Goal: Feedback & Contribution: Contribute content

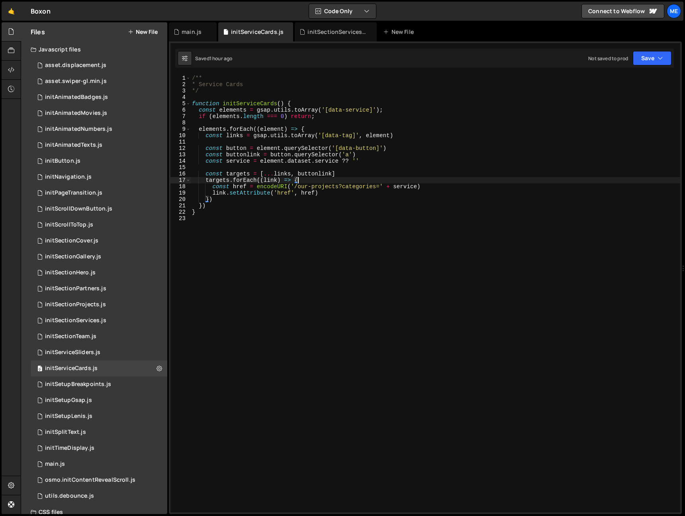
click at [489, 180] on div "/** * Service Cards */ function initServiceCards ( ) { const elements = gsap . …" at bounding box center [435, 300] width 490 height 450
click at [466, 191] on div "/** * Service Cards */ function initServiceCards ( ) { const elements = gsap . …" at bounding box center [435, 300] width 490 height 450
type textarea "link.setAttribute('href', href)"
click at [343, 33] on div "initSectionServices.js" at bounding box center [338, 32] width 60 height 8
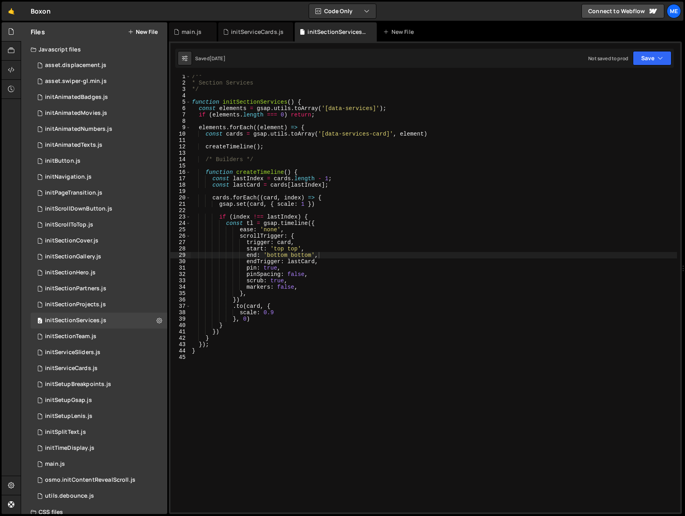
scroll to position [2, 0]
click at [84, 353] on div "initServiceSliders.js" at bounding box center [72, 352] width 55 height 7
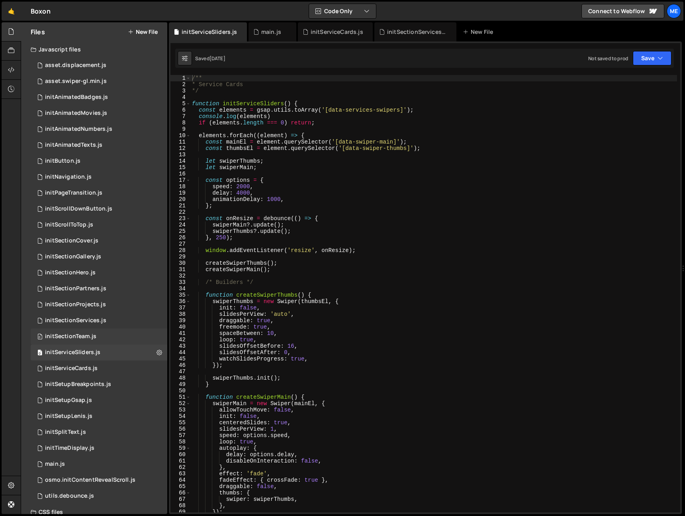
scroll to position [4, 0]
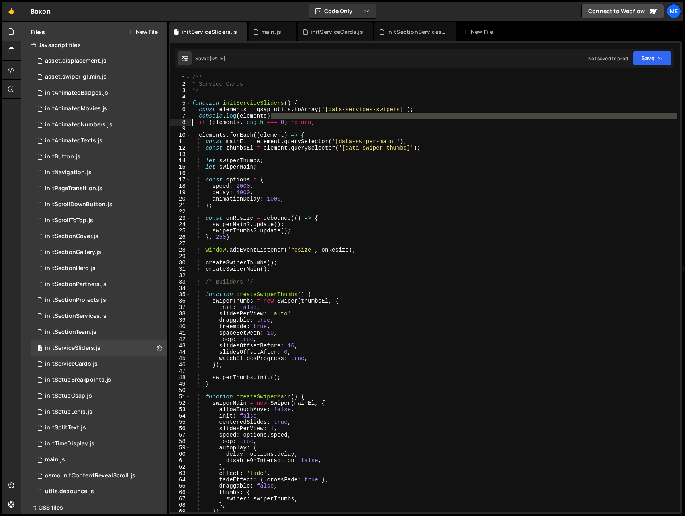
drag, startPoint x: 273, startPoint y: 117, endPoint x: 180, endPoint y: 120, distance: 93.3
click at [180, 120] on div "console.log(elements) 1 2 3 4 5 6 7 8 9 10 11 12 13 14 15 16 17 18 19 20 21 22 …" at bounding box center [426, 293] width 510 height 437
click at [192, 114] on div "/** * Service Cards */ function initServiceSliders ( ) { const elements = gsap …" at bounding box center [433, 299] width 487 height 450
type textarea "console.log(elements)"
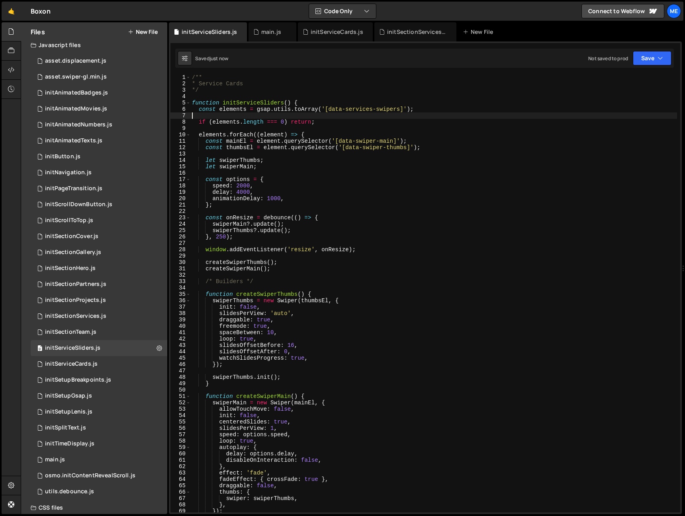
type textarea "const elements = gsap.utils.toArray('[data-services-swipers]');"
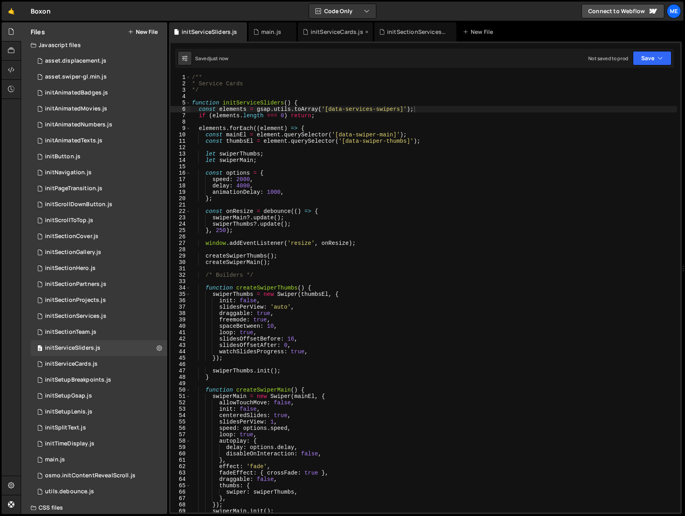
drag, startPoint x: 420, startPoint y: 33, endPoint x: 351, endPoint y: 31, distance: 69.3
click at [420, 33] on div "initSectionServices.js" at bounding box center [417, 32] width 60 height 8
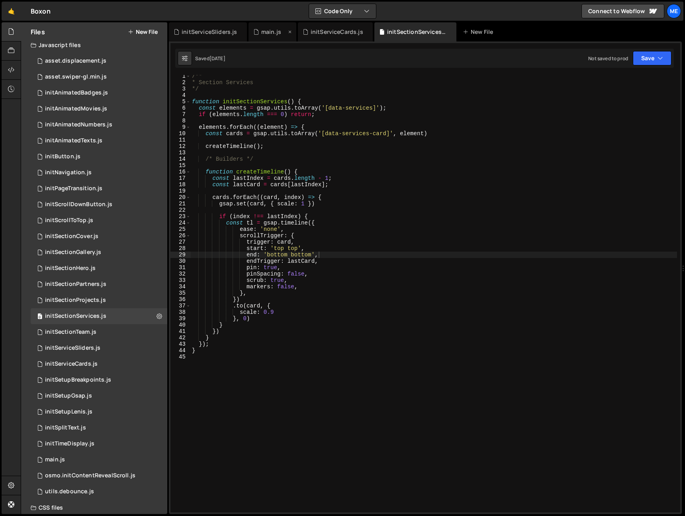
click at [272, 31] on div "main.js" at bounding box center [271, 32] width 20 height 8
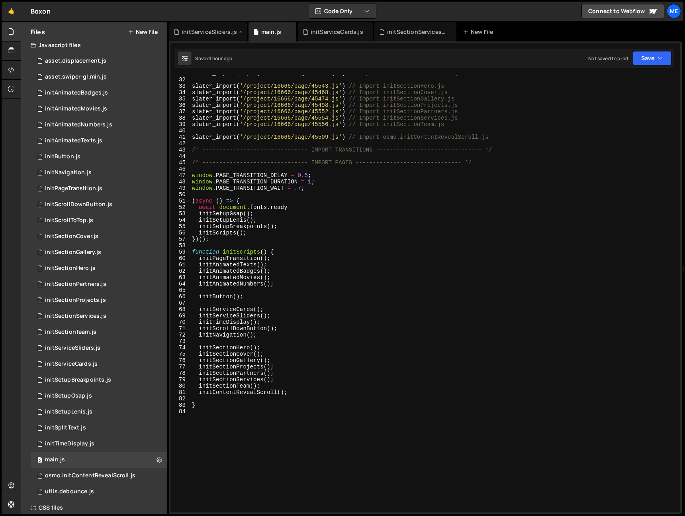
click at [216, 33] on div "initServiceSliders.js" at bounding box center [209, 32] width 55 height 8
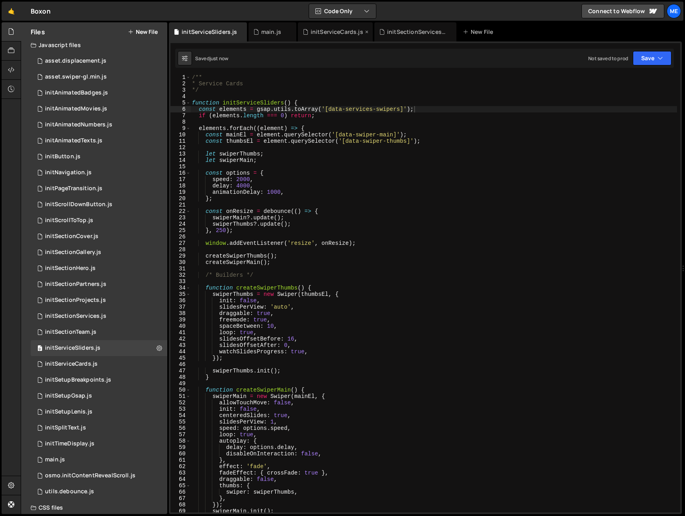
click at [324, 28] on div "initServiceCards.js" at bounding box center [337, 32] width 53 height 8
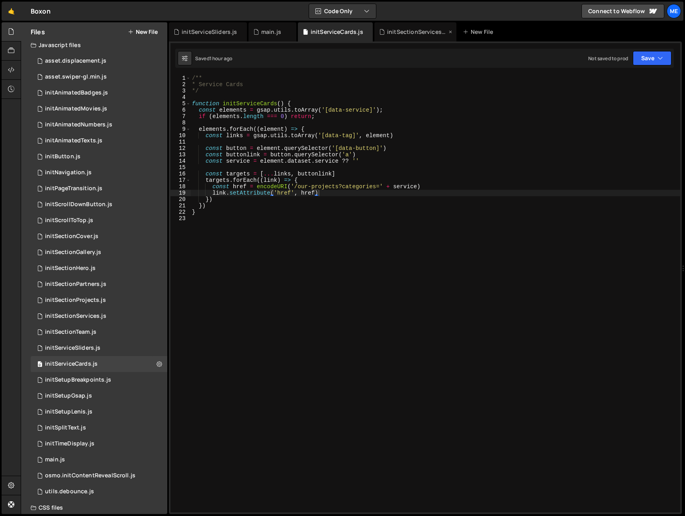
click at [421, 31] on div "initSectionServices.js" at bounding box center [417, 32] width 60 height 8
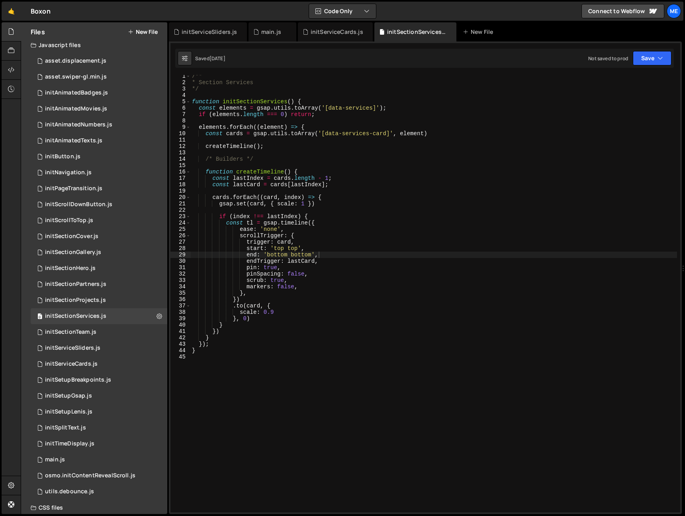
drag, startPoint x: 222, startPoint y: 33, endPoint x: 187, endPoint y: 166, distance: 137.2
click at [222, 33] on div "initServiceSliders.js" at bounding box center [209, 32] width 55 height 8
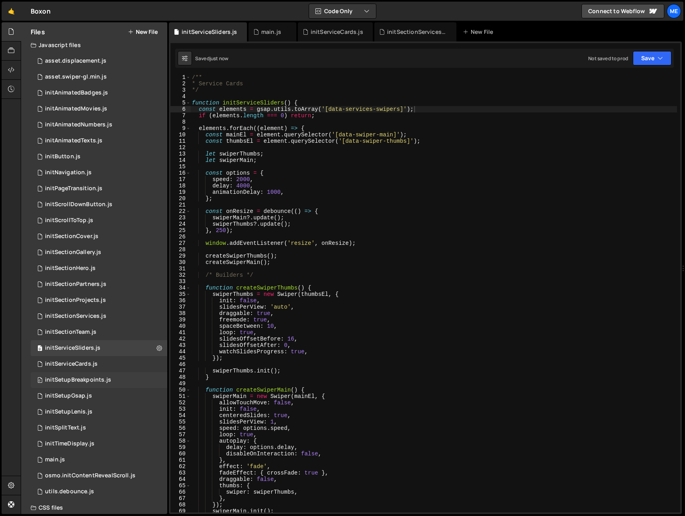
scroll to position [0, 0]
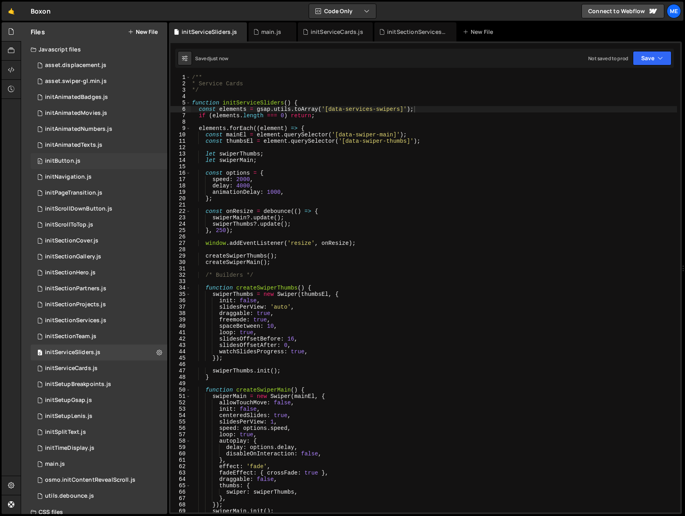
click at [76, 159] on div "initButton.js" at bounding box center [62, 160] width 35 height 7
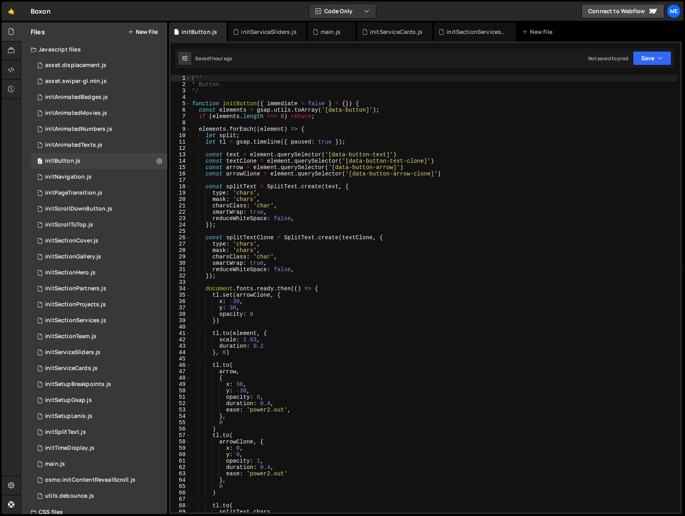
click at [326, 197] on div "/** * Button */ function initButton ( { immediate = false } = { }) { const elem…" at bounding box center [433, 300] width 487 height 450
click at [343, 35] on div "main.js" at bounding box center [329, 32] width 33 height 8
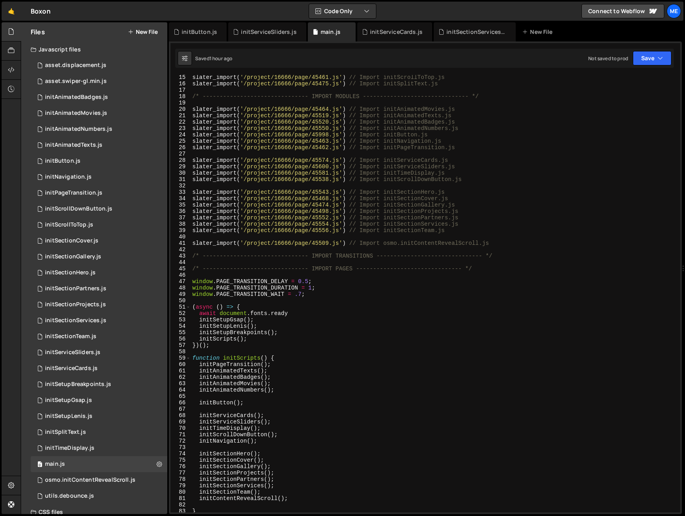
scroll to position [90, 0]
click at [184, 30] on div "initButton.js" at bounding box center [199, 32] width 35 height 8
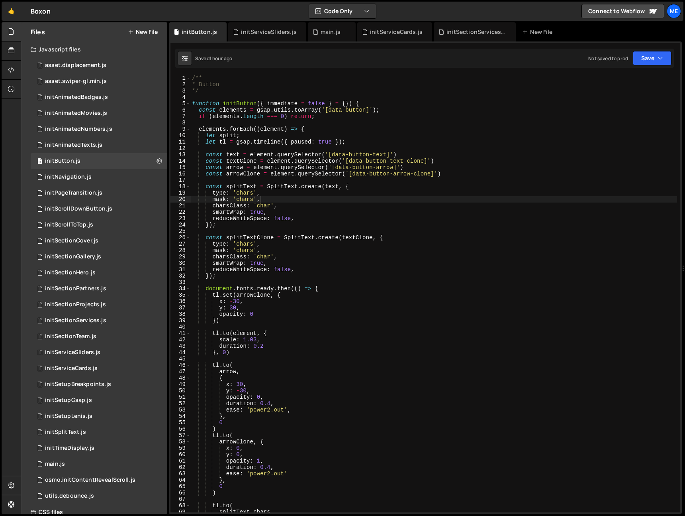
type textarea "if (elements.length === 0) return;"
click at [377, 116] on div "/** * Button */ function initButton ( { immediate = false } = { }) { const elem…" at bounding box center [433, 300] width 487 height 450
type textarea "let split;"
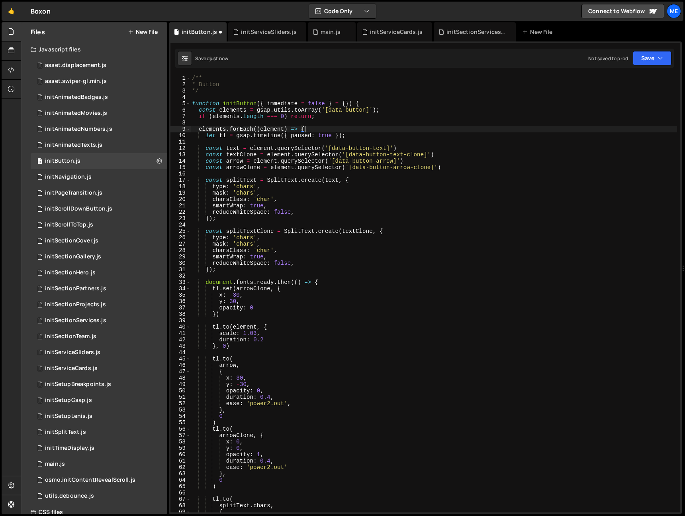
type textarea "let tl = gsap.timeline({ paused: true });"
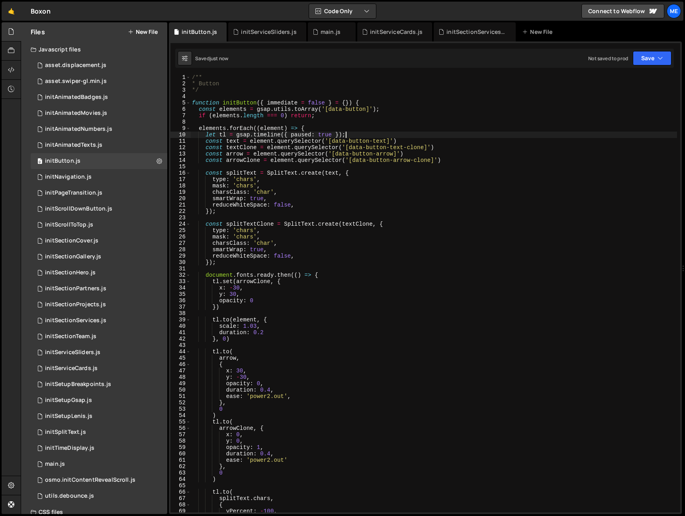
scroll to position [2, 0]
click at [189, 275] on span at bounding box center [188, 274] width 4 height 6
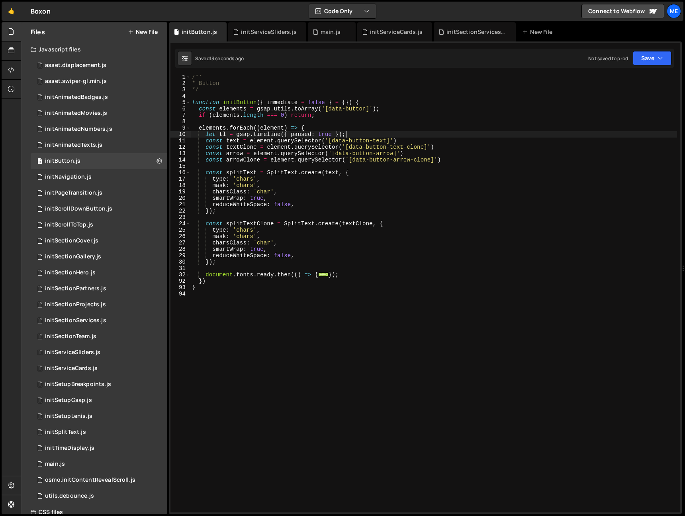
click at [211, 282] on div "/** * Button */ function initButton ( { immediate = false } = { }) { const elem…" at bounding box center [433, 299] width 487 height 450
type textarea "})"
paste textarea
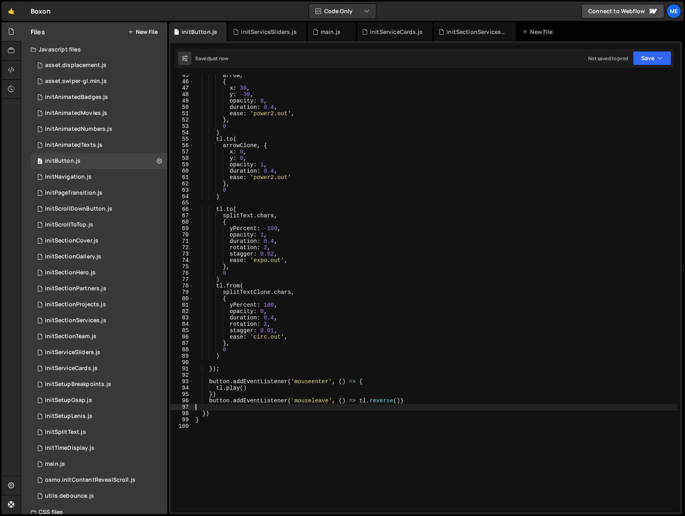
scroll to position [416, 0]
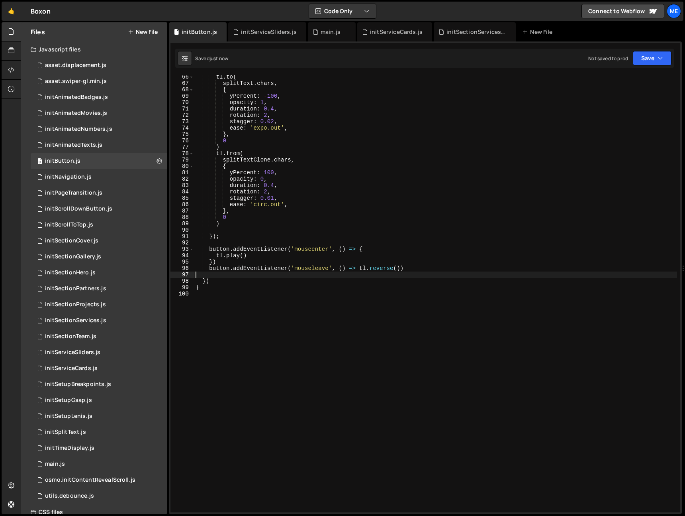
click at [366, 260] on div "tl . to ( splitText . chars , { yPercent : - 100 , opacity : 1 , duration : 0.4…" at bounding box center [435, 299] width 483 height 450
type textarea "})"
click at [412, 257] on div "tl . to ( splitText . chars , { yPercent : - 100 , opacity : 1 , duration : 0.4…" at bounding box center [435, 299] width 483 height 450
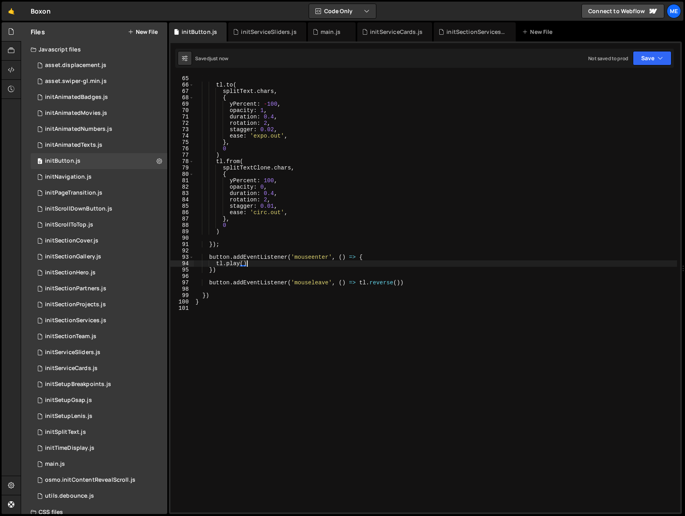
scroll to position [335, 0]
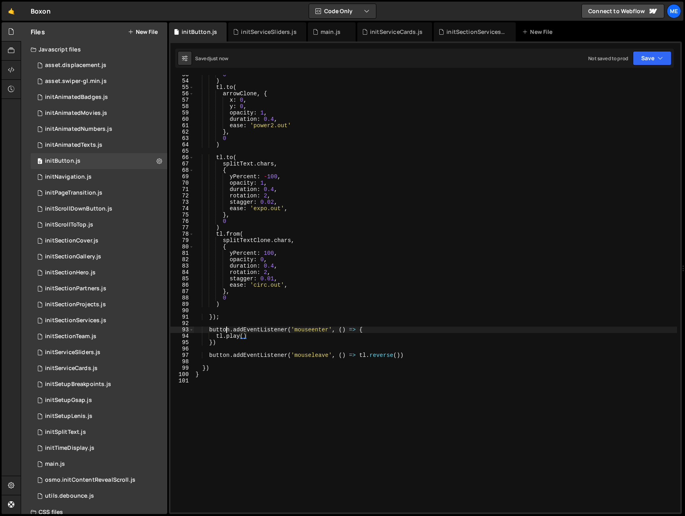
click at [225, 331] on div "0 ) tl . to ( arrowClone , { x : 0 , y : 0 , opacity : 1 , duration : 0.4 , eas…" at bounding box center [435, 296] width 483 height 450
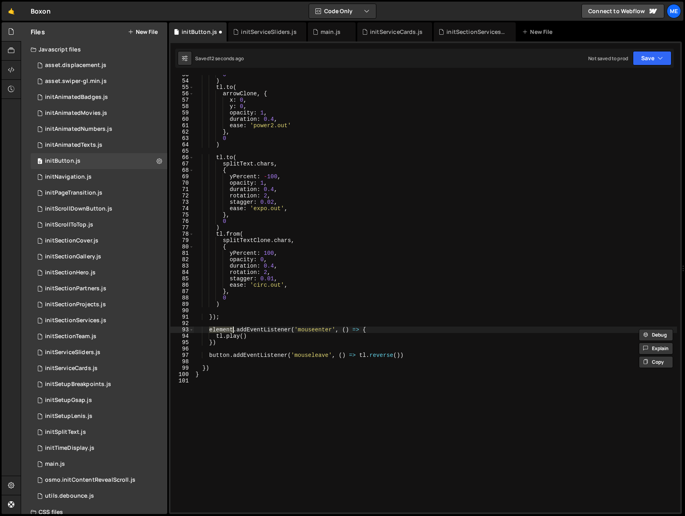
click at [223, 346] on div "0 ) tl . to ( arrowClone , { x : 0 , y : 0 , opacity : 1 , duration : 0.4 , eas…" at bounding box center [435, 296] width 483 height 450
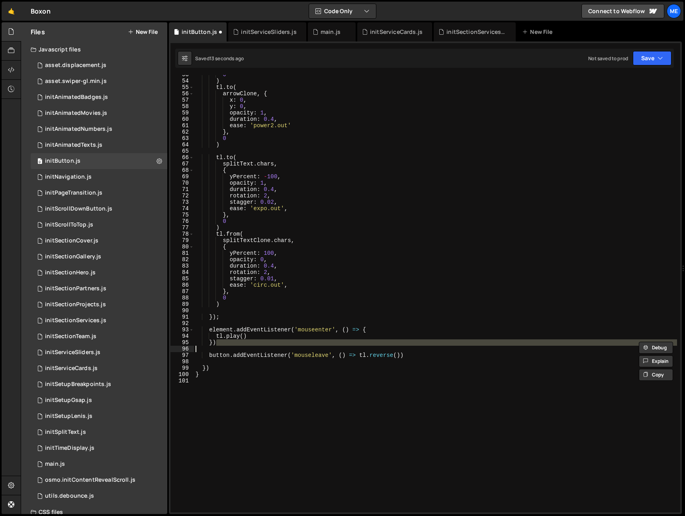
scroll to position [0, 1]
click at [225, 357] on div "0 ) tl . to ( arrowClone , { x : 0 , y : 0 , opacity : 1 , duration : 0.4 , eas…" at bounding box center [435, 296] width 483 height 450
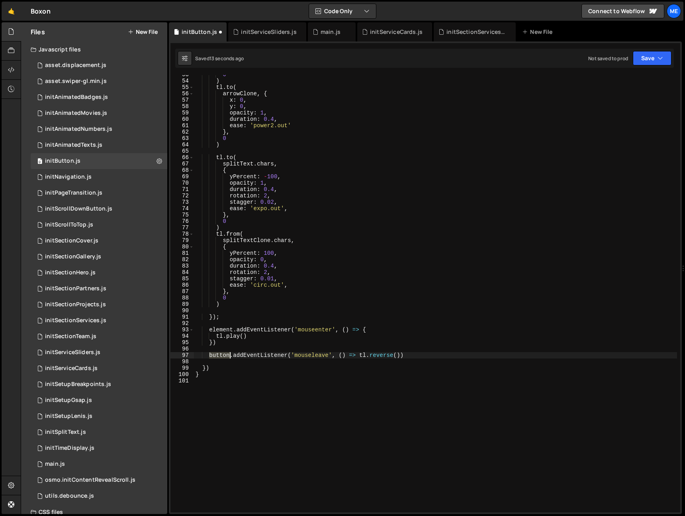
drag, startPoint x: 225, startPoint y: 357, endPoint x: 234, endPoint y: 357, distance: 8.8
click at [225, 357] on div "0 ) tl . to ( arrowClone , { x : 0 , y : 0 , opacity : 1 , duration : 0.4 , eas…" at bounding box center [435, 296] width 483 height 450
paste textarea "element"
drag, startPoint x: 469, startPoint y: 355, endPoint x: 461, endPoint y: 360, distance: 9.4
click at [469, 355] on div "0 ) tl . to ( arrowClone , { x : 0 , y : 0 , opacity : 1 , duration : 0.4 , eas…" at bounding box center [435, 296] width 483 height 450
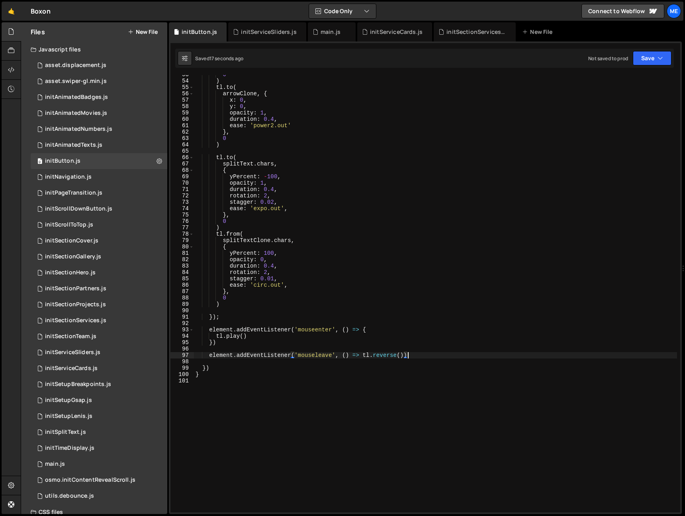
type textarea "element.addEventListener('mouseleave', () => tl.reverse())"
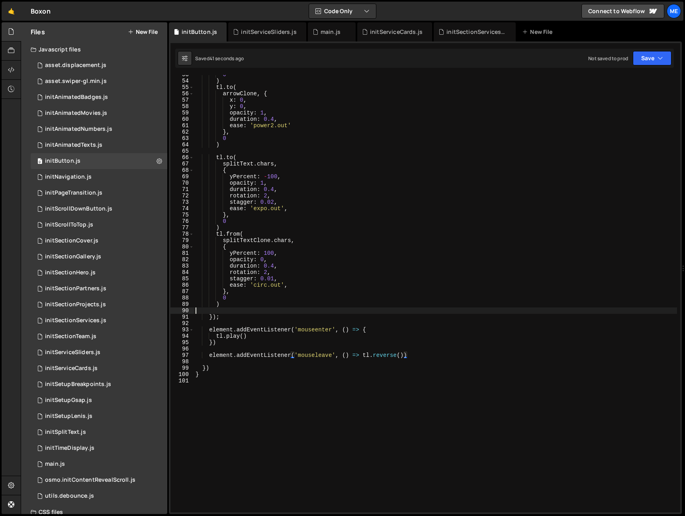
click at [521, 310] on div "0 ) tl . to ( arrowClone , { x : 0 , y : 0 , opacity : 1 , duration : 0.4 , eas…" at bounding box center [435, 296] width 483 height 450
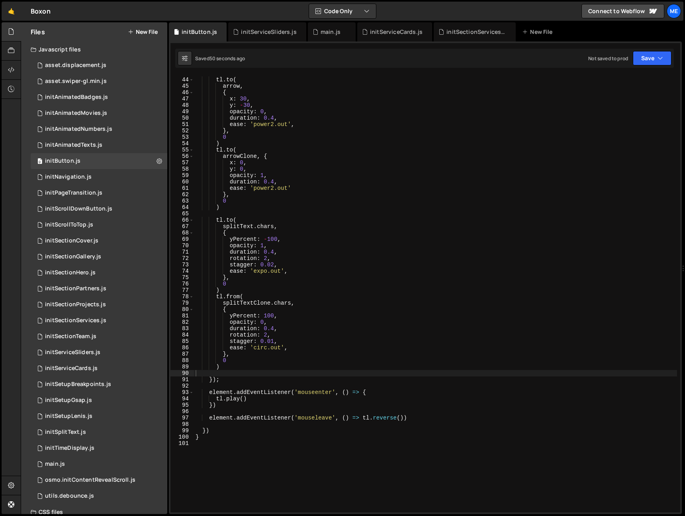
scroll to position [272, 0]
click at [279, 321] on div "tl . to ( arrow , { x : 30 , y : - 30 , opacity : 0 , duration : 0.4 , ease : '…" at bounding box center [435, 295] width 483 height 450
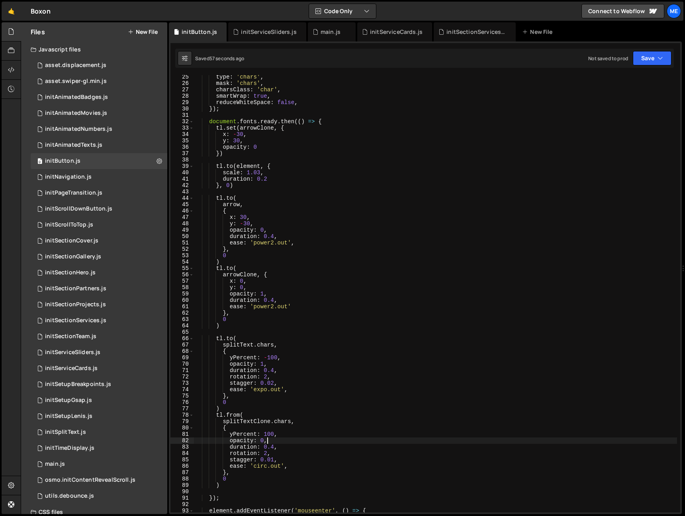
scroll to position [0, 0]
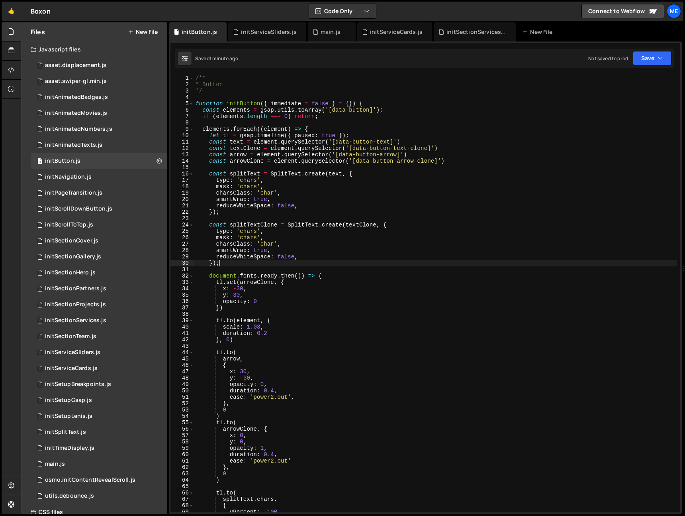
drag, startPoint x: 248, startPoint y: 265, endPoint x: 260, endPoint y: 264, distance: 12.0
click at [248, 265] on div "/** * Button */ function initButton ( { immediate = false } = { }) { const elem…" at bounding box center [435, 300] width 483 height 450
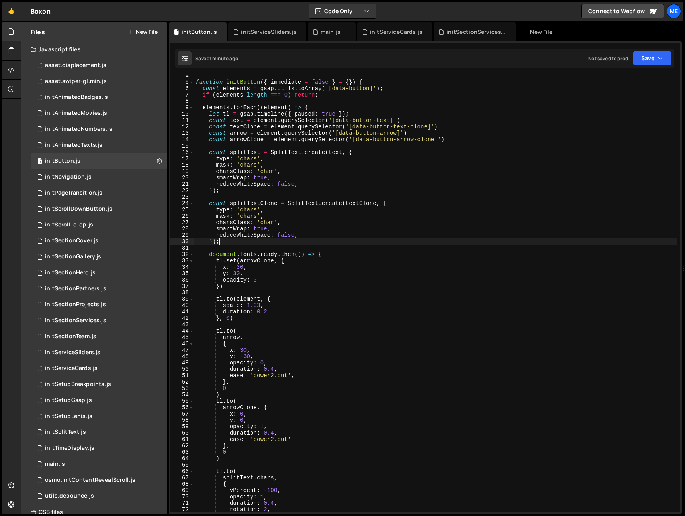
scroll to position [16, 0]
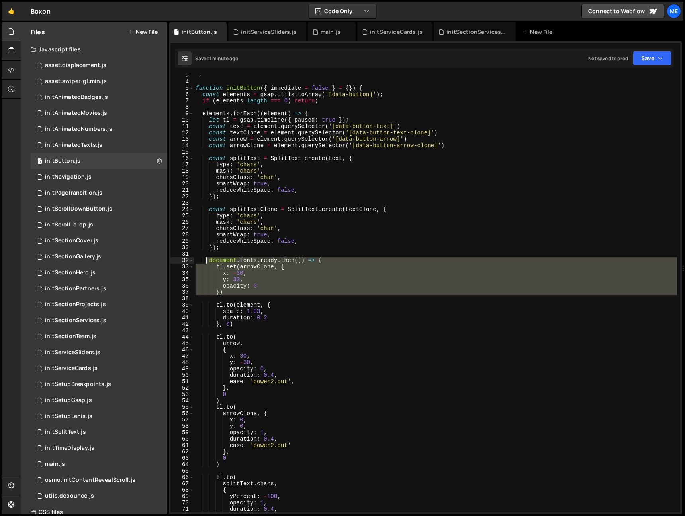
drag, startPoint x: 205, startPoint y: 293, endPoint x: 204, endPoint y: 262, distance: 30.7
click at [204, 262] on div "*/ function initButton ( { immediate = false } = { }) { const elements = gsap .…" at bounding box center [435, 297] width 483 height 450
click at [214, 268] on div "*/ function initButton ( { immediate = false } = { }) { const elements = gsap .…" at bounding box center [435, 293] width 483 height 437
type textarea "tl.set(arrowClone, { x: -30,"
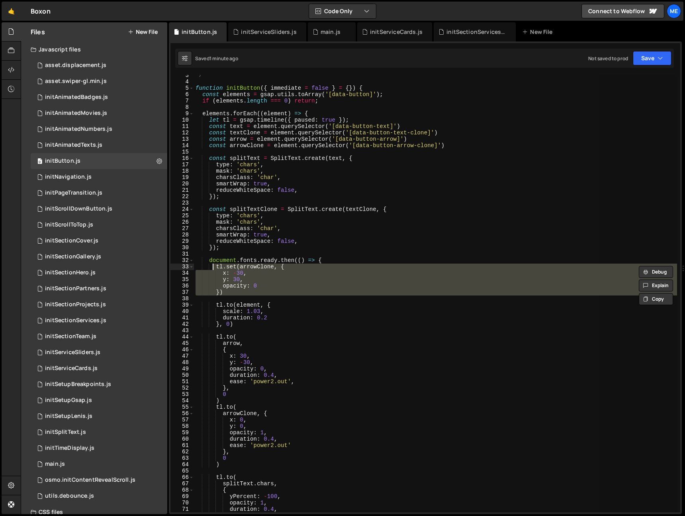
click at [242, 298] on div "*/ function initButton ( { immediate = false } = { }) { const elements = gsap .…" at bounding box center [435, 293] width 483 height 437
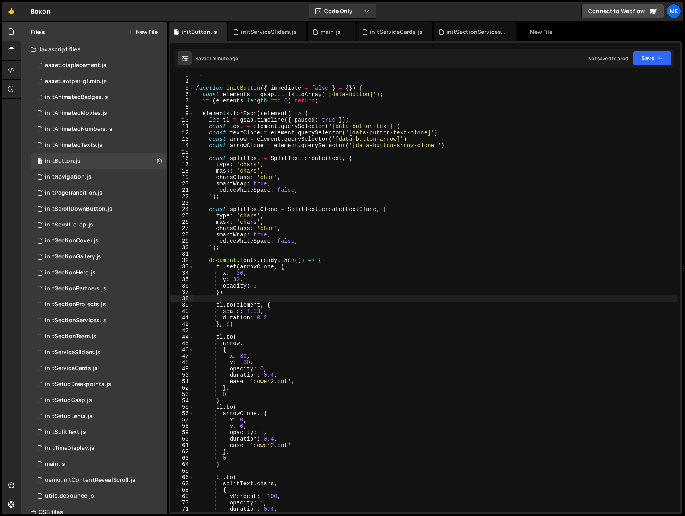
click at [254, 295] on div "*/ function initButton ( { immediate = false } = { }) { const elements = gsap .…" at bounding box center [435, 297] width 483 height 450
type textarea "})"
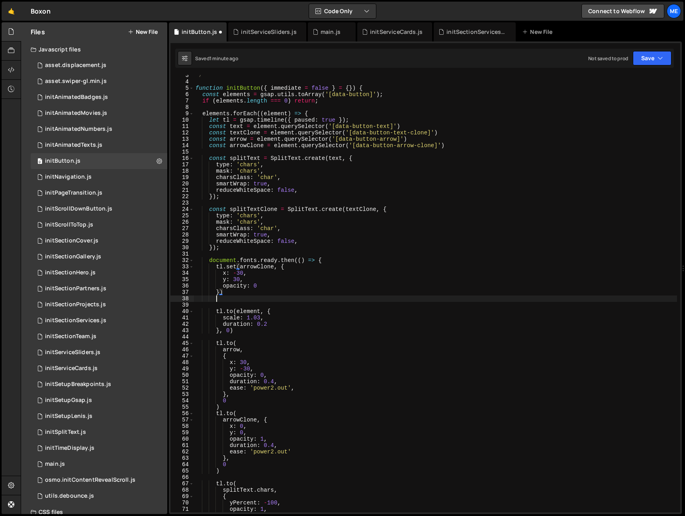
scroll to position [0, 1]
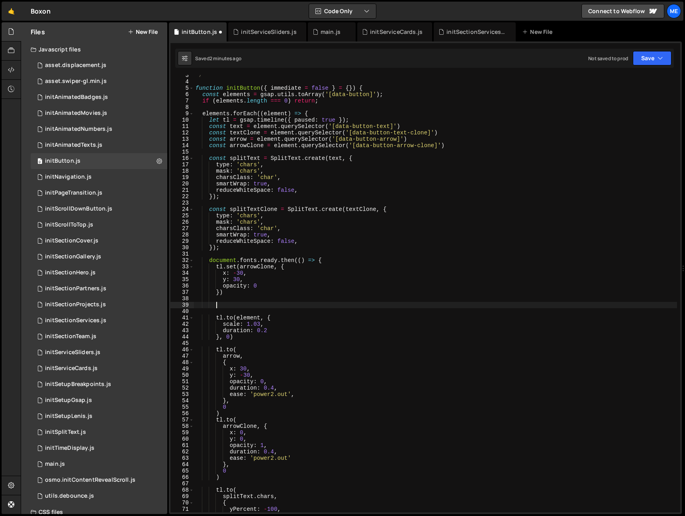
paste textarea
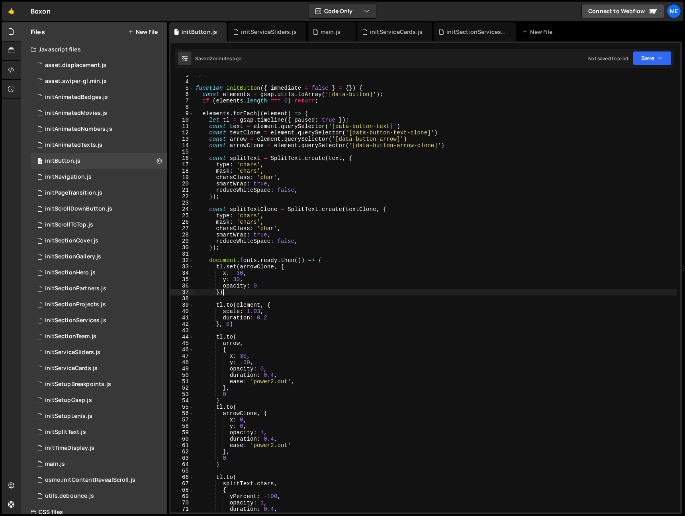
click at [251, 292] on div "*/ function initButton ( { immediate = false } = { }) { const elements = gsap .…" at bounding box center [435, 297] width 483 height 450
click at [308, 265] on div "*/ function initButton ( { immediate = false } = { }) { const elements = gsap .…" at bounding box center [435, 297] width 483 height 450
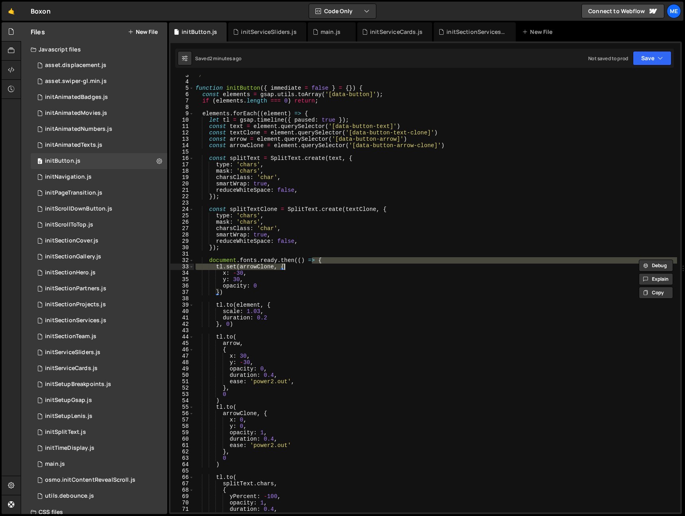
click at [229, 286] on div "*/ function initButton ( { immediate = false } = { }) { const elements = gsap .…" at bounding box center [435, 297] width 483 height 450
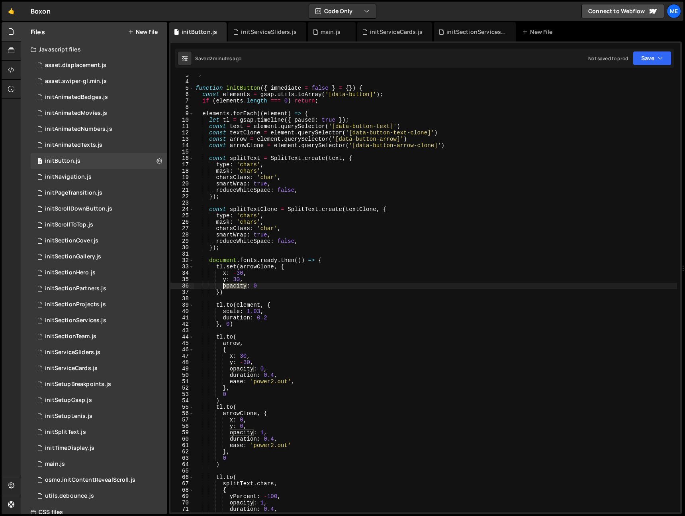
click at [229, 286] on div "*/ function initButton ( { immediate = false } = { }) { const elements = gsap .…" at bounding box center [435, 297] width 483 height 450
click at [237, 371] on div "*/ function initButton ( { immediate = false } = { }) { const elements = gsap .…" at bounding box center [435, 297] width 483 height 450
drag, startPoint x: 237, startPoint y: 371, endPoint x: 241, endPoint y: 387, distance: 16.3
click at [237, 371] on div "*/ function initButton ( { immediate = false } = { }) { const elements = gsap .…" at bounding box center [435, 297] width 483 height 450
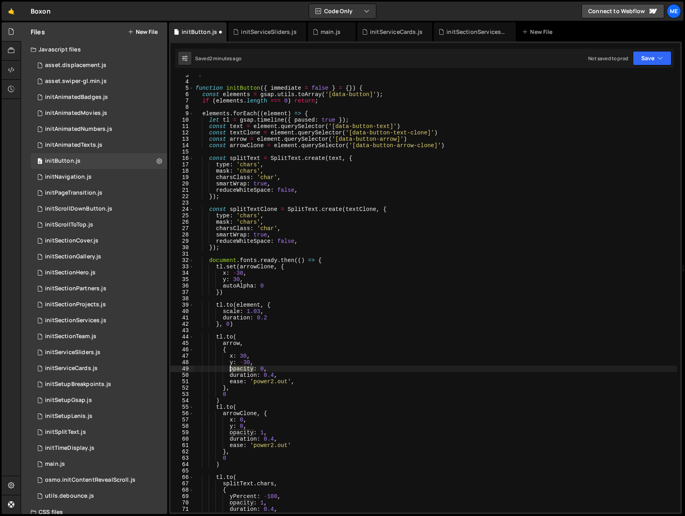
paste textarea "autoAlpha"
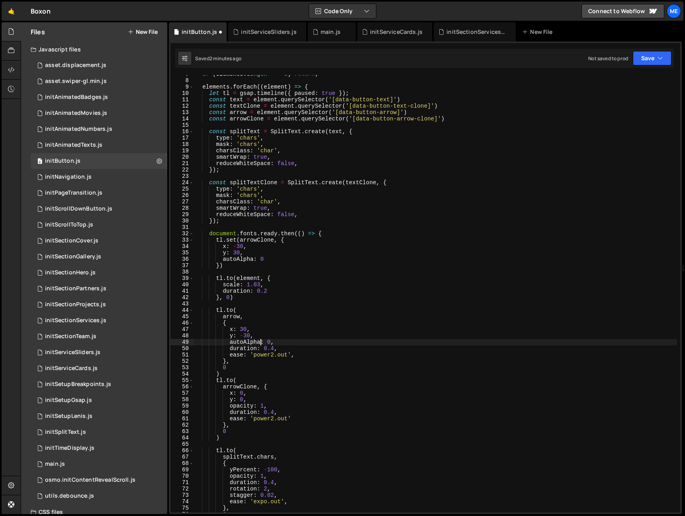
scroll to position [47, 0]
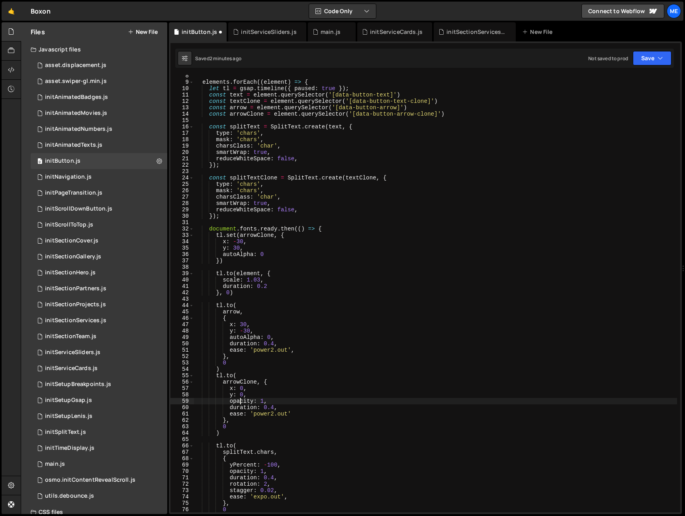
click at [240, 400] on div "elements . forEach (( element ) => { let tl = gsap . timeline ({ paused : true …" at bounding box center [435, 298] width 483 height 450
paste textarea "autoAlpha"
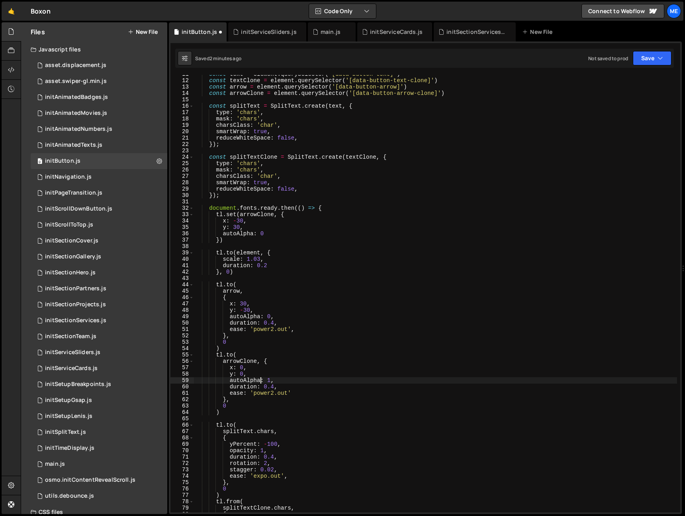
scroll to position [88, 0]
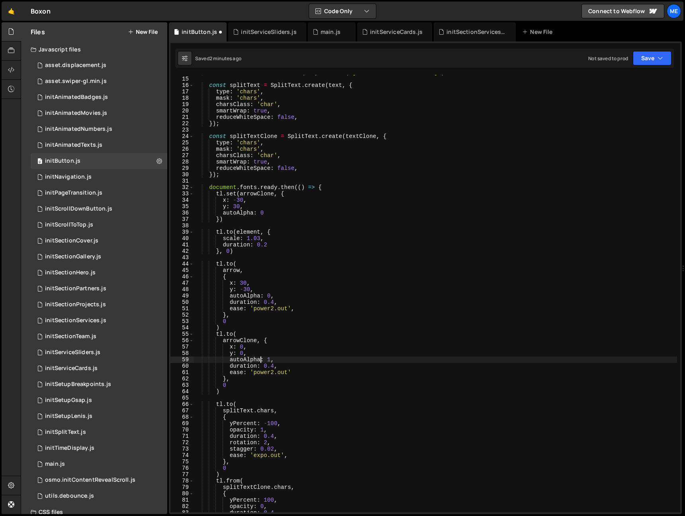
click at [242, 443] on div "const arrowClone = element . querySelector ( '[data-button-arrow-clone]' ) cons…" at bounding box center [435, 294] width 483 height 450
click at [242, 432] on div "const arrowClone = element . querySelector ( '[data-button-arrow-clone]' ) cons…" at bounding box center [435, 294] width 483 height 450
drag, startPoint x: 242, startPoint y: 432, endPoint x: 241, endPoint y: 436, distance: 4.3
click at [242, 432] on div "const arrowClone = element . querySelector ( '[data-button-arrow-clone]' ) cons…" at bounding box center [435, 294] width 483 height 450
paste textarea "autoAlpha"
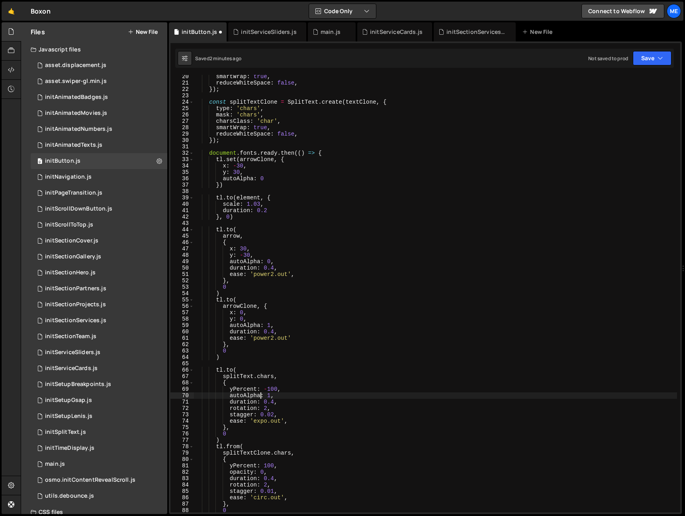
scroll to position [123, 0]
click at [243, 472] on div "smartWrap : true , reduceWhiteSpace : false , }) ; const splitTextClone = Split…" at bounding box center [435, 298] width 483 height 450
paste textarea "autoAlpha"
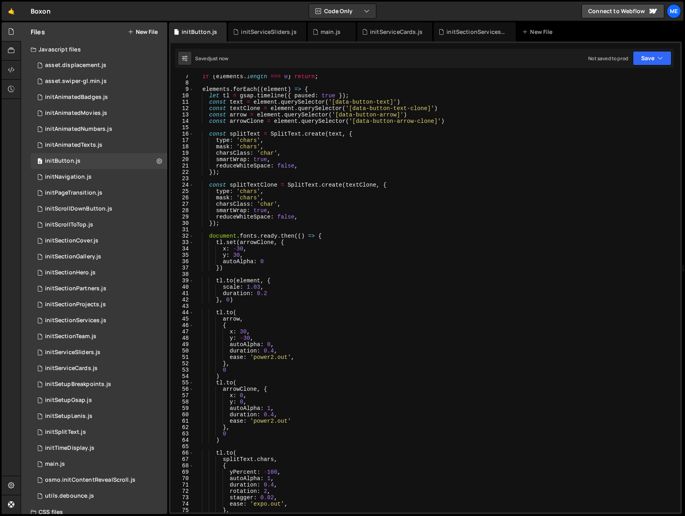
scroll to position [0, 0]
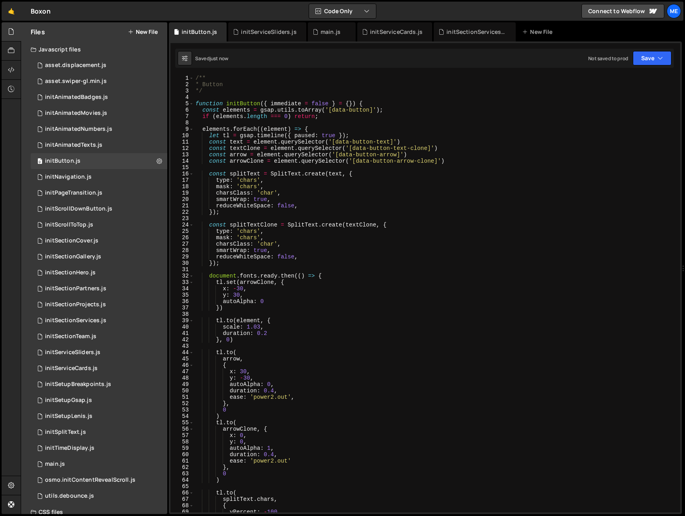
click at [238, 145] on div "/** * Button */ function initButton ( { immediate = false } = { }) { const elem…" at bounding box center [435, 300] width 483 height 450
type textarea "const textClone = element.querySelector('[data-button-text-clone]')"
click at [238, 145] on div "/** * Button */ function initButton ( { immediate = false } = { }) { const elem…" at bounding box center [435, 300] width 483 height 450
click at [299, 168] on div "/** * Button */ function initButton ( { immediate = false } = { }) { const elem…" at bounding box center [435, 300] width 483 height 450
click at [351, 274] on div "/** * Button */ function initButton ( { immediate = false } = { }) { const elem…" at bounding box center [435, 300] width 483 height 450
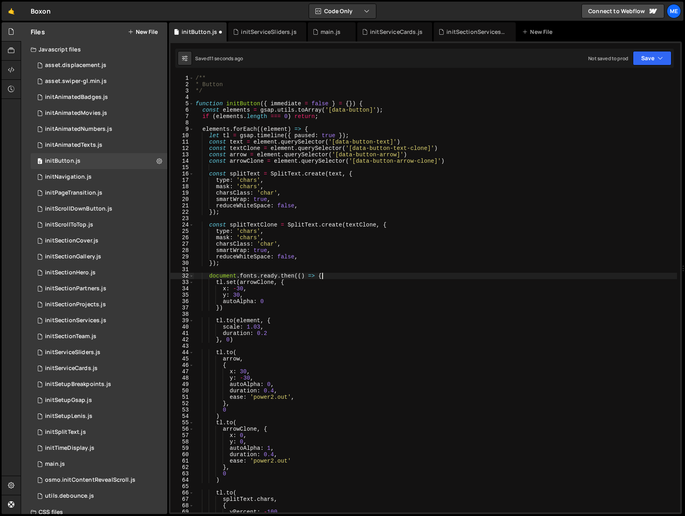
type textarea "document.fonts.ready.then(() => {"
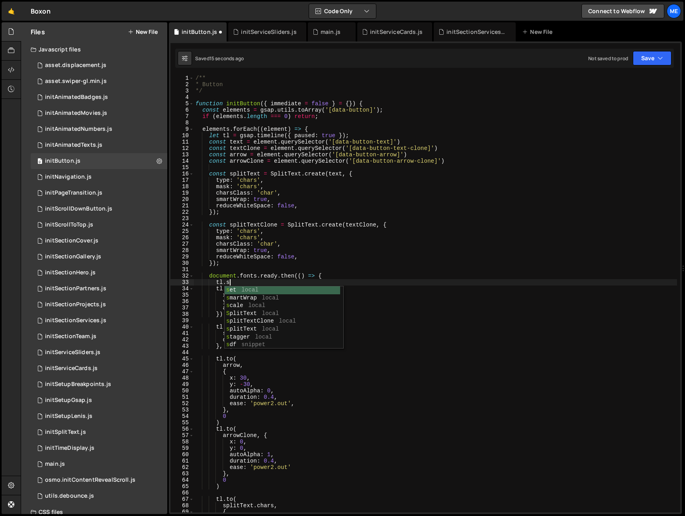
scroll to position [0, 2]
paste textarea "textClone)"
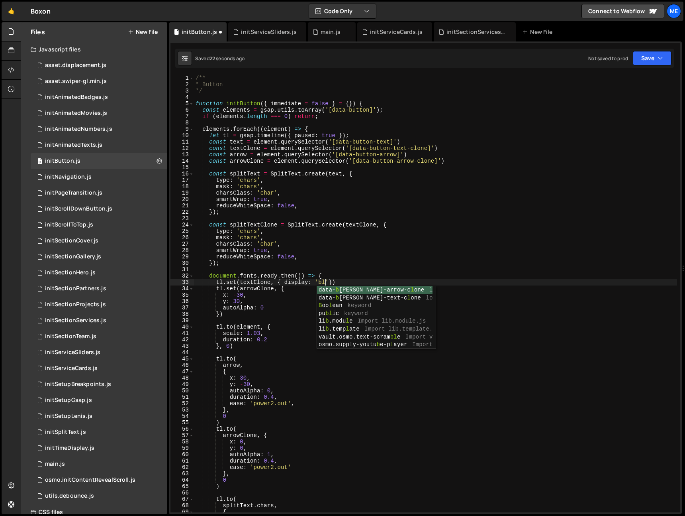
scroll to position [0, 10]
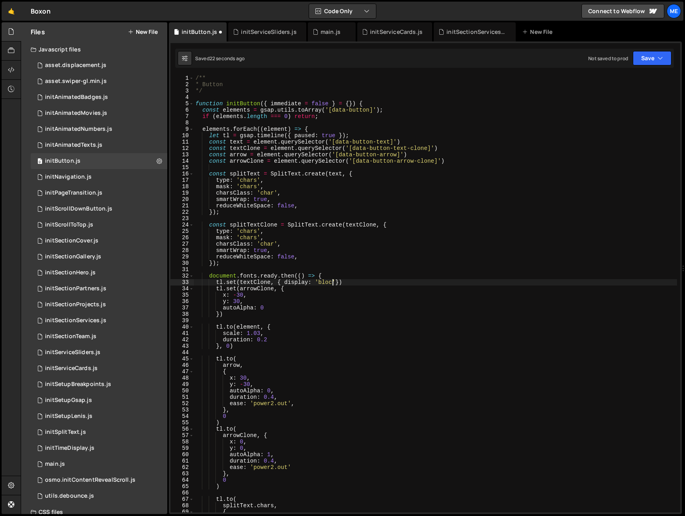
type textarea "tl.set(textClone, { display: 'block'})"
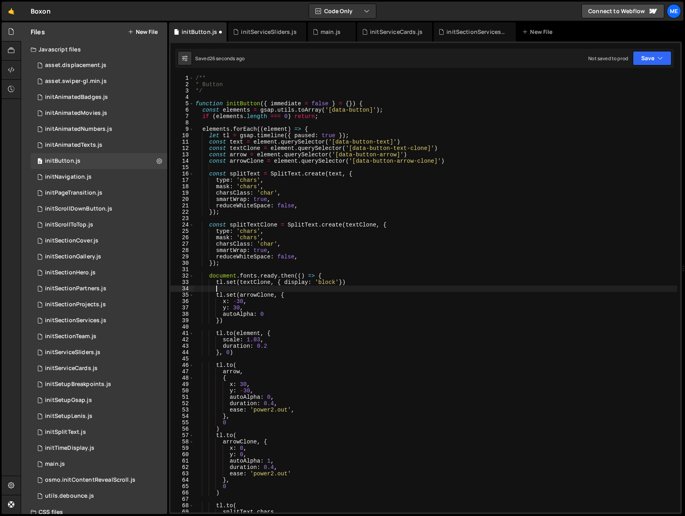
paste textarea "tl.set(textClone, { display: 'block'})"
click at [244, 163] on div "/** * Button */ function initButton ( { immediate = false } = { }) { const elem…" at bounding box center [435, 300] width 483 height 450
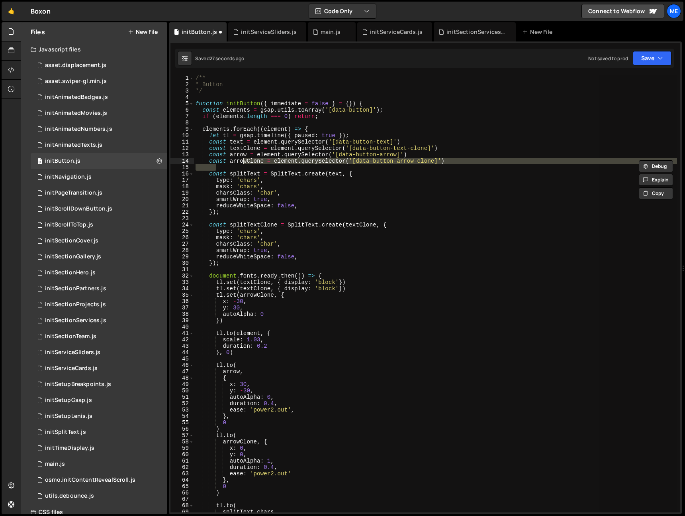
click at [244, 163] on div "/** * Button */ function initButton ( { immediate = false } = { }) { const elem…" at bounding box center [435, 293] width 483 height 437
click at [251, 158] on div "/** * Button */ function initButton ( { immediate = false } = { }) { const elem…" at bounding box center [435, 300] width 483 height 450
click at [255, 293] on div "/** * Button */ function initButton ( { immediate = false } = { }) { const elem…" at bounding box center [435, 300] width 483 height 450
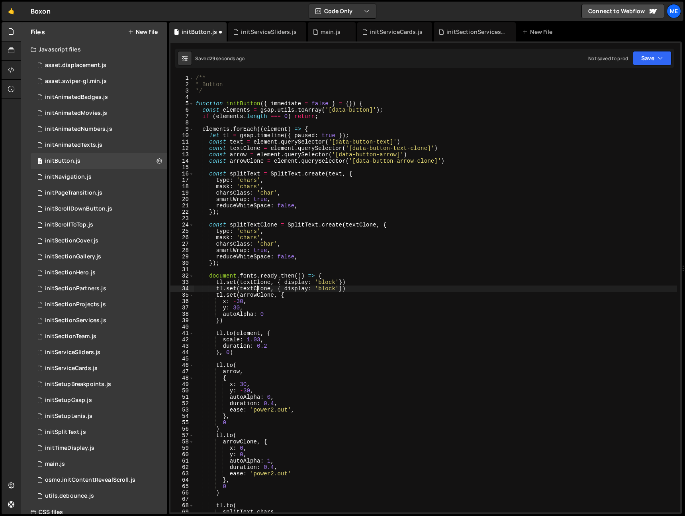
click at [257, 288] on div "/** * Button */ function initButton ( { immediate = false } = { }) { const elem…" at bounding box center [435, 300] width 483 height 450
paste textarea "arrow"
click at [378, 289] on div "/** * Button */ function initButton ( { immediate = false } = { }) { const elem…" at bounding box center [435, 300] width 483 height 450
drag, startPoint x: 342, startPoint y: 288, endPoint x: 288, endPoint y: 289, distance: 54.2
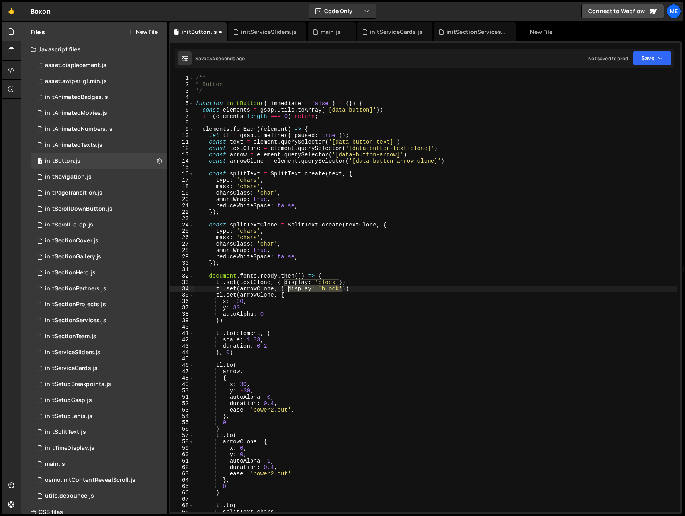
click at [288, 289] on div "/** * Button */ function initButton ( { immediate = false } = { }) { const elem…" at bounding box center [435, 300] width 483 height 450
click at [285, 294] on div "/** * Button */ function initButton ( { immediate = false } = { }) { const elem…" at bounding box center [435, 300] width 483 height 450
type textarea "tl.set(arrowClone, {"
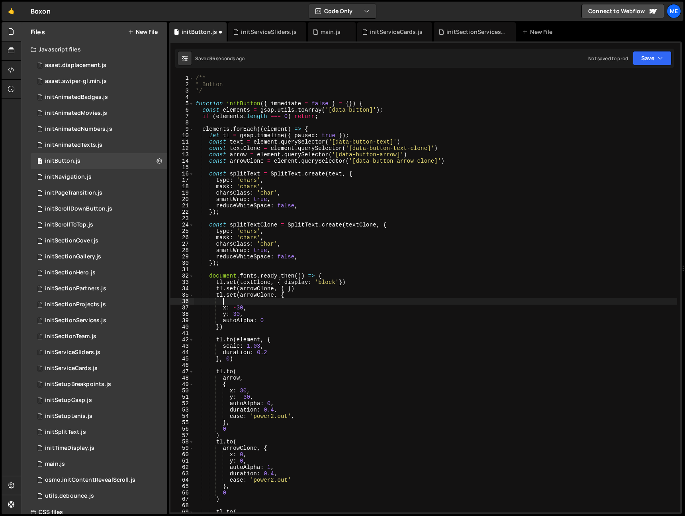
paste textarea "display: 'block'"
drag, startPoint x: 316, startPoint y: 286, endPoint x: 178, endPoint y: 287, distance: 137.8
click at [177, 287] on div "display: 'block', 1 2 3 4 5 6 7 8 9 10 11 12 13 14 15 16 17 18 19 20 21 22 23 2…" at bounding box center [426, 293] width 510 height 437
type textarea "tl.set(arrowClone, { })"
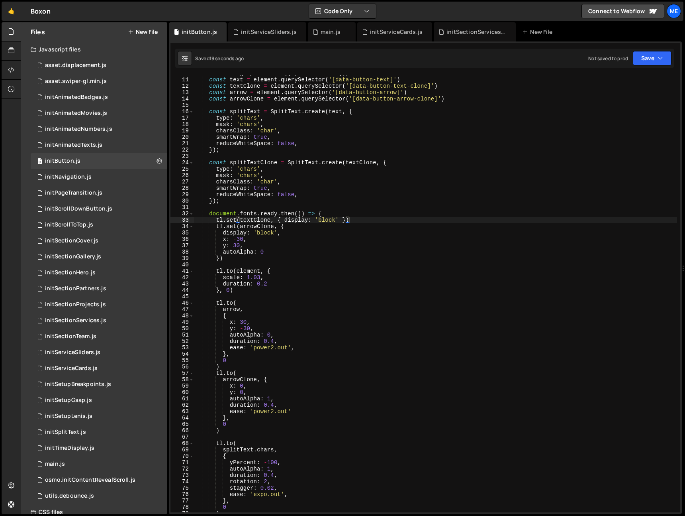
scroll to position [52, 0]
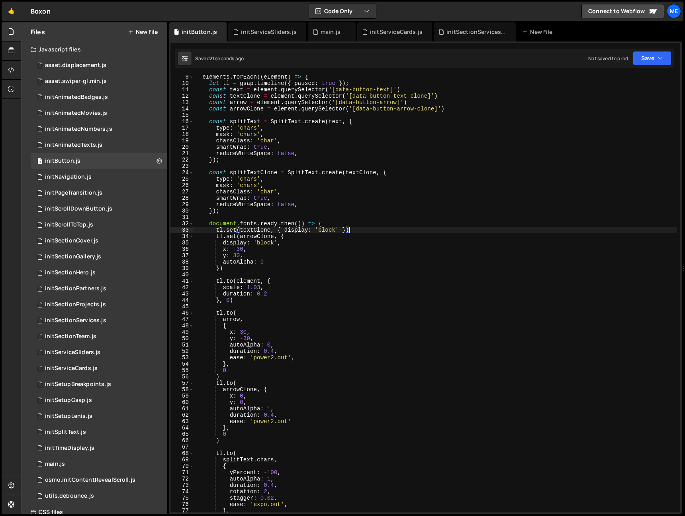
drag, startPoint x: 339, startPoint y: 230, endPoint x: 354, endPoint y: 230, distance: 14.7
click at [339, 230] on div "elements . forEach (( element ) => { let tl = gsap . timeline ({ paused : true …" at bounding box center [435, 299] width 483 height 450
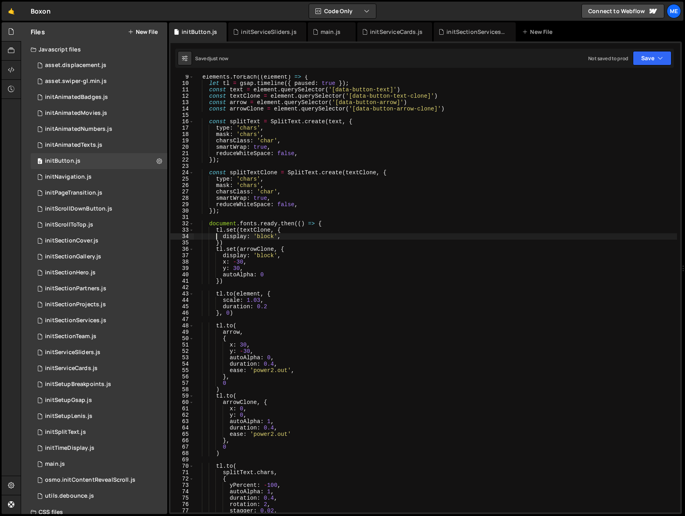
click at [276, 243] on div "elements . forEach (( element ) => { let tl = gsap . timeline ({ paused : true …" at bounding box center [435, 299] width 483 height 450
drag, startPoint x: 224, startPoint y: 248, endPoint x: 216, endPoint y: 254, distance: 10.4
click at [213, 248] on div "elements . forEach (( element ) => { let tl = gsap . timeline ({ paused : true …" at bounding box center [435, 299] width 483 height 450
drag, startPoint x: 223, startPoint y: 294, endPoint x: 204, endPoint y: 294, distance: 19.5
click at [202, 293] on div "elements . forEach (( element ) => { let tl = gsap . timeline ({ paused : true …" at bounding box center [435, 299] width 483 height 450
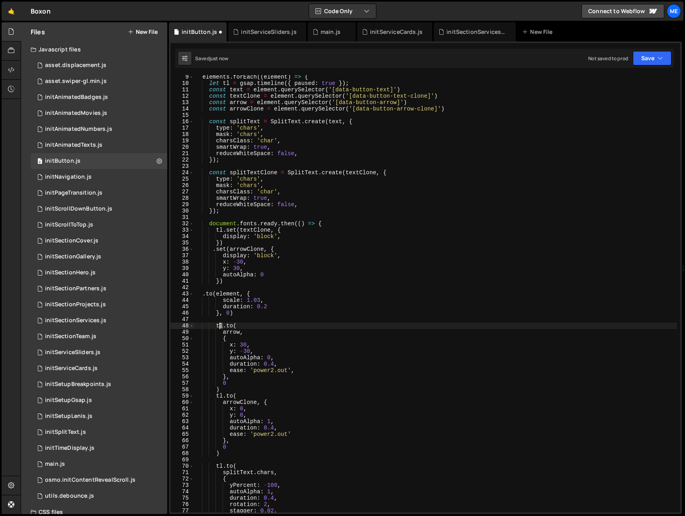
drag, startPoint x: 222, startPoint y: 325, endPoint x: 218, endPoint y: 331, distance: 7.3
click at [212, 325] on div "elements . forEach (( element ) => { let tl = gsap . timeline ({ paused : true …" at bounding box center [435, 299] width 483 height 450
drag, startPoint x: 222, startPoint y: 394, endPoint x: 213, endPoint y: 393, distance: 8.4
click at [212, 393] on div "elements . forEach (( element ) => { let tl = gsap . timeline ({ paused : true …" at bounding box center [435, 297] width 483 height 450
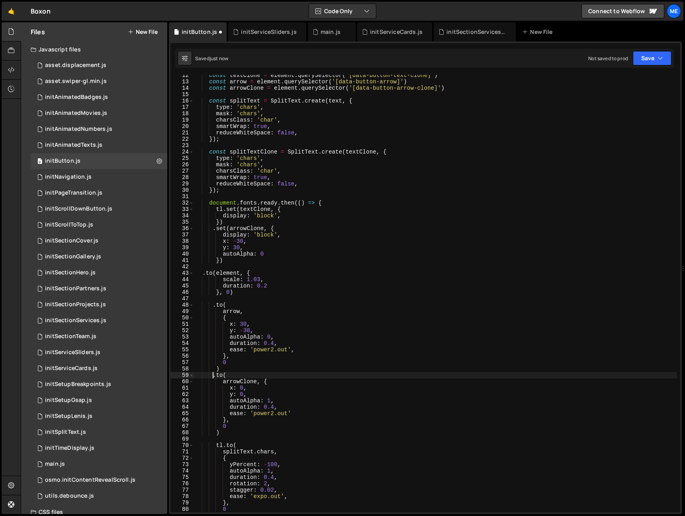
scroll to position [106, 0]
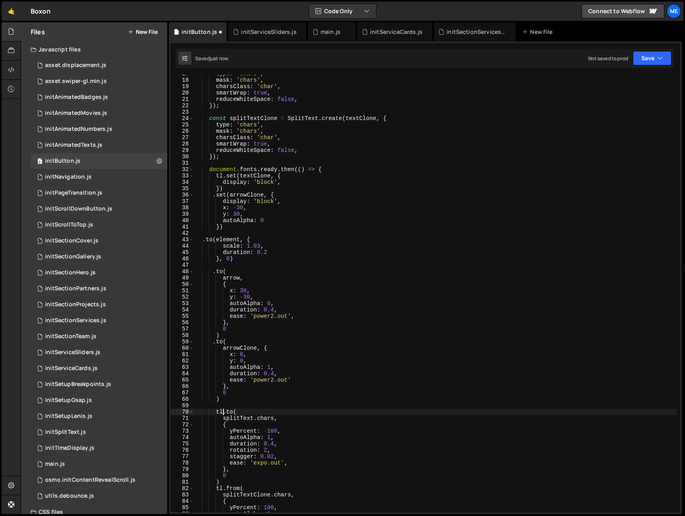
drag, startPoint x: 224, startPoint y: 411, endPoint x: 214, endPoint y: 411, distance: 10.4
click at [214, 411] on div "type : 'chars' , mask : 'chars' , charsClass : 'char' , smartWrap : true , redu…" at bounding box center [435, 296] width 483 height 450
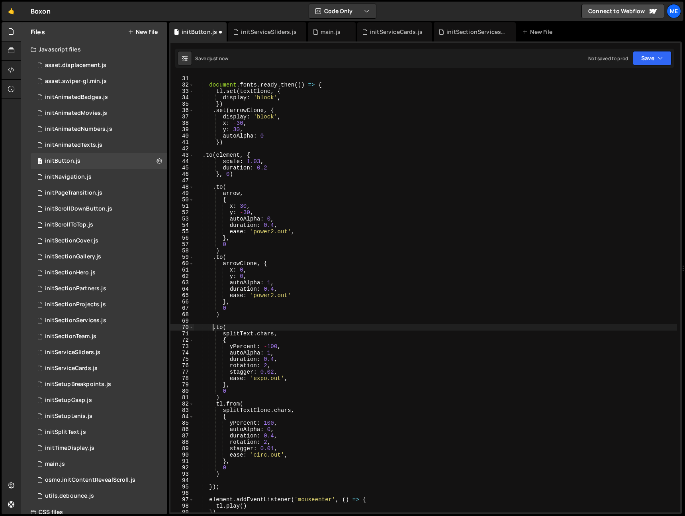
scroll to position [222, 0]
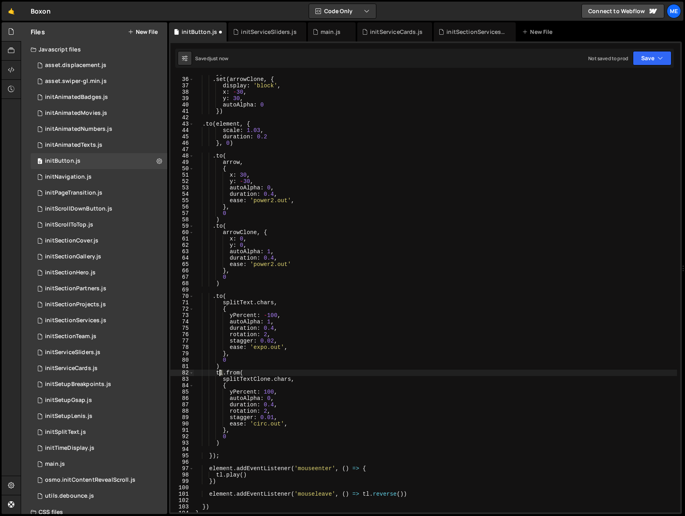
drag, startPoint x: 213, startPoint y: 372, endPoint x: 210, endPoint y: 374, distance: 4.5
click at [209, 371] on div "}) . set ( arrowClone , { display : 'block' , x : - 30 , y : 30 , autoAlpha : 0…" at bounding box center [435, 295] width 483 height 450
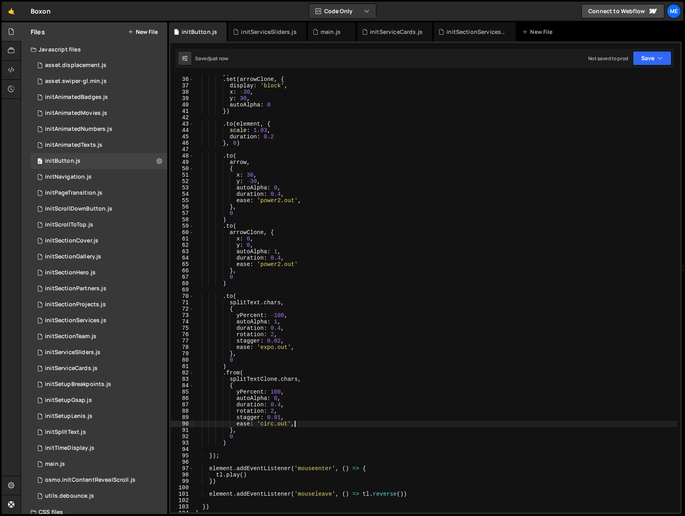
drag, startPoint x: 337, startPoint y: 427, endPoint x: 315, endPoint y: 443, distance: 27.3
click at [337, 427] on div "}) . set ( arrowClone , { display : 'block' , x : - 30 , y : 30 , autoAlpha : 0…" at bounding box center [435, 295] width 483 height 450
type textarea "ease: 'circ.out',"
click at [288, 450] on div "}) . set ( arrowClone , { display : 'block' , x : - 30 , y : 30 , autoAlpha : 0…" at bounding box center [435, 295] width 483 height 450
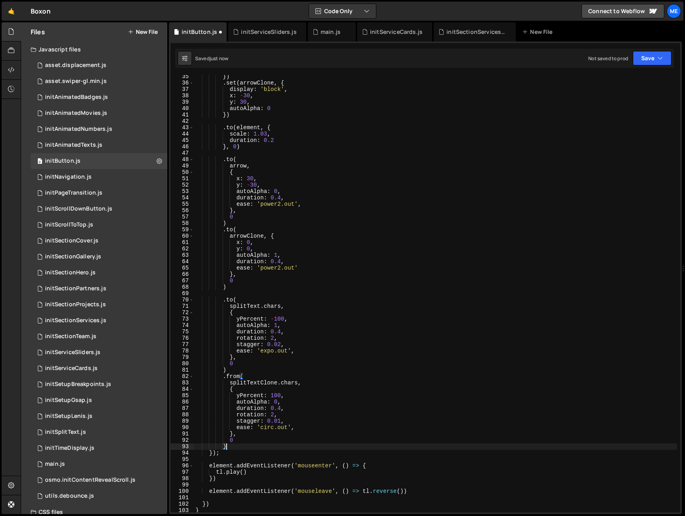
scroll to position [218, 0]
click at [271, 354] on div "}) . set ( arrowClone , { display : 'block' , x : - 30 , y : 30 , autoAlpha : 0…" at bounding box center [435, 298] width 483 height 450
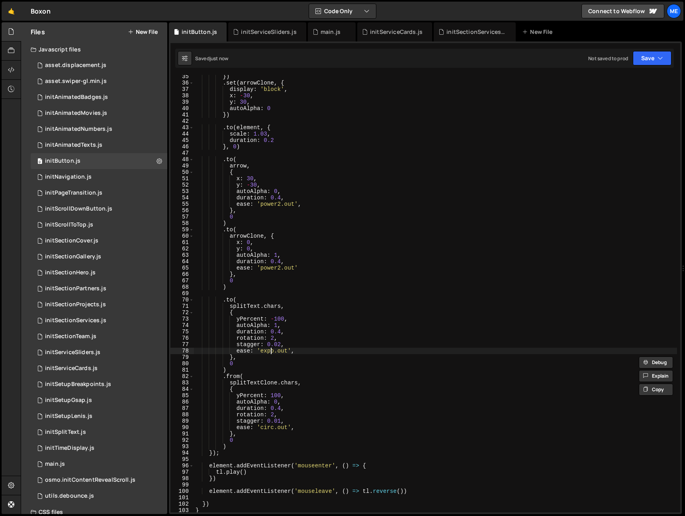
click at [269, 350] on div "}) . set ( arrowClone , { display : 'block' , x : - 30 , y : 30 , autoAlpha : 0…" at bounding box center [435, 298] width 483 height 450
drag, startPoint x: 269, startPoint y: 350, endPoint x: 276, endPoint y: 385, distance: 35.4
click at [269, 350] on div "}) . set ( arrowClone , { display : 'block' , x : - 30 , y : 30 , autoAlpha : 0…" at bounding box center [435, 298] width 483 height 450
click at [267, 427] on div "}) . set ( arrowClone , { display : 'block' , x : - 30 , y : 30 , autoAlpha : 0…" at bounding box center [435, 298] width 483 height 450
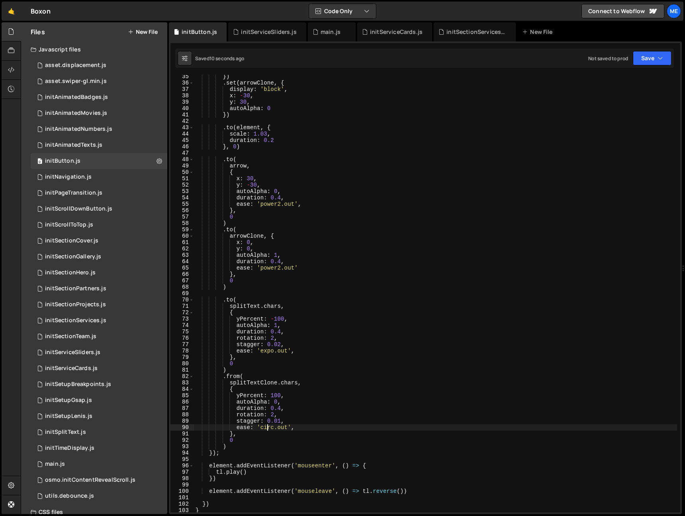
click at [267, 427] on div "}) . set ( arrowClone , { display : 'block' , x : - 30 , y : 30 , autoAlpha : 0…" at bounding box center [435, 298] width 483 height 450
click at [267, 353] on div "}) . set ( arrowClone , { display : 'block' , x : - 30 , y : 30 , autoAlpha : 0…" at bounding box center [435, 298] width 483 height 450
click at [267, 352] on div "}) . set ( arrowClone , { display : 'block' , x : - 30 , y : 30 , autoAlpha : 0…" at bounding box center [435, 298] width 483 height 450
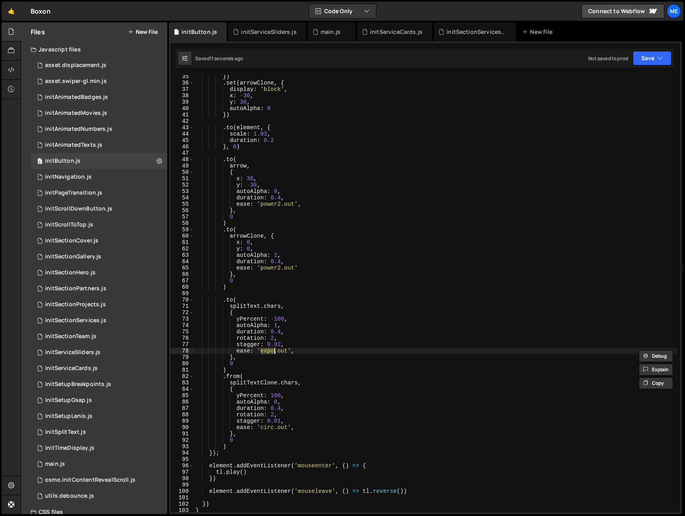
paste textarea "circ"
click at [383, 355] on div "}) . set ( arrowClone , { display : 'block' , x : - 30 , y : 30 , autoAlpha : 0…" at bounding box center [435, 298] width 483 height 450
type textarea "},"
click at [76, 398] on div "initSetupGsap.js" at bounding box center [68, 399] width 47 height 7
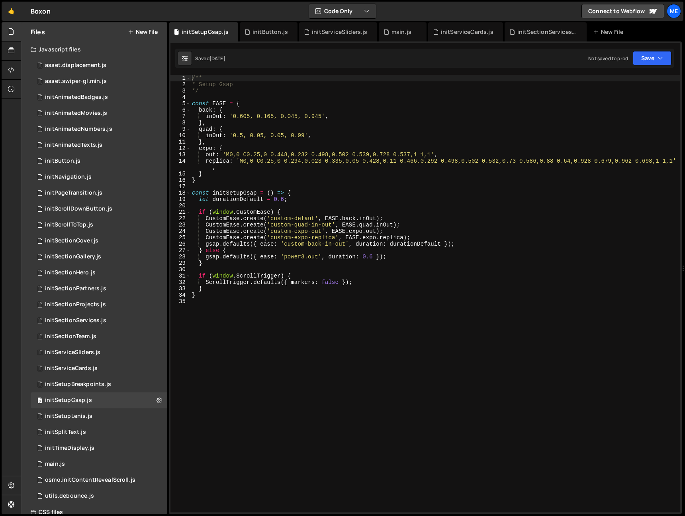
type textarea "CustomEase.create('custom-defaut', EASE.back.inOut);"
drag, startPoint x: 271, startPoint y: 218, endPoint x: 318, endPoint y: 218, distance: 47.0
click at [318, 218] on div "/** * Setup Gsap */ const EASE = { back : { inOut : '0.605, 0.165, 0.045, 0.945…" at bounding box center [435, 300] width 490 height 450
click at [271, 34] on div "initButton.js" at bounding box center [270, 32] width 35 height 8
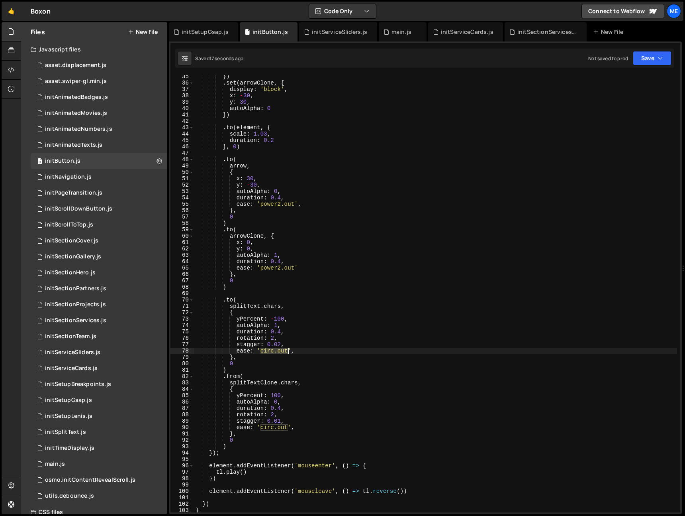
drag, startPoint x: 268, startPoint y: 351, endPoint x: 288, endPoint y: 362, distance: 22.8
click at [288, 353] on div "}) . set ( arrowClone , { display : 'block' , x : - 30 , y : 30 , autoAlpha : 0…" at bounding box center [435, 298] width 483 height 450
paste textarea "ustom-defa"
drag, startPoint x: 283, startPoint y: 429, endPoint x: 261, endPoint y: 428, distance: 22.4
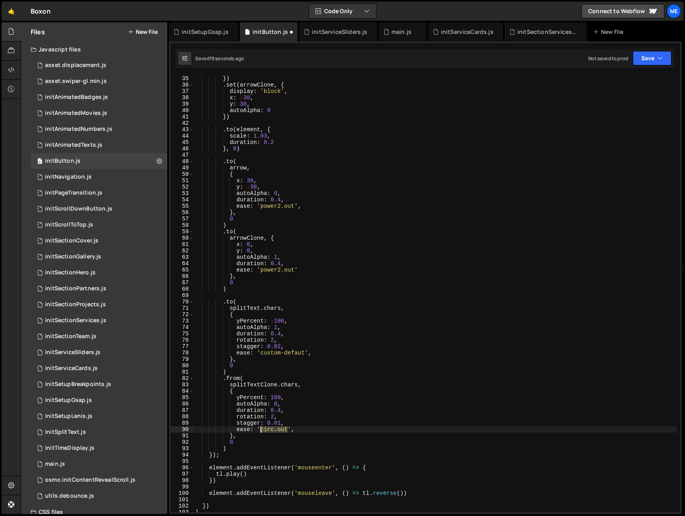
click at [261, 429] on div "display : 'block' , }) . set ( arrowClone , { display : 'block' , x : - 30 , y …" at bounding box center [435, 294] width 483 height 450
paste textarea "ustom-defa"
drag, startPoint x: 294, startPoint y: 269, endPoint x: 261, endPoint y: 269, distance: 33.5
click at [261, 269] on div "display : 'block' , }) . set ( arrowClone , { display : 'block' , x : - 30 , y …" at bounding box center [435, 294] width 483 height 450
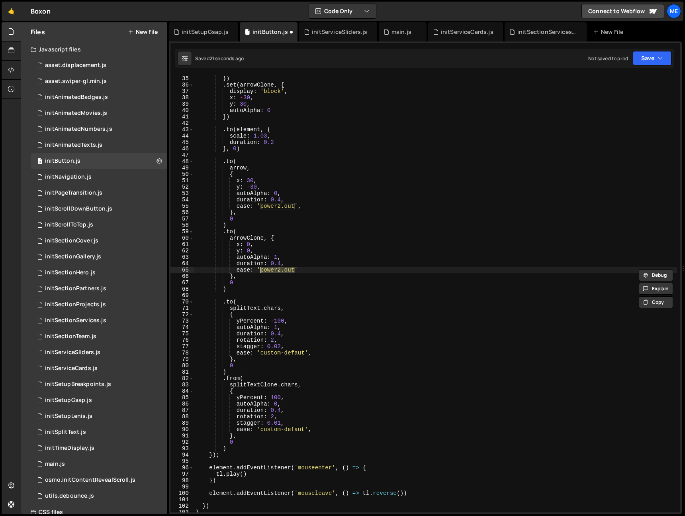
paste textarea "custom-defa"
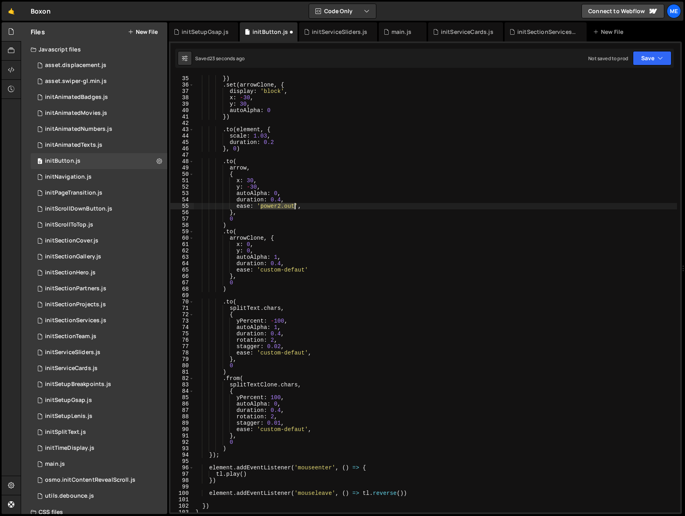
drag, startPoint x: 261, startPoint y: 206, endPoint x: 293, endPoint y: 206, distance: 31.9
click at [295, 206] on div "display : 'block' , }) . set ( arrowClone , { display : 'block' , x : - 30 , y …" at bounding box center [435, 294] width 483 height 450
paste textarea "custom-defa"
click at [247, 439] on div "display : 'block' , }) . set ( arrowClone , { display : 'block' , x : - 30 , y …" at bounding box center [435, 294] width 483 height 450
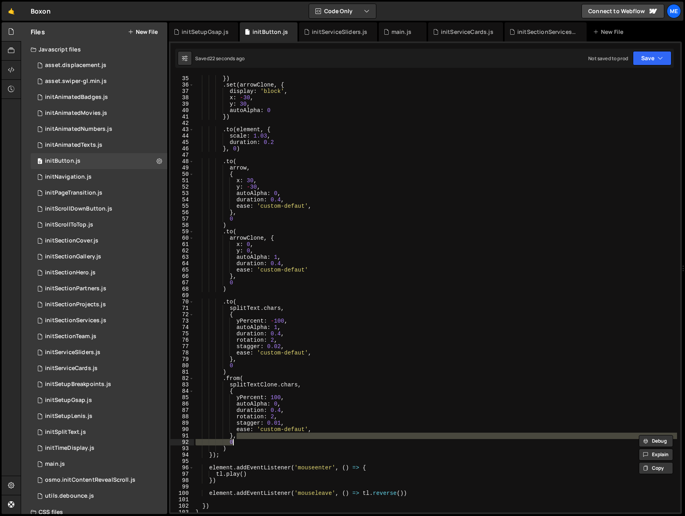
drag, startPoint x: 248, startPoint y: 443, endPoint x: 255, endPoint y: 443, distance: 6.4
click at [249, 443] on div "display : 'block' , }) . set ( arrowClone , { display : 'block' , x : - 30 , y …" at bounding box center [435, 293] width 483 height 437
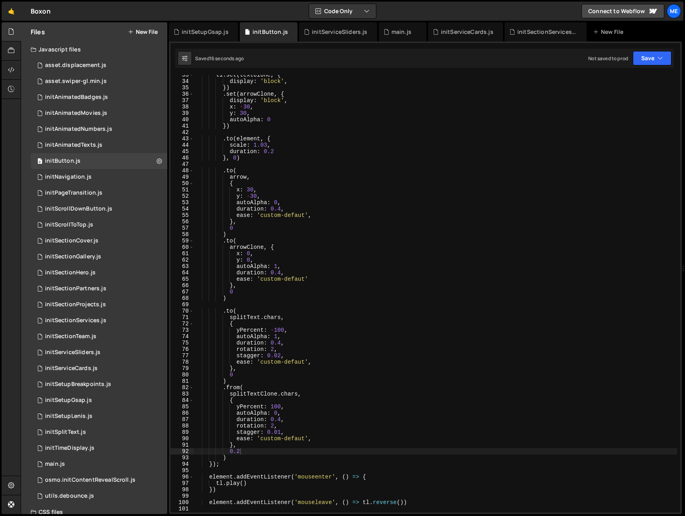
scroll to position [377, 0]
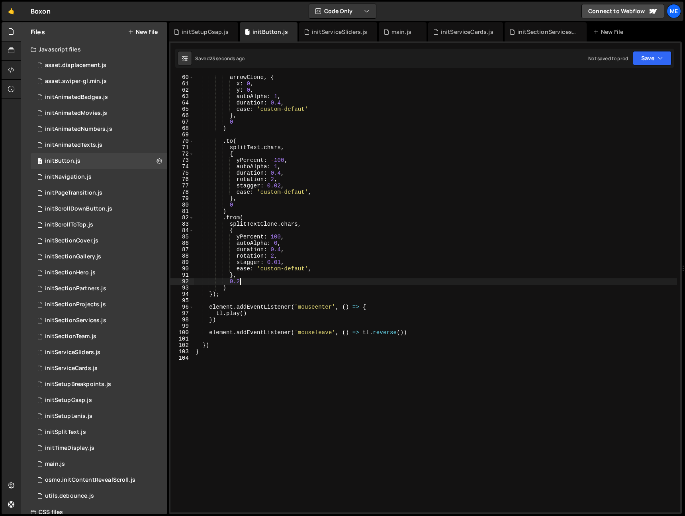
click at [238, 281] on div "arrowClone , { x : 0 , y : 0 , autoAlpha : 1 , duration : 0.4 , ease : 'custom-…" at bounding box center [435, 299] width 483 height 450
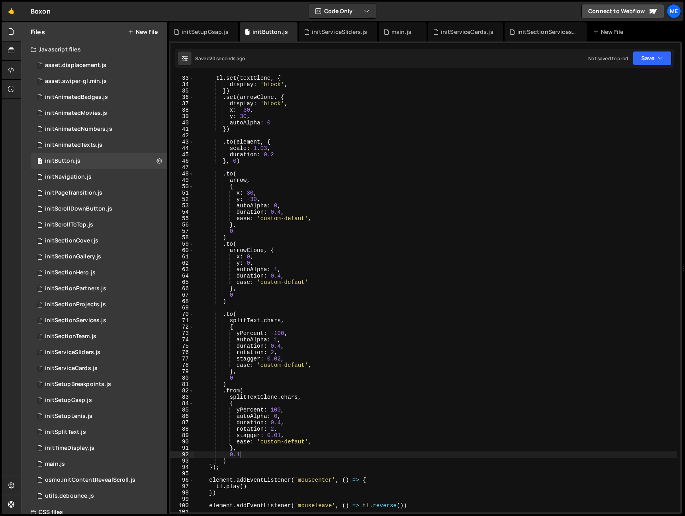
scroll to position [204, 0]
click at [234, 299] on div "tl . set ( textClone , { display : 'block' , }) . set ( arrowClone , { display …" at bounding box center [435, 300] width 483 height 450
click at [243, 294] on div "tl . set ( textClone , { display : 'block' , }) . set ( arrowClone , { display …" at bounding box center [435, 300] width 483 height 450
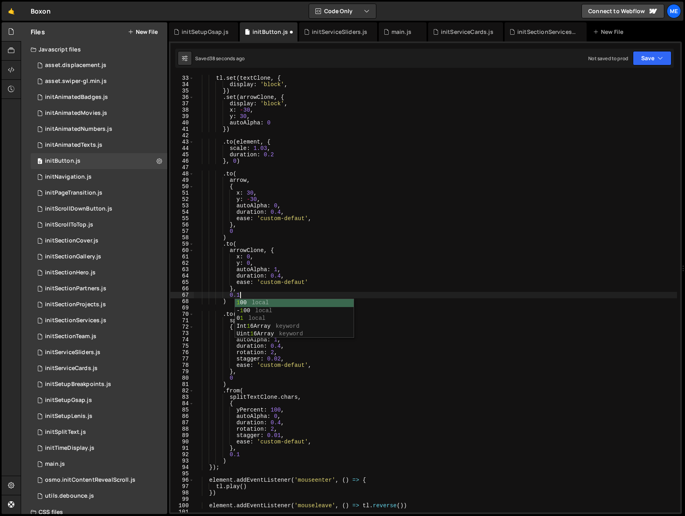
scroll to position [0, 2]
click at [280, 423] on div "tl . set ( textClone , { display : 'block' , }) . set ( arrowClone , { display …" at bounding box center [435, 300] width 483 height 450
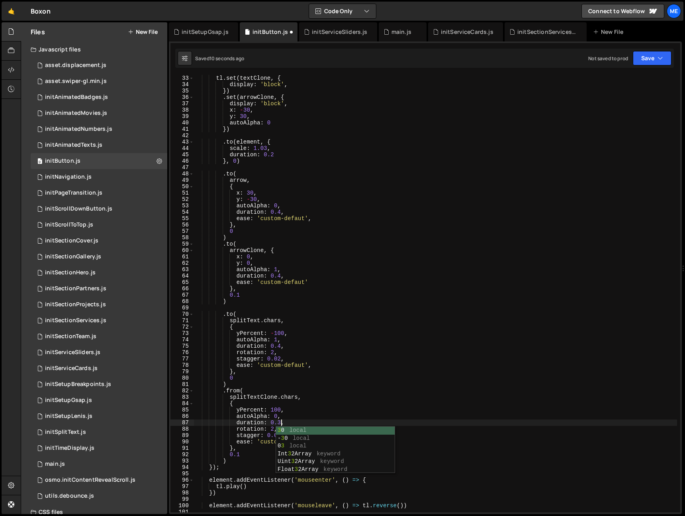
scroll to position [205, 0]
click at [277, 345] on div "tl . set ( textClone , { display : 'block' , }) . set ( arrowClone , { display …" at bounding box center [435, 299] width 483 height 450
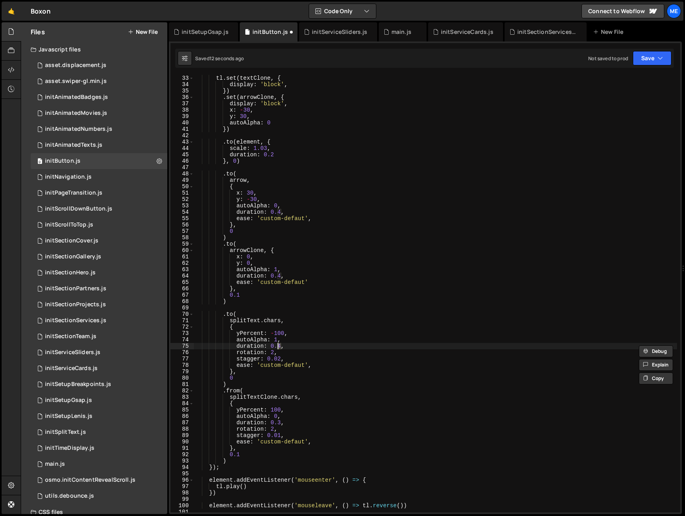
scroll to position [204, 0]
drag, startPoint x: 274, startPoint y: 431, endPoint x: 276, endPoint y: 413, distance: 17.6
click at [274, 431] on div "tl . set ( textClone , { display : 'block' , }) . set ( arrowClone , { display …" at bounding box center [435, 300] width 483 height 450
drag, startPoint x: 274, startPoint y: 354, endPoint x: 270, endPoint y: 354, distance: 4.4
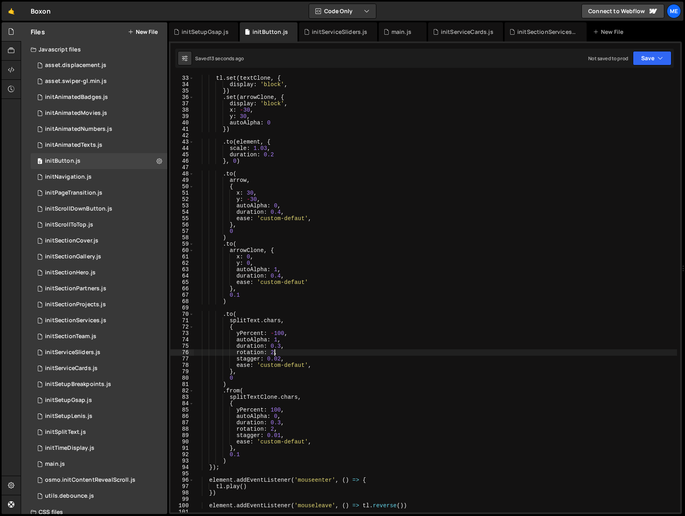
click at [270, 354] on div "tl . set ( textClone , { display : 'block' , }) . set ( arrowClone , { display …" at bounding box center [435, 300] width 483 height 450
type textarea "rotation: 10,"
click at [230, 31] on icon at bounding box center [232, 32] width 6 height 8
click at [220, 32] on icon at bounding box center [221, 32] width 6 height 8
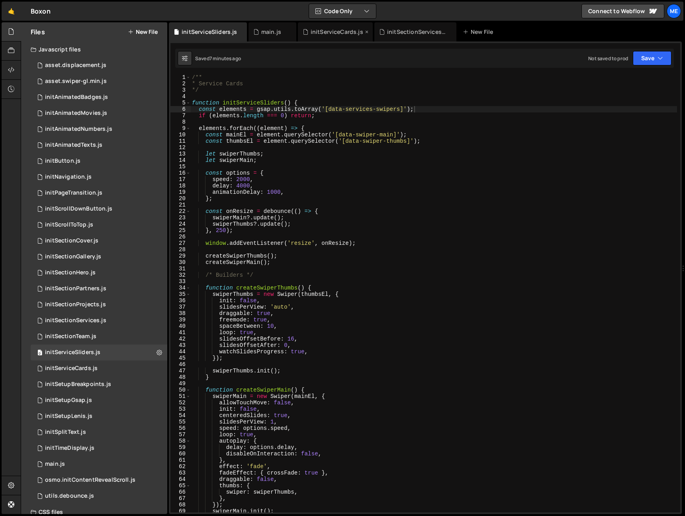
click at [0, 0] on icon at bounding box center [0, 0] width 0 height 0
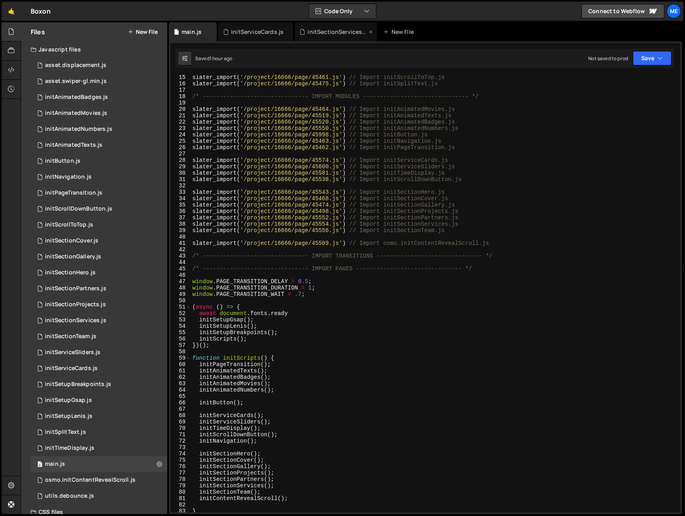
click at [0, 0] on icon at bounding box center [0, 0] width 0 height 0
drag, startPoint x: 245, startPoint y: 32, endPoint x: 242, endPoint y: 40, distance: 9.0
click at [245, 32] on div "New File" at bounding box center [239, 32] width 33 height 8
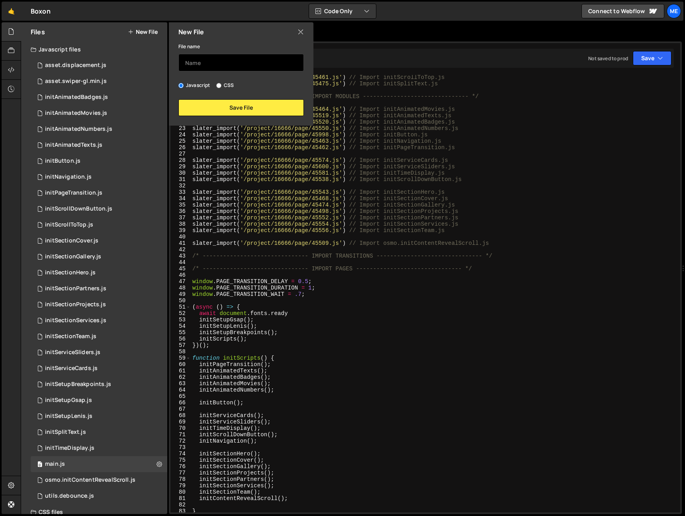
click at [217, 64] on input "text" at bounding box center [240, 63] width 125 height 18
type input "a"
type input "initAurora"
click at [233, 118] on div "New File File name initAurora Javascript CSS Save File" at bounding box center [240, 73] width 146 height 103
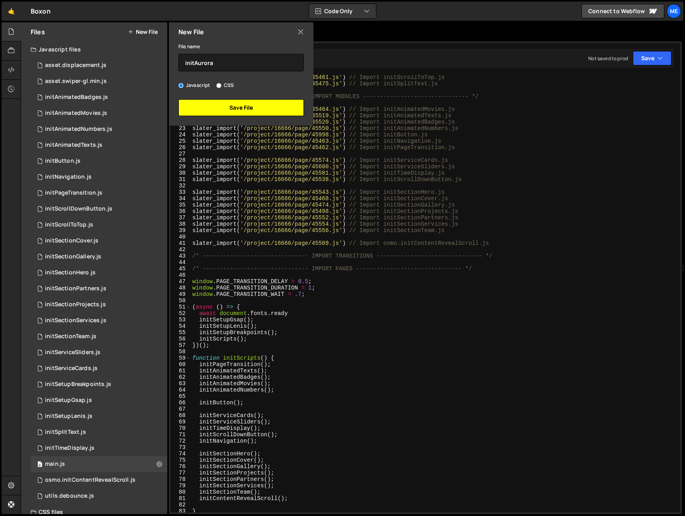
click at [235, 116] on button "Save File" at bounding box center [240, 107] width 125 height 17
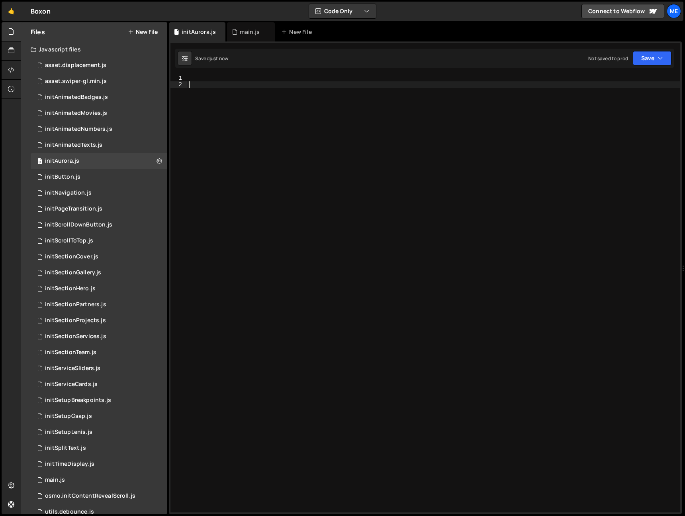
click at [239, 108] on div at bounding box center [433, 300] width 493 height 450
click at [241, 71] on div "/* ------------------------------- IMPORT MAIN UTILS --------------------------…" at bounding box center [425, 277] width 513 height 472
click at [239, 74] on div "/* ------------------------------- IMPORT MAIN UTILS --------------------------…" at bounding box center [425, 277] width 513 height 472
click at [236, 81] on div at bounding box center [433, 300] width 493 height 450
click at [236, 80] on div at bounding box center [433, 300] width 493 height 450
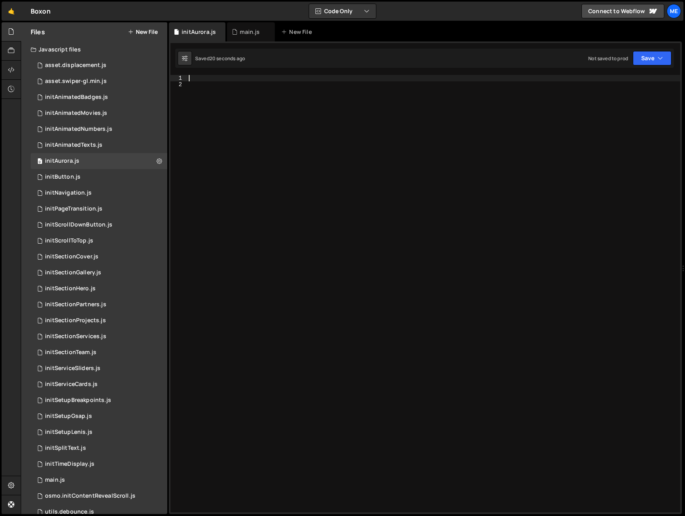
click at [235, 83] on div at bounding box center [433, 300] width 493 height 450
click at [300, 140] on div at bounding box center [433, 300] width 493 height 450
click at [89, 188] on div "0 initNavigation.js 0" at bounding box center [99, 193] width 137 height 16
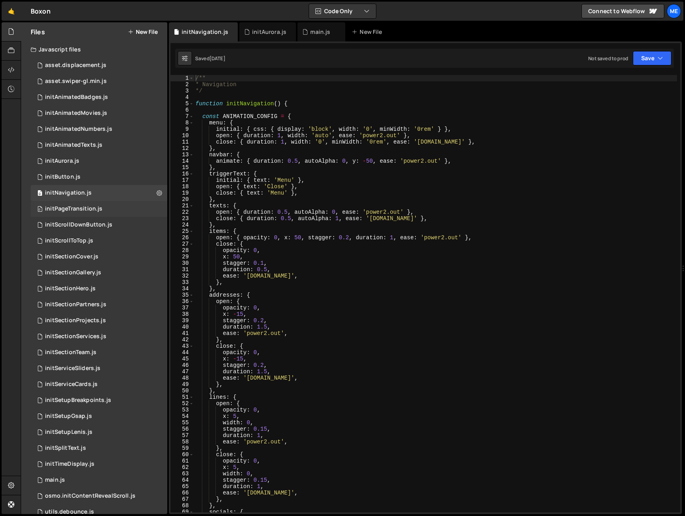
click at [89, 212] on div "initPageTransition.js" at bounding box center [73, 208] width 57 height 7
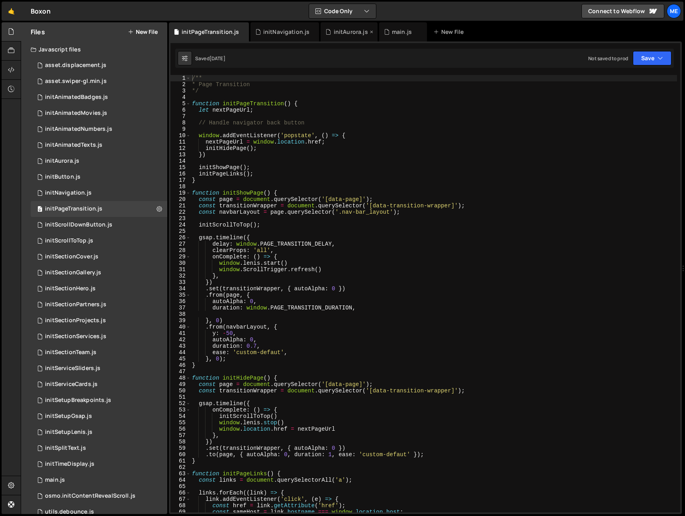
click at [359, 28] on div "initAurora.js" at bounding box center [351, 32] width 34 height 8
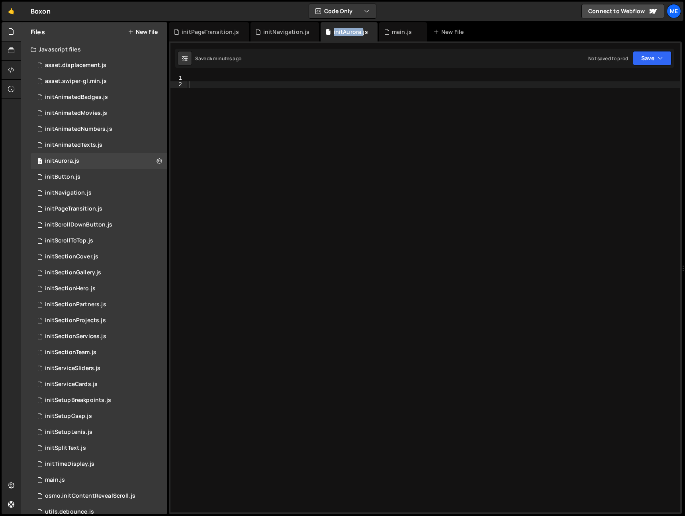
click at [322, 95] on div at bounding box center [433, 300] width 493 height 450
click at [86, 175] on div "0 initButton.js 0" at bounding box center [99, 177] width 137 height 16
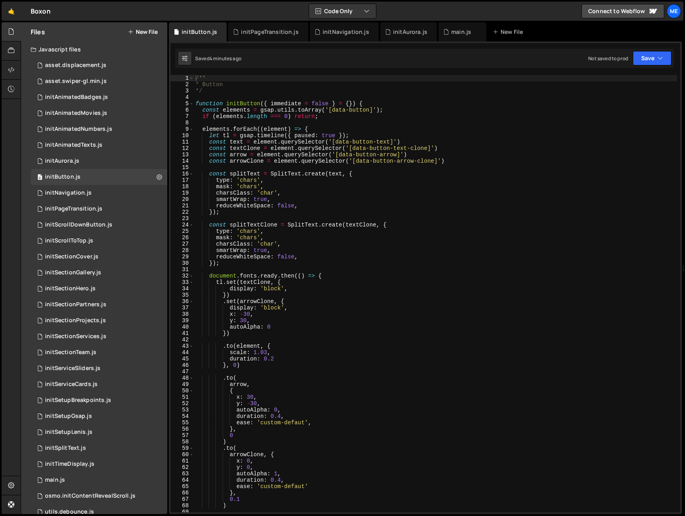
click at [377, 183] on div "/** * Button */ function initButton ( { immediate = false } = { }) { const elem…" at bounding box center [435, 300] width 483 height 450
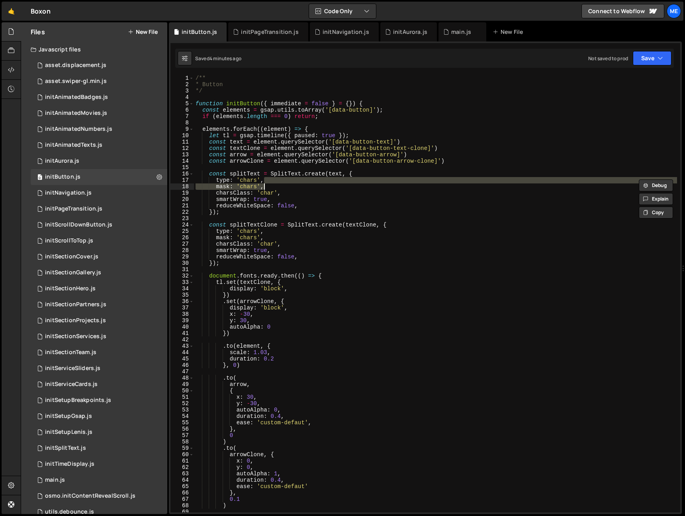
type textarea "}"
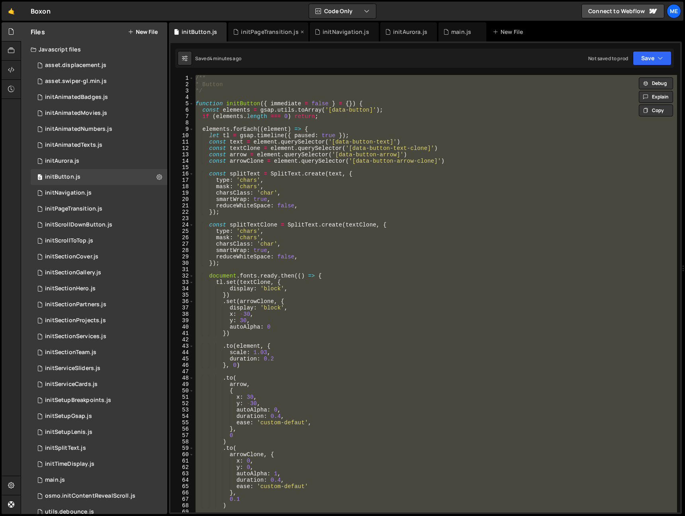
drag, startPoint x: 262, startPoint y: 34, endPoint x: 268, endPoint y: 33, distance: 6.0
click at [262, 34] on div "initPageTransition.js" at bounding box center [269, 32] width 57 height 8
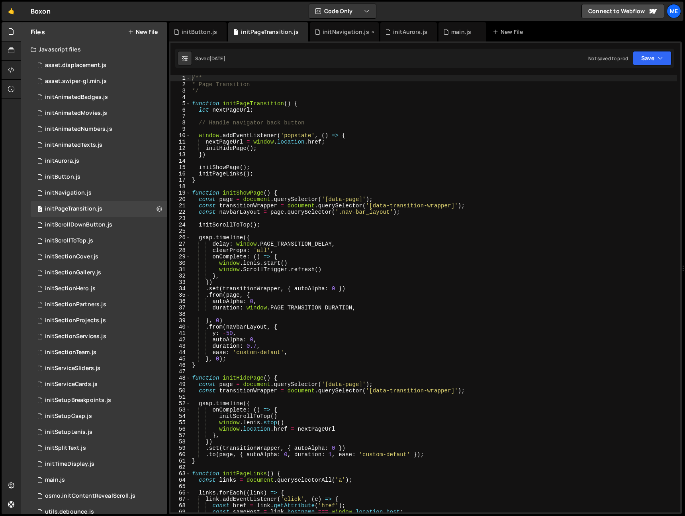
drag, startPoint x: 349, startPoint y: 31, endPoint x: 347, endPoint y: 38, distance: 7.3
click at [349, 31] on div "initNavigation.js" at bounding box center [346, 32] width 47 height 8
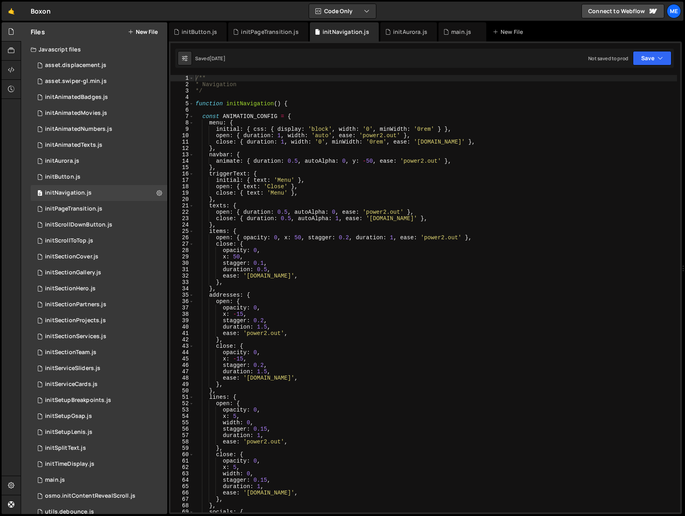
type textarea "const ANIMATION_CONFIG = {"
click at [317, 119] on div "/** * Navigation */ function initNavigation ( ) { const ANIMATION_CONFIG = { me…" at bounding box center [435, 300] width 483 height 450
click at [275, 22] on div "initPageTransition.js" at bounding box center [268, 31] width 80 height 19
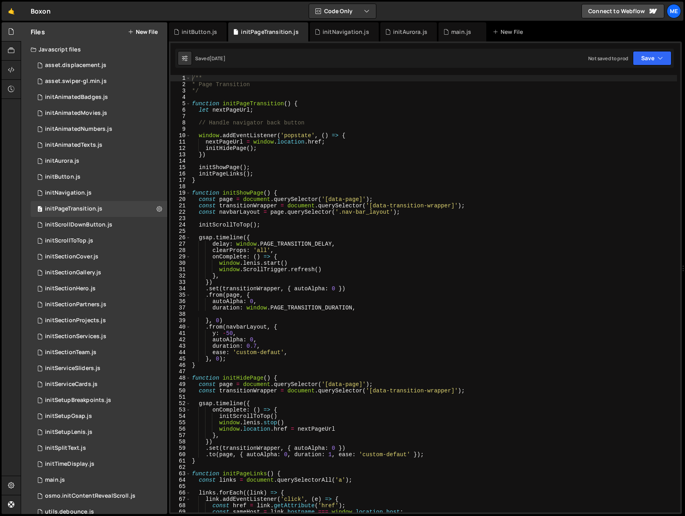
drag, startPoint x: 416, startPoint y: 36, endPoint x: 387, endPoint y: 86, distance: 57.5
click at [416, 36] on div "initAurora.js" at bounding box center [408, 31] width 57 height 19
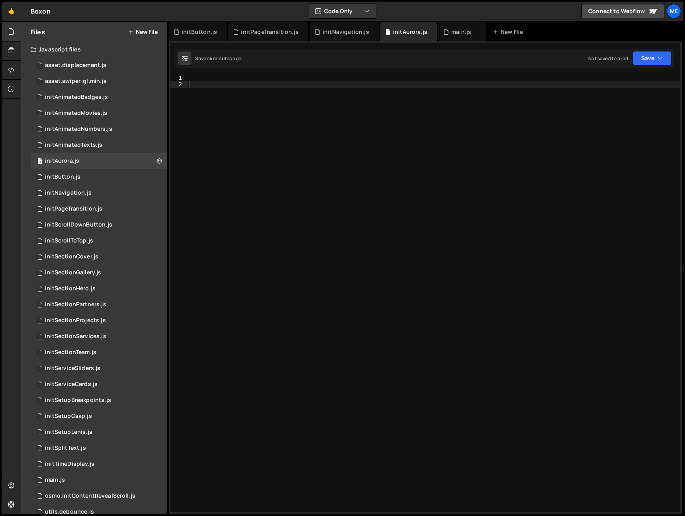
click at [349, 141] on div at bounding box center [433, 300] width 493 height 450
paste textarea "}, 0)"
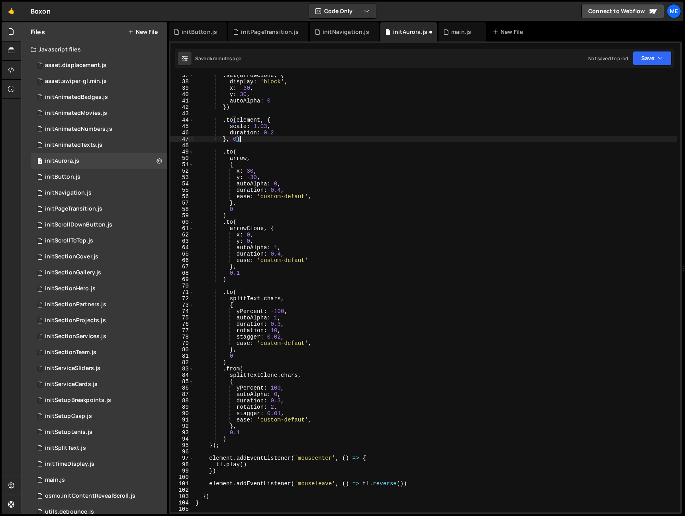
click at [348, 141] on div ". set ( arrowClone , { display : 'block' , x : - 30 , y : 30 , autoAlpha : 0 })…" at bounding box center [435, 297] width 483 height 450
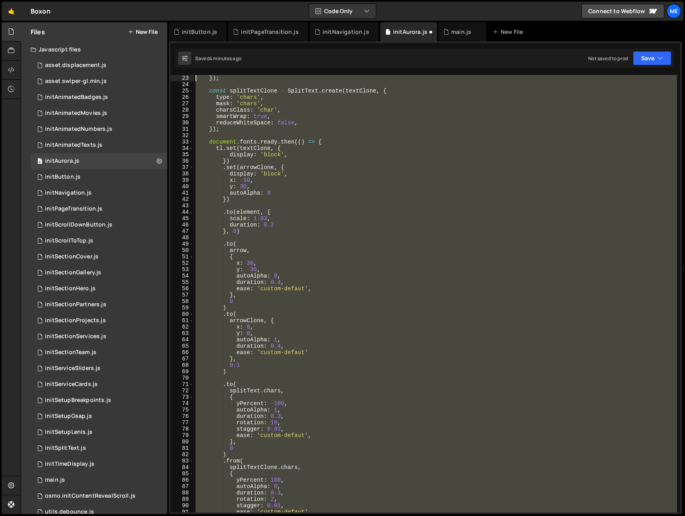
scroll to position [13, 0]
drag, startPoint x: 210, startPoint y: 474, endPoint x: 196, endPoint y: 56, distance: 418.1
click at [197, 55] on div "Debug Explain Copy initButton.js initPageTransition.js initNavigation.js initAu…" at bounding box center [425, 268] width 513 height 492
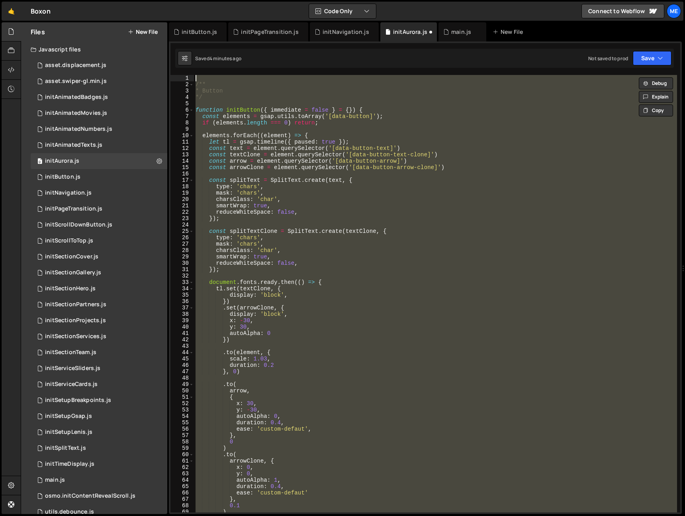
drag, startPoint x: 233, startPoint y: 168, endPoint x: 227, endPoint y: 155, distance: 14.1
click at [232, 166] on div "/** * Button */ function initButton ( { immediate = false } = { }) { const elem…" at bounding box center [435, 300] width 483 height 450
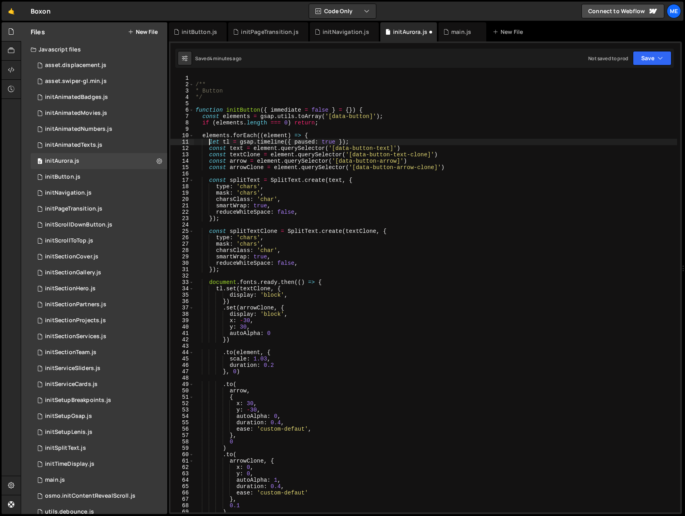
drag, startPoint x: 209, startPoint y: 142, endPoint x: 211, endPoint y: 148, distance: 6.3
click at [208, 142] on div "/** * Button */ function initButton ( { immediate = false } = { }) { const elem…" at bounding box center [435, 300] width 483 height 450
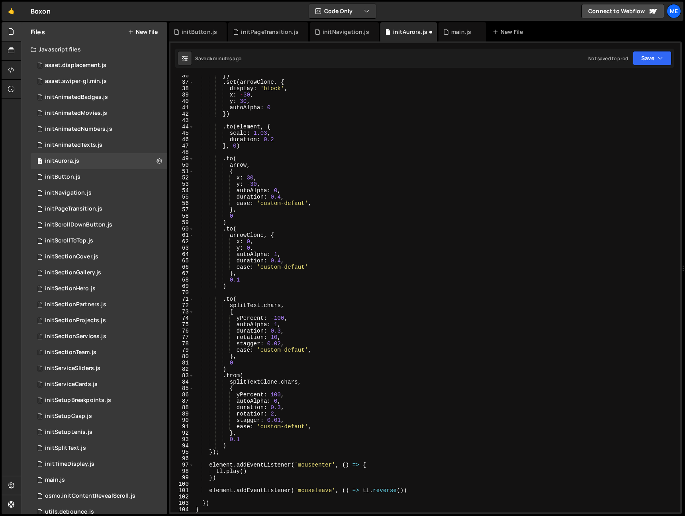
scroll to position [278, 0]
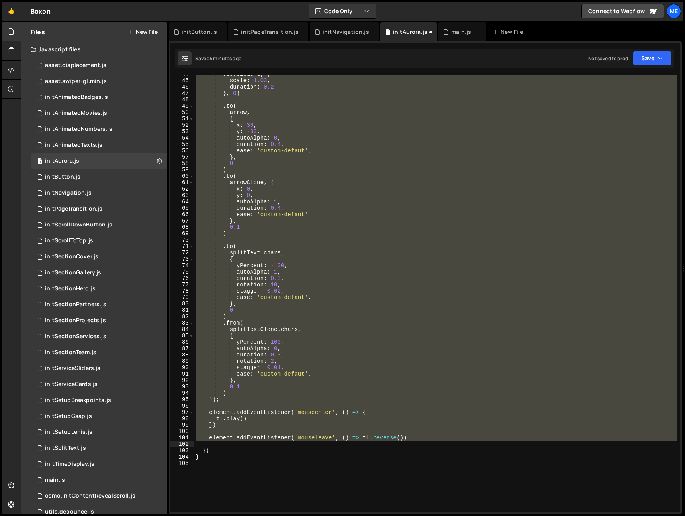
click at [434, 443] on div ". to ( element , { scale : 1.03 , duration : 0.2 } , 0 ) . to ( arrow , { x : 3…" at bounding box center [435, 296] width 483 height 450
type textarea "element.addEventListener('mouseleave', () => tl.reverse())"
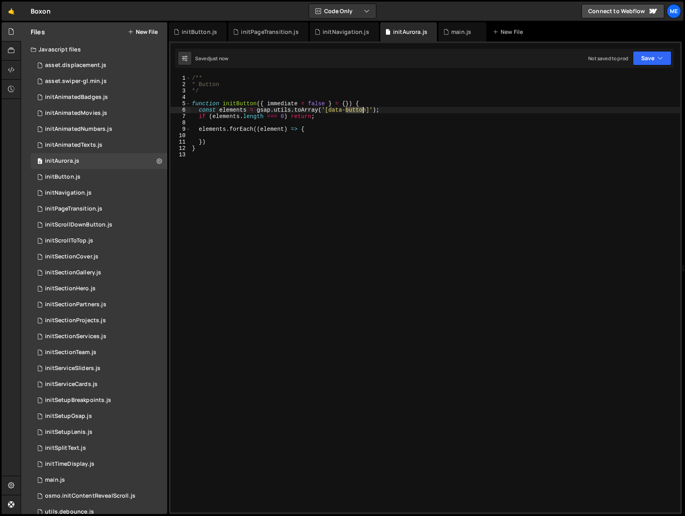
drag, startPoint x: 346, startPoint y: 111, endPoint x: 365, endPoint y: 111, distance: 18.3
click at [364, 110] on div "/** * Button */ function initButton ( { immediate = false } = { }) { const elem…" at bounding box center [435, 300] width 490 height 450
click at [354, 109] on div "/** * Button */ function initButton ( { immediate = false } = { }) { const elem…" at bounding box center [435, 293] width 490 height 437
drag, startPoint x: 346, startPoint y: 111, endPoint x: 352, endPoint y: 111, distance: 6.0
click at [346, 111] on div "/** * Button */ function initButton ( { immediate = false } = { }) { const elem…" at bounding box center [435, 300] width 490 height 450
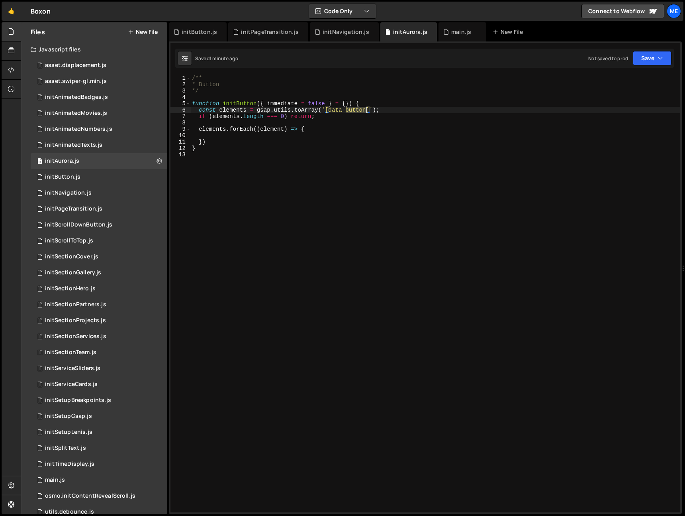
drag, startPoint x: 367, startPoint y: 110, endPoint x: 375, endPoint y: 114, distance: 9.1
click at [366, 110] on div "/** * Button */ function initButton ( { immediate = false } = { }) { const elem…" at bounding box center [435, 300] width 490 height 450
type textarea "const elements = gsap.utils.toArray('[data-aurora]');"
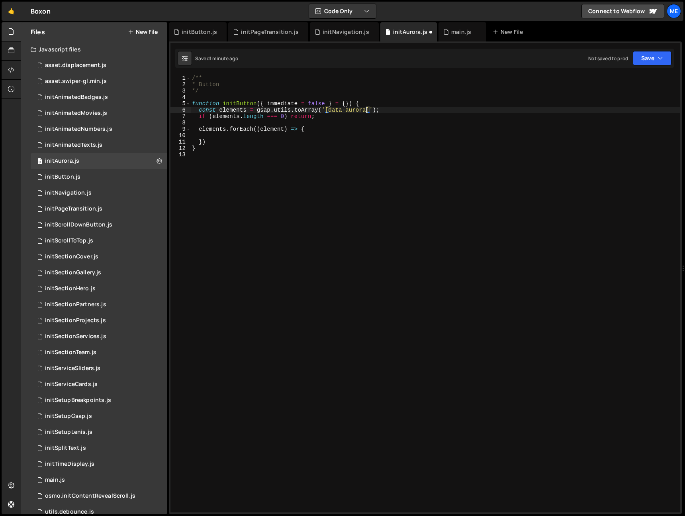
click at [457, 132] on div "/** * Button */ function initButton ( { immediate = false } = { }) { const elem…" at bounding box center [435, 300] width 490 height 450
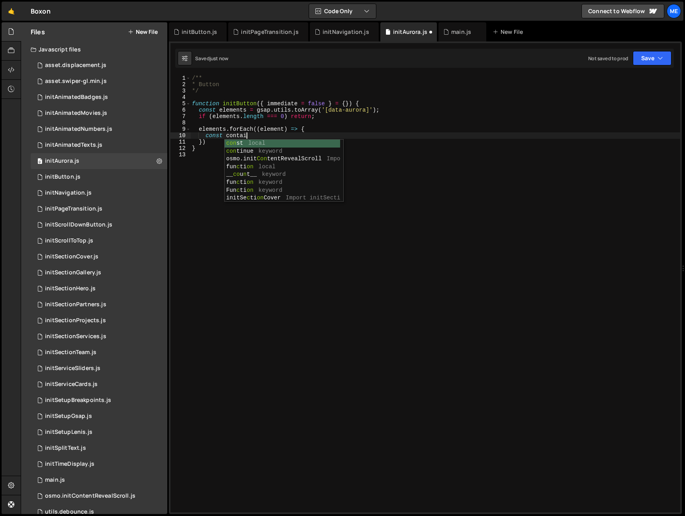
scroll to position [0, 4]
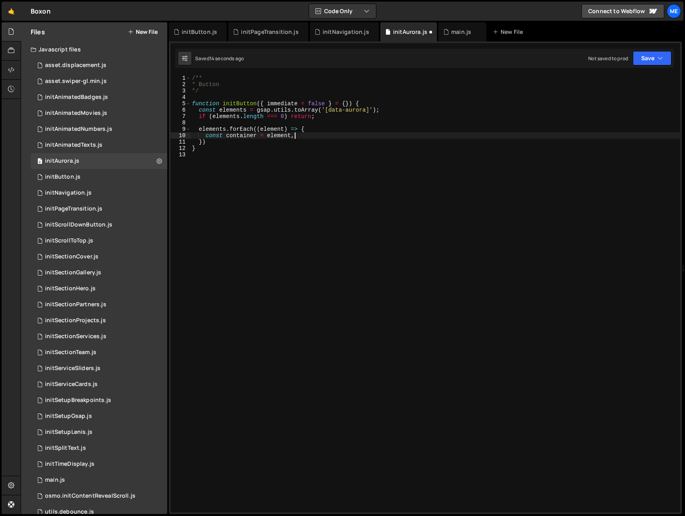
type textarea "const container = element;"
click at [426, 155] on div "/** * Button */ function initButton ( { immediate = false } = { }) { const elem…" at bounding box center [435, 300] width 490 height 450
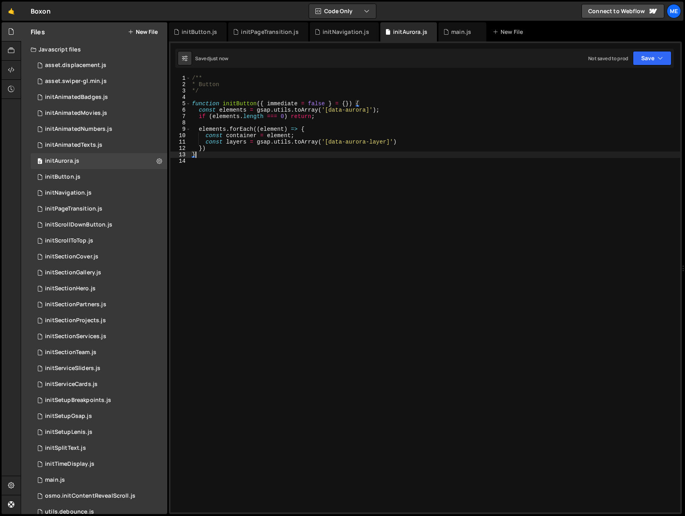
scroll to position [0, 0]
drag, startPoint x: 413, startPoint y: 135, endPoint x: 420, endPoint y: 141, distance: 8.8
click at [414, 135] on div "/** * Button */ function initButton ( { immediate = false } = { }) { const elem…" at bounding box center [435, 300] width 490 height 450
click at [421, 141] on div "/** * Button */ function initButton ( { immediate = false } = { }) { const elem…" at bounding box center [435, 300] width 490 height 450
type textarea "const layers = gsap.utils.toArray('[data-aurora-layer]')"
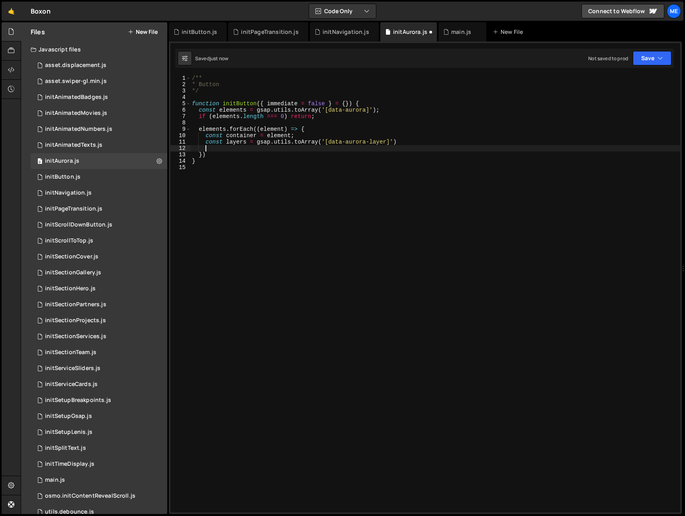
scroll to position [0, 0]
type textarea "g"
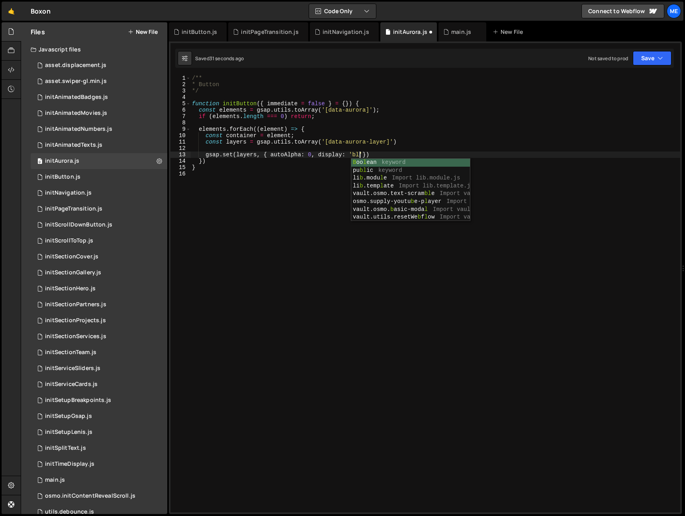
scroll to position [0, 12]
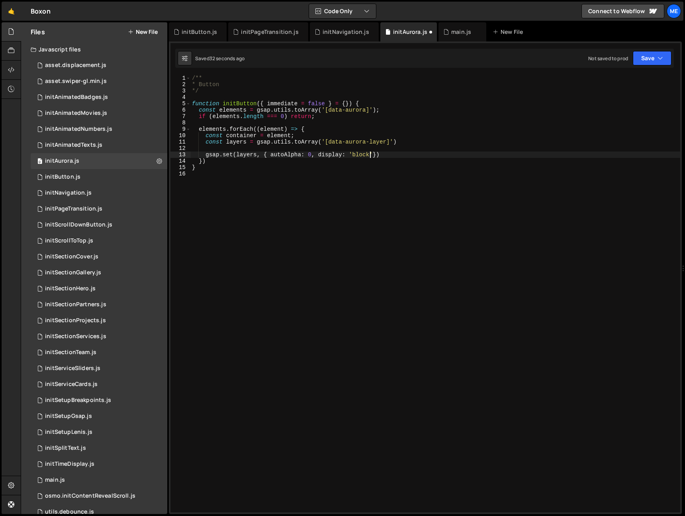
type textarea "gsap.set(layers, { autoAlpha: 0, display: 'block'})"
type textarea "function getPosition() {}"
drag, startPoint x: 219, startPoint y: 179, endPoint x: 223, endPoint y: 184, distance: 6.8
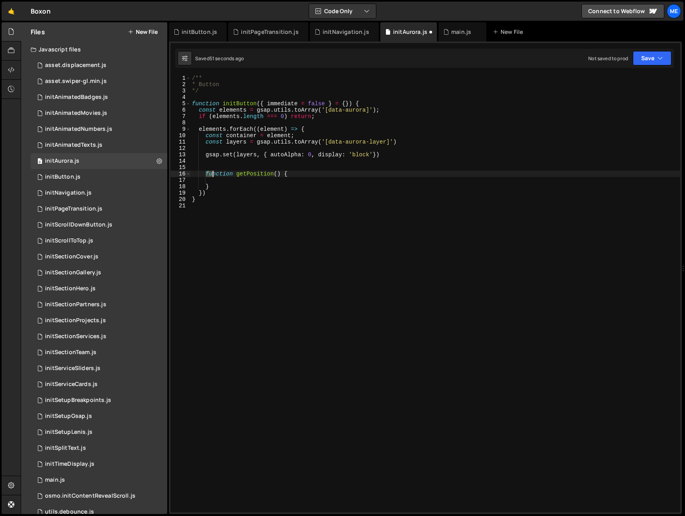
click at [223, 184] on div "/** * Button */ function initButton ( { immediate = false } = { }) { const elem…" at bounding box center [435, 300] width 490 height 450
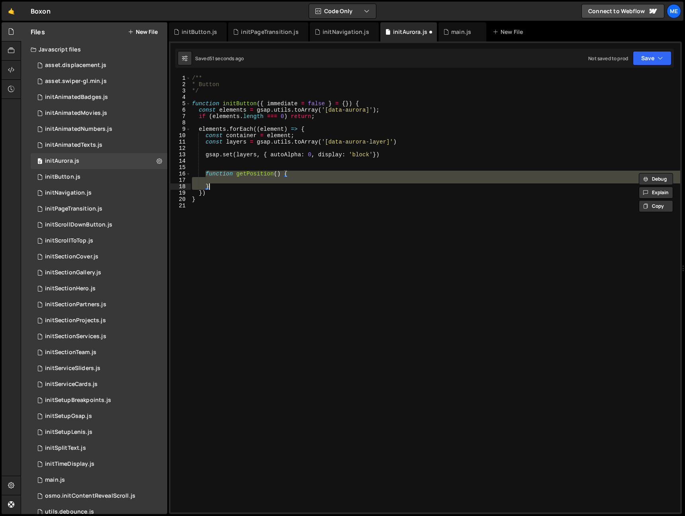
paste textarea
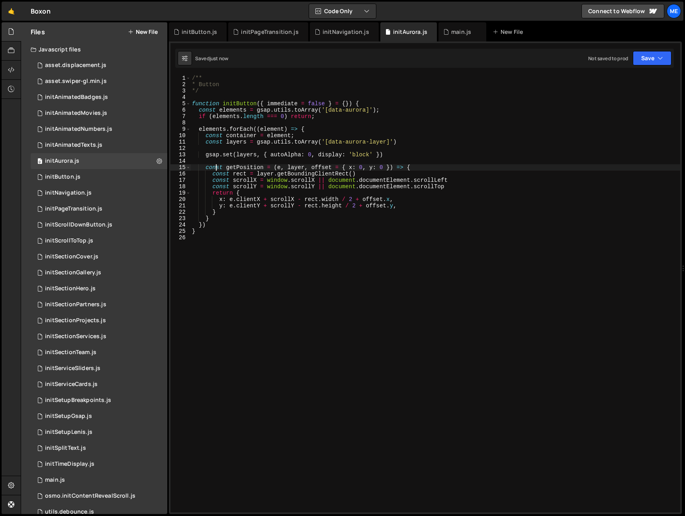
click at [217, 165] on div "/** * Button */ function initButton ( { immediate = false } = { }) { const elem…" at bounding box center [435, 300] width 490 height 450
drag, startPoint x: 217, startPoint y: 165, endPoint x: 223, endPoint y: 167, distance: 6.1
click at [217, 166] on div "/** * Button */ function initButton ( { immediate = false } = { }) { const elem…" at bounding box center [435, 300] width 490 height 450
drag, startPoint x: 274, startPoint y: 169, endPoint x: 284, endPoint y: 169, distance: 9.6
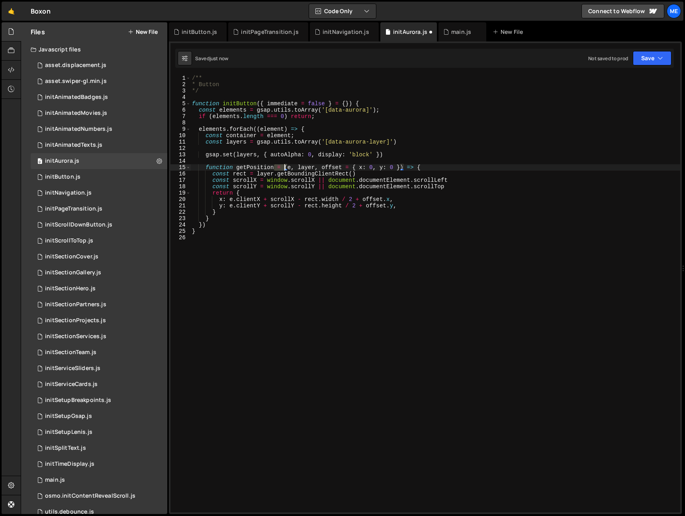
click at [284, 169] on div "/** * Button */ function initButton ( { immediate = false } = { }) { const elem…" at bounding box center [435, 300] width 490 height 450
click at [396, 166] on div "/** * Button */ function initButton ( { immediate = false } = { }) { const elem…" at bounding box center [435, 300] width 490 height 450
click at [265, 176] on div "/** * Button */ function initButton ( { immediate = false } = { }) { const elem…" at bounding box center [435, 300] width 490 height 450
drag, startPoint x: 265, startPoint y: 176, endPoint x: 269, endPoint y: 176, distance: 4.0
click at [265, 176] on div "/** * Button */ function initButton ( { immediate = false } = { }) { const elem…" at bounding box center [435, 300] width 490 height 450
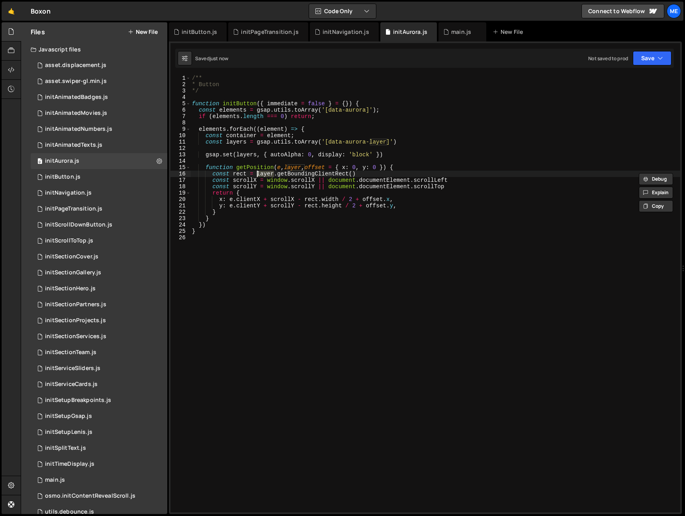
click at [381, 174] on div "/** * Button */ function initButton ( { immediate = false } = { }) { const elem…" at bounding box center [435, 300] width 490 height 450
drag, startPoint x: 216, startPoint y: 216, endPoint x: 220, endPoint y: 216, distance: 4.0
click at [216, 216] on div "/** * Button */ function initButton ( { immediate = false } = { }) { const elem…" at bounding box center [435, 300] width 490 height 450
type textarea "}"
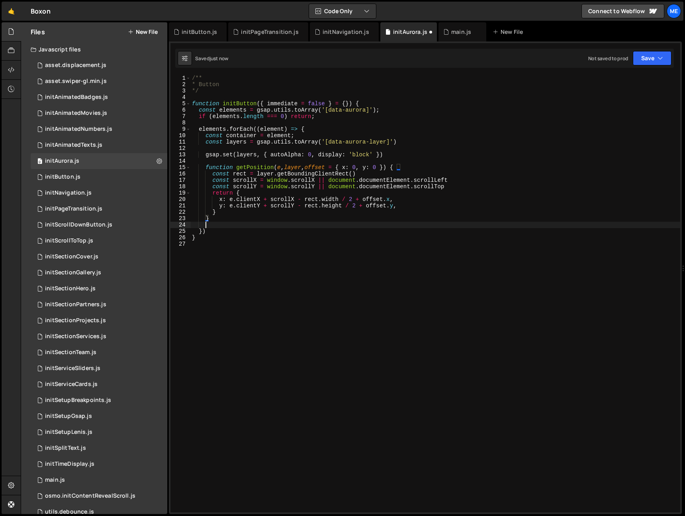
scroll to position [0, 0]
paste textarea "}"
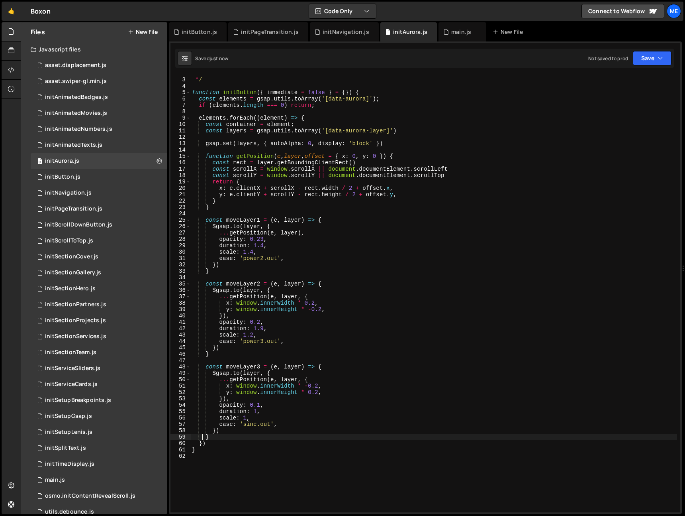
scroll to position [11, 0]
click at [219, 218] on div "* Button * / function initButton ( { immediate = false } = { }) { const element…" at bounding box center [433, 295] width 487 height 450
click at [218, 219] on div "* Button * / function initButton ( { immediate = false } = { }) { const element…" at bounding box center [433, 295] width 487 height 450
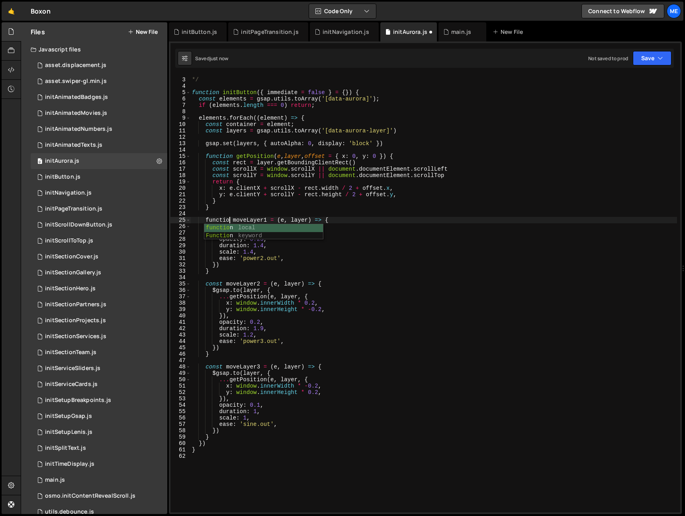
scroll to position [0, 3]
click at [214, 220] on div "* Button */ function initButton ( { immediate = false } = { }) { const elements…" at bounding box center [433, 295] width 487 height 450
click at [217, 283] on div "* Button */ function initButton ( { immediate = false } = { }) { const elements…" at bounding box center [433, 295] width 487 height 450
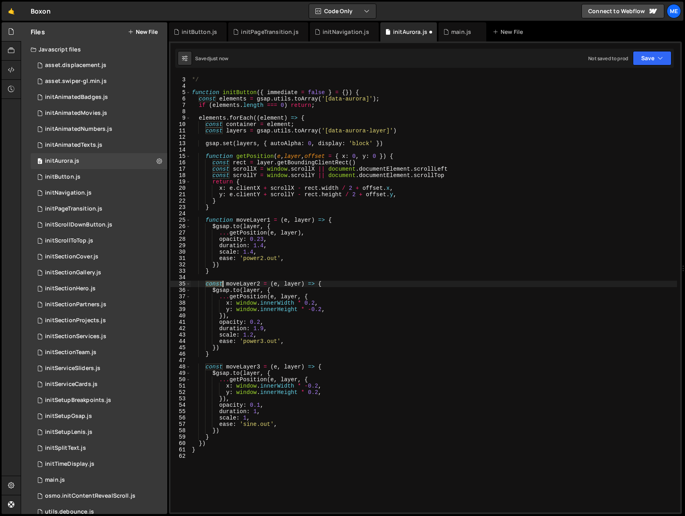
click at [217, 283] on div "* Button */ function initButton ( { immediate = false } = { }) { const elements…" at bounding box center [433, 295] width 487 height 450
paste textarea "function"
click at [216, 369] on div "* Button */ function initButton ( { immediate = false } = { }) { const elements…" at bounding box center [433, 295] width 487 height 450
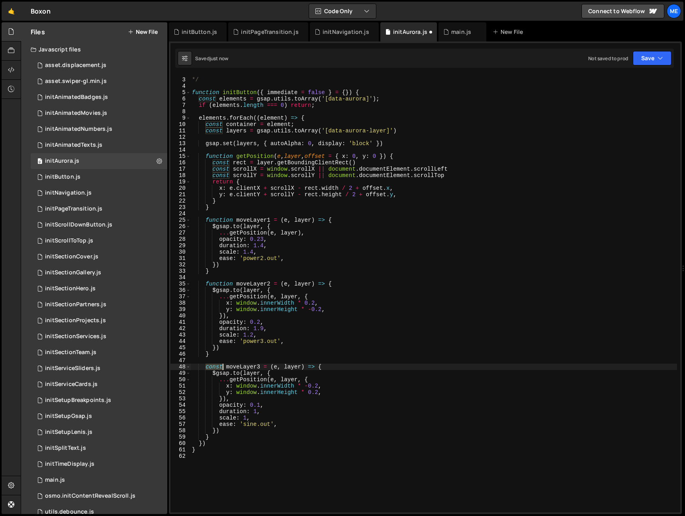
drag, startPoint x: 216, startPoint y: 369, endPoint x: 232, endPoint y: 348, distance: 26.3
click at [216, 369] on div "* Button */ function initButton ( { immediate = false } = { }) { const elements…" at bounding box center [433, 295] width 487 height 450
paste textarea "function"
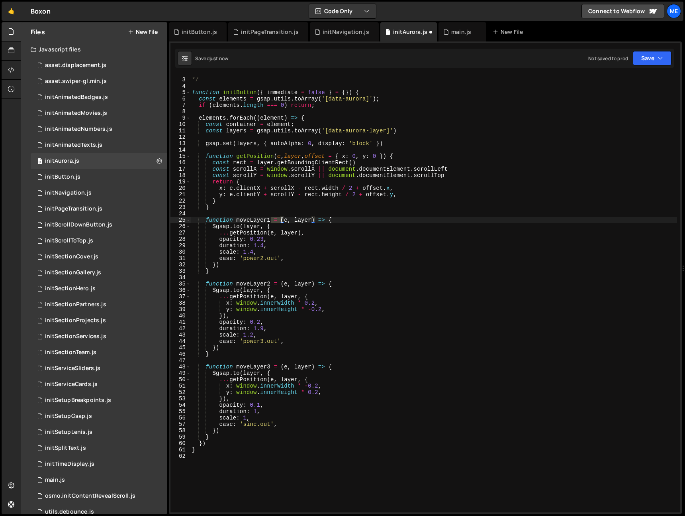
drag, startPoint x: 271, startPoint y: 220, endPoint x: 284, endPoint y: 237, distance: 21.0
click at [282, 221] on div "* Button */ function initButton ( { immediate = false } = { }) { const elements…" at bounding box center [433, 295] width 487 height 450
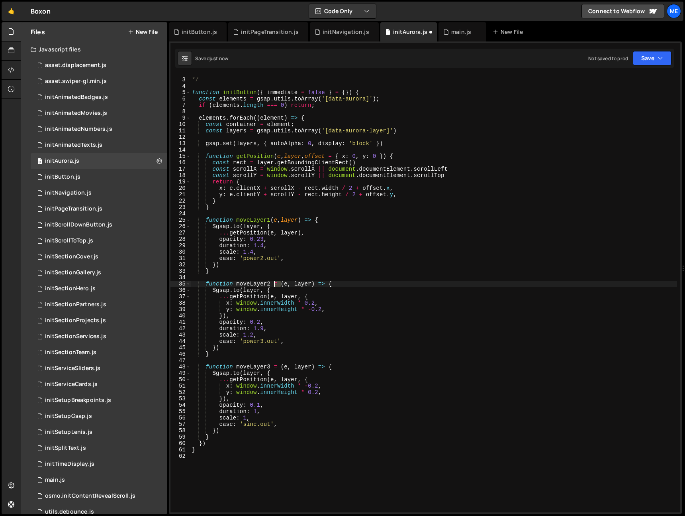
drag, startPoint x: 280, startPoint y: 286, endPoint x: 273, endPoint y: 286, distance: 6.8
click at [273, 286] on div "* Button */ function initButton ( { immediate = false } = { }) { const elements…" at bounding box center [433, 295] width 487 height 450
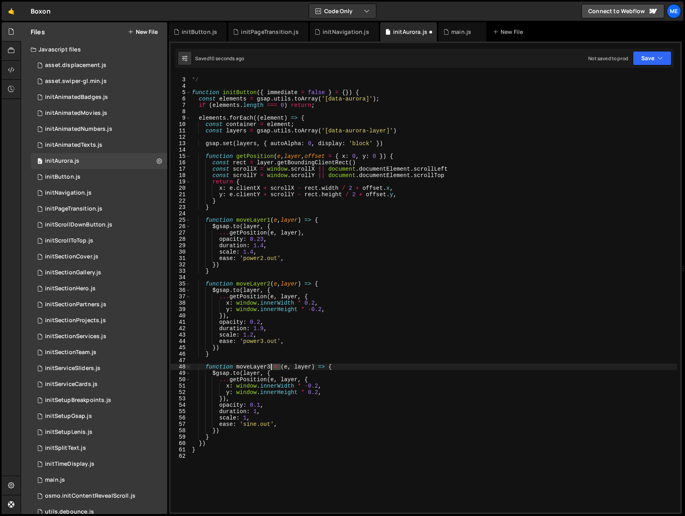
drag, startPoint x: 282, startPoint y: 367, endPoint x: 272, endPoint y: 369, distance: 10.0
click at [272, 368] on div "* Button */ function initButton ( { immediate = false } = { }) { const elements…" at bounding box center [433, 295] width 487 height 450
drag, startPoint x: 309, startPoint y: 245, endPoint x: 262, endPoint y: 239, distance: 46.9
click at [302, 245] on div "* Button * / function initButton ( { immediate = false } = { }) { const element…" at bounding box center [433, 295] width 487 height 450
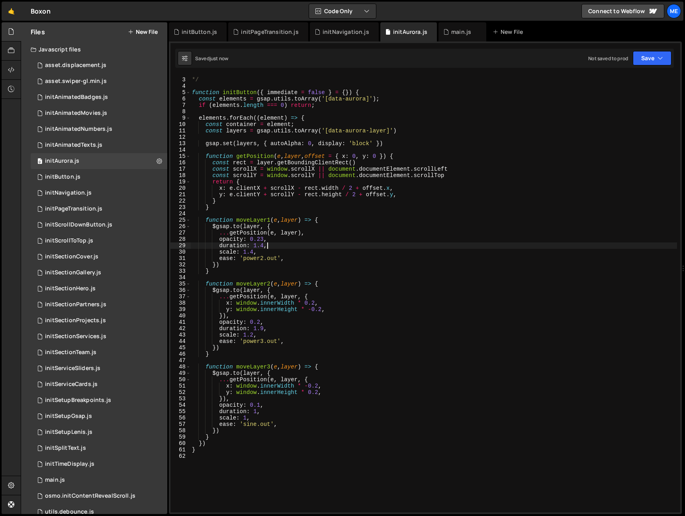
click at [215, 227] on div "* Button */ function initButton ( { immediate = false } = { }) { const elements…" at bounding box center [433, 295] width 487 height 450
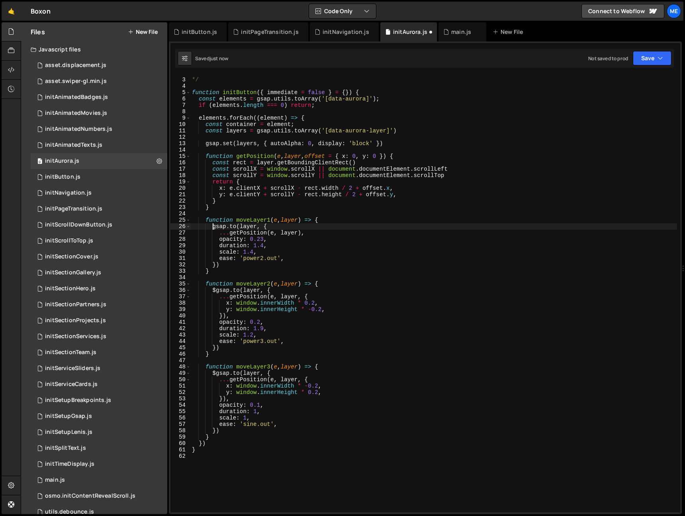
drag, startPoint x: 217, startPoint y: 291, endPoint x: 216, endPoint y: 301, distance: 10.0
click at [216, 292] on div "* Button */ function initButton ( { immediate = false } = { }) { const elements…" at bounding box center [433, 295] width 487 height 450
drag, startPoint x: 216, startPoint y: 373, endPoint x: 221, endPoint y: 373, distance: 4.8
click at [216, 372] on div "* Button */ function initButton ( { immediate = false } = { }) { const elements…" at bounding box center [433, 295] width 487 height 450
type textarea "[DOMAIN_NAME](layer, {"
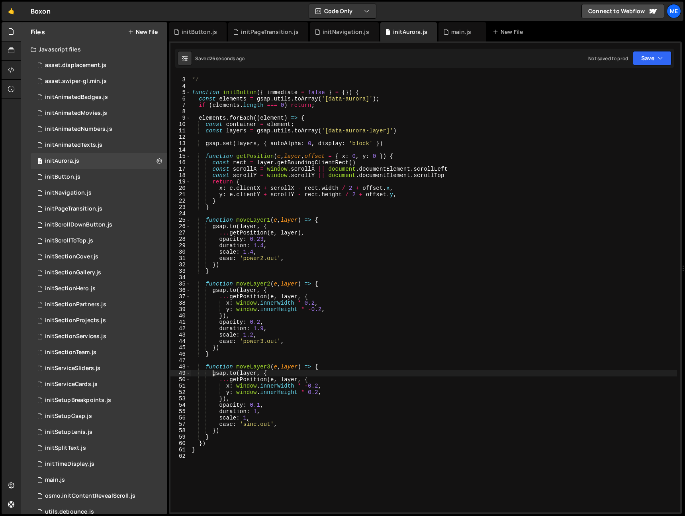
click at [249, 148] on div "* Button */ function initButton ( { immediate = false } = { }) { const elements…" at bounding box center [433, 295] width 487 height 450
paste textarea "})"
type textarea "})"
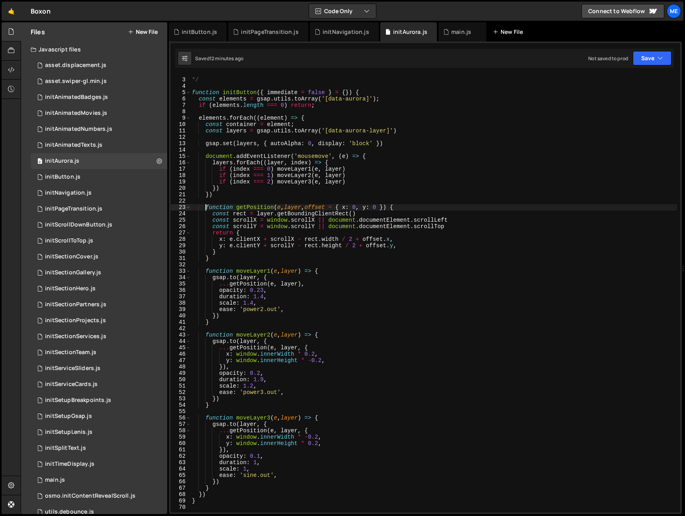
scroll to position [11, 0]
click at [463, 247] on div "* Button */ function initButton ( { immediate = false } = { }) { const elements…" at bounding box center [433, 295] width 487 height 450
type textarea "y: e.clientY + scrollY - rect.height / 2 + offset.y, }"
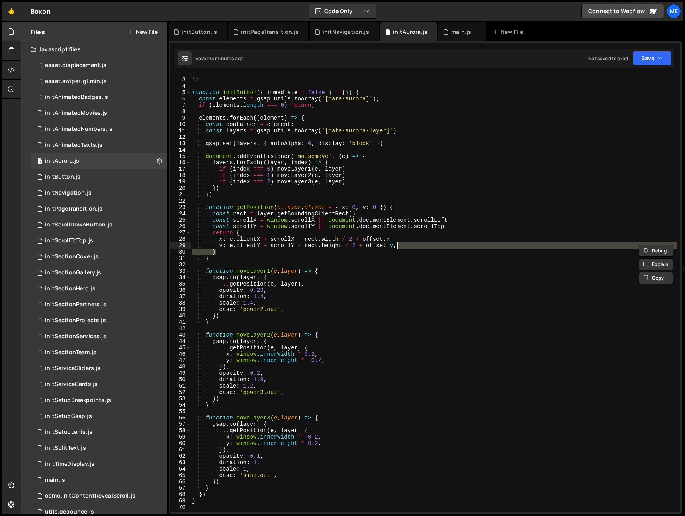
click at [405, 267] on div "* Button */ function initButton ( { immediate = false } = { }) { const elements…" at bounding box center [433, 295] width 487 height 450
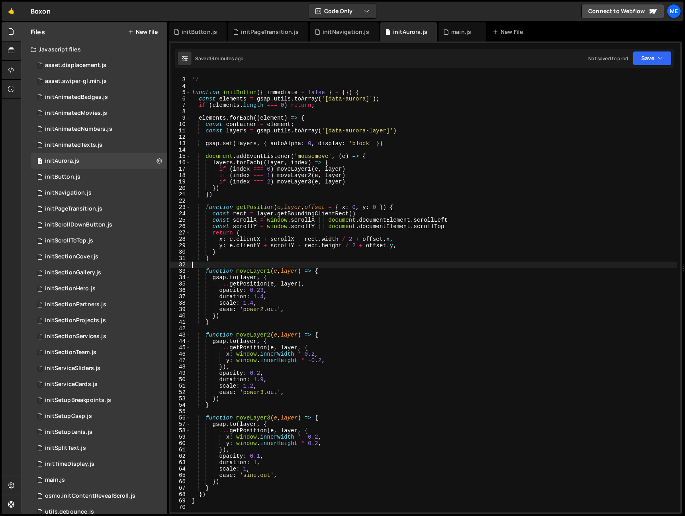
click at [374, 170] on div "* Button */ function initButton ( { immediate = false } = { }) { const elements…" at bounding box center [433, 295] width 487 height 450
drag, startPoint x: 237, startPoint y: 93, endPoint x: 255, endPoint y: 92, distance: 17.1
click at [255, 92] on div "* Button */ function initButton ( { immediate = false } = { }) { const elements…" at bounding box center [433, 295] width 487 height 450
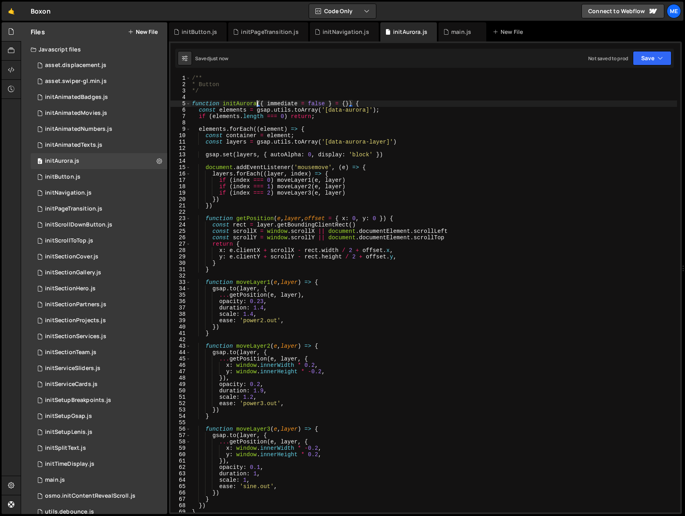
click at [213, 83] on div "/** * Button */ function initAurora ( { immediate = false } = { }) { const elem…" at bounding box center [433, 300] width 487 height 450
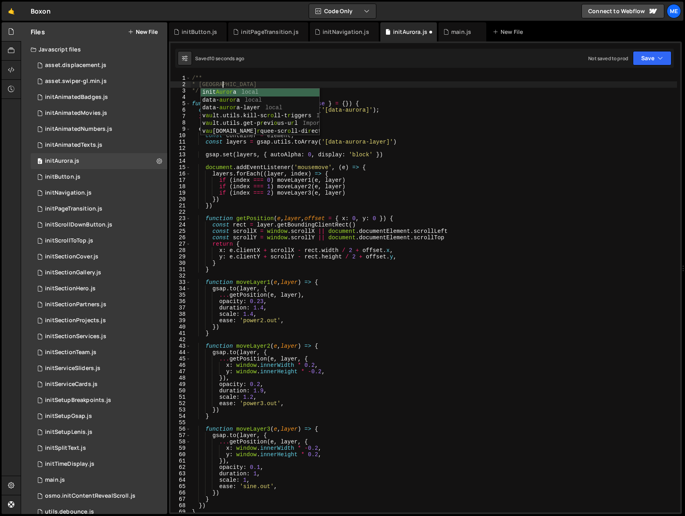
scroll to position [0, 2]
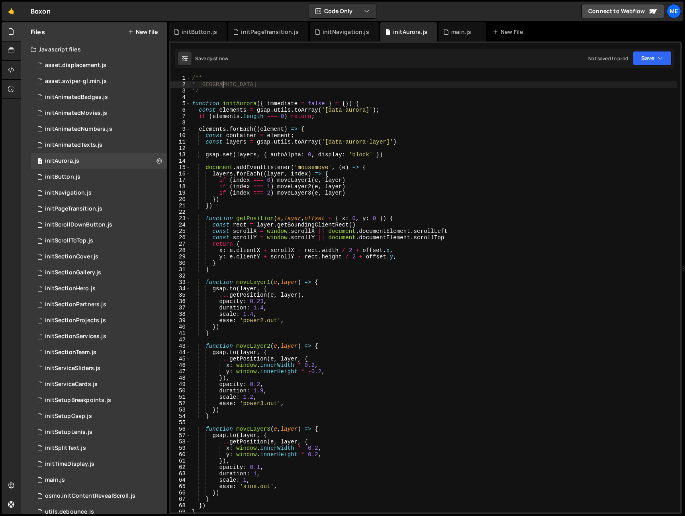
drag, startPoint x: 180, startPoint y: 90, endPoint x: 167, endPoint y: 70, distance: 23.3
click at [167, 70] on div "Files New File Javascript files 0 asset.displacement.js 0 0 asset.swiper-gl.min…" at bounding box center [353, 268] width 665 height 492
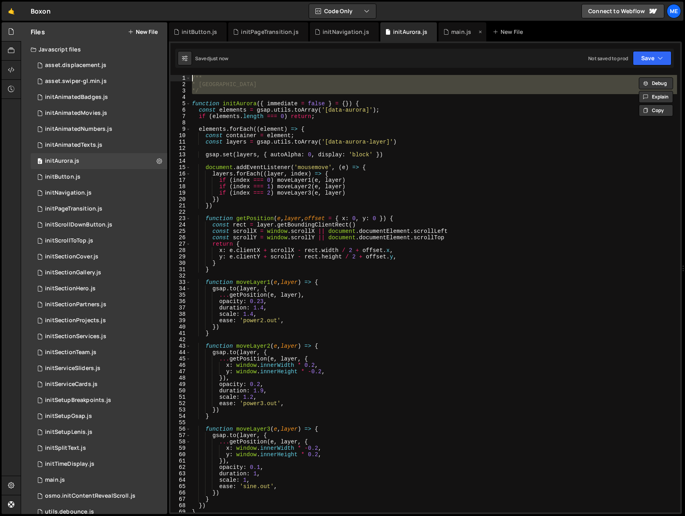
type textarea "/** * Aurora"
click at [443, 31] on icon at bounding box center [446, 32] width 6 height 8
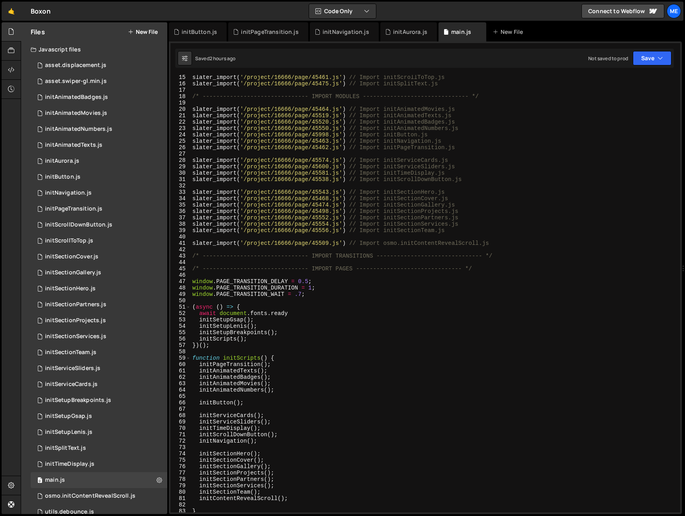
type textarea "slater_import('/project/16666/page/45550.js') // Import initAnimatedNumbers.js"
click at [470, 128] on div "slater_import ( '/project/16666/page/45461.js' ) // Import initScrollToTop.js s…" at bounding box center [434, 299] width 486 height 450
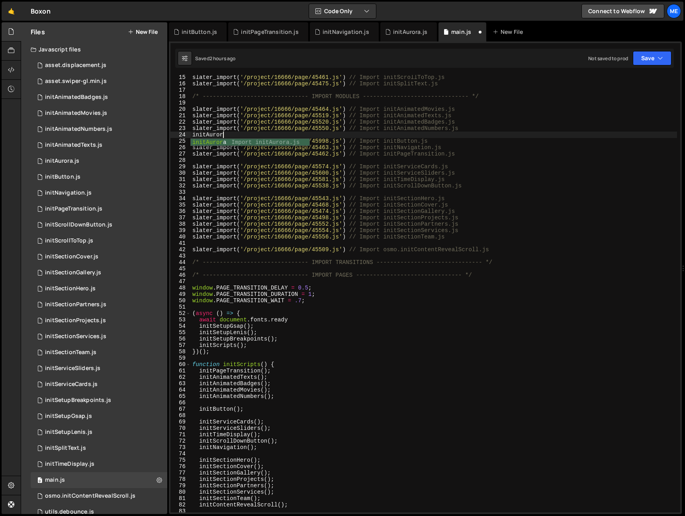
type textarea "slater_import('/project/16666/page/46003.js') // Import initAurora.js"
click at [390, 135] on div "slater_import ( '/project/16666/page/45461.js' ) // Import initScrollToTop.js s…" at bounding box center [434, 299] width 486 height 450
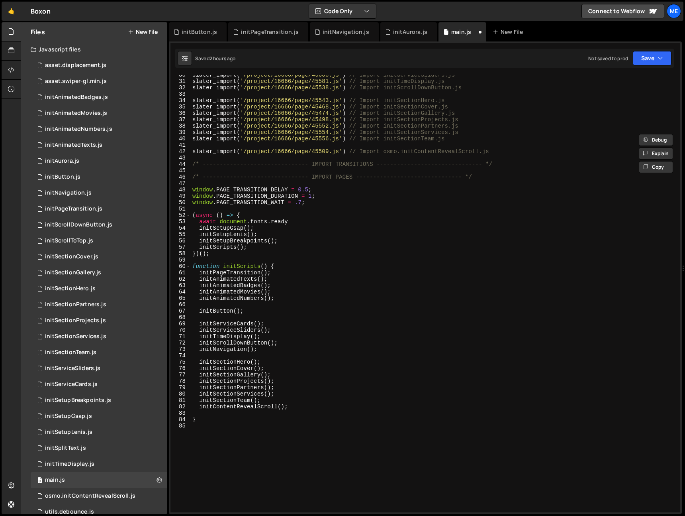
scroll to position [192, 0]
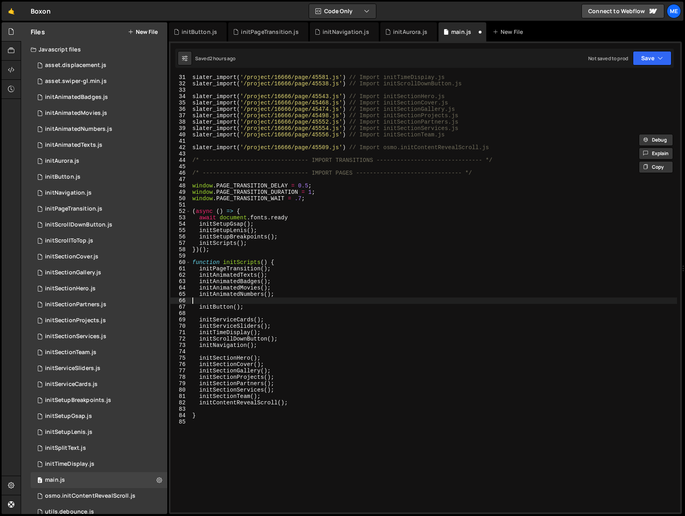
click at [254, 300] on div "slater_import ( '/project/16666/page/45581.js' ) // Import initTimeDisplay.js s…" at bounding box center [434, 299] width 486 height 450
paste textarea "initAurora"
type textarea "initAurora();"
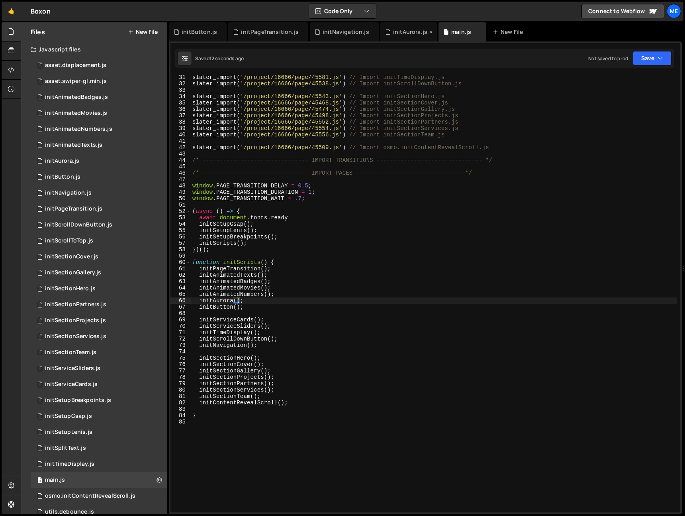
click at [397, 37] on div "initAurora.js" at bounding box center [408, 31] width 57 height 19
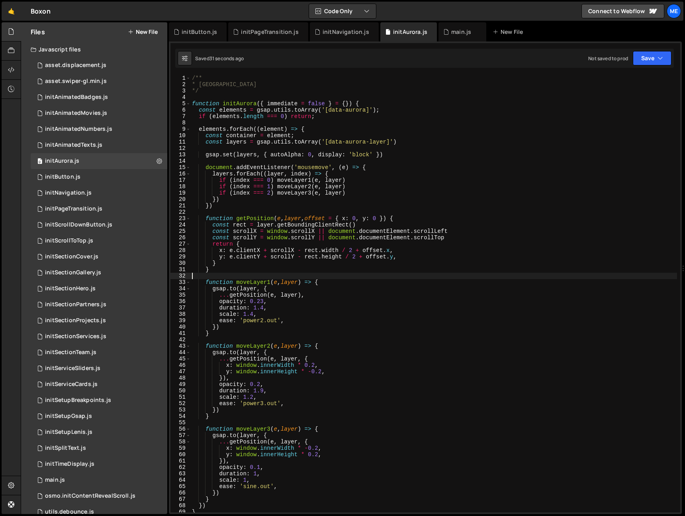
scroll to position [0, 0]
drag, startPoint x: 315, startPoint y: 280, endPoint x: 306, endPoint y: 283, distance: 9.1
click at [304, 281] on div "/** * Aurora */ function initAurora ( { immediate = false } = { }) { const elem…" at bounding box center [433, 300] width 487 height 450
drag, startPoint x: 307, startPoint y: 283, endPoint x: 313, endPoint y: 284, distance: 6.4
click at [307, 283] on div "/** * Aurora */ function initAurora ( { immediate = false } = { }) { const elem…" at bounding box center [433, 300] width 487 height 450
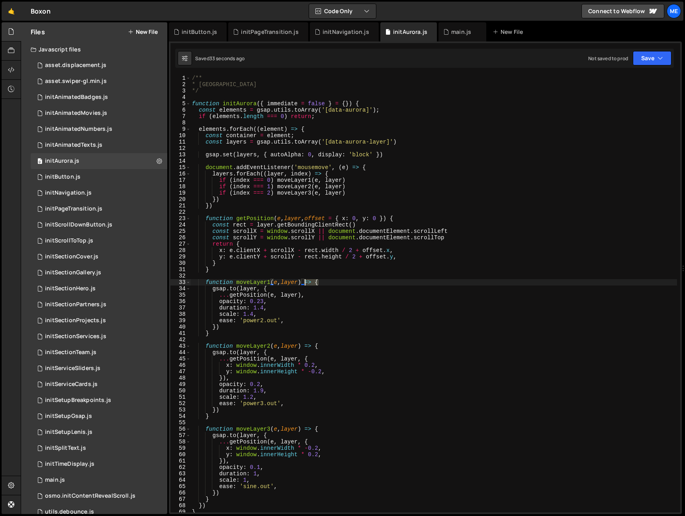
drag, startPoint x: 317, startPoint y: 282, endPoint x: 307, endPoint y: 287, distance: 11.4
click at [304, 282] on div "/** * Aurora */ function initAurora ( { immediate = false } = { }) { const elem…" at bounding box center [433, 300] width 487 height 450
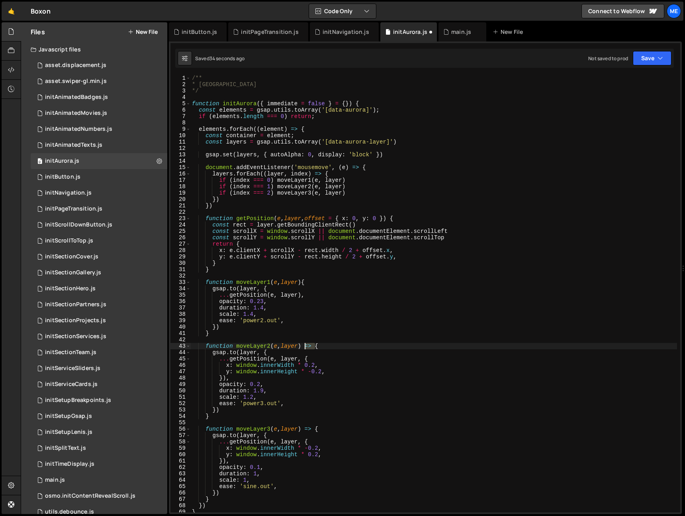
drag, startPoint x: 311, startPoint y: 345, endPoint x: 305, endPoint y: 345, distance: 6.0
click at [305, 345] on div "/** * Aurora */ function initAurora ( { immediate = false } = { }) { const elem…" at bounding box center [433, 300] width 487 height 450
drag, startPoint x: 316, startPoint y: 430, endPoint x: 302, endPoint y: 429, distance: 14.8
click at [302, 429] on div "/** * Aurora */ function initAurora ( { immediate = false } = { }) { const elem…" at bounding box center [433, 300] width 487 height 450
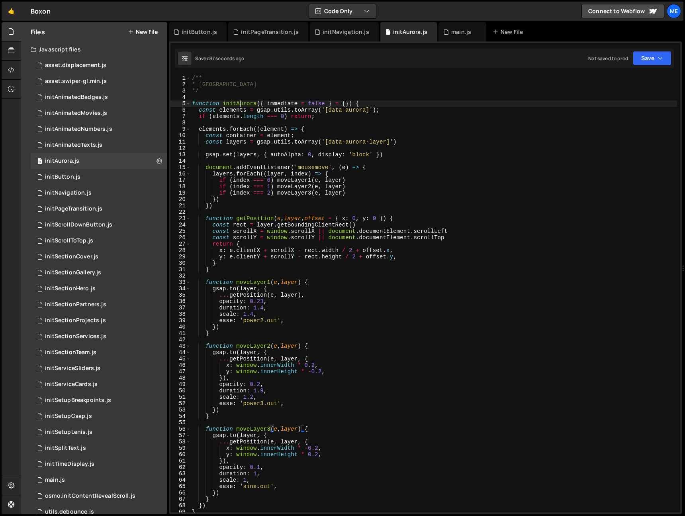
click at [239, 102] on div "/** * Aurora */ function initAurora ( { immediate = false } = { }) { const elem…" at bounding box center [433, 300] width 487 height 450
type textarea "function initAurora({ immediate = false } = {}) {"
click at [239, 102] on div "/** * Aurora */ function initAurora ( { immediate = false } = { }) { const elem…" at bounding box center [433, 300] width 487 height 450
click at [453, 29] on div "main.js" at bounding box center [461, 32] width 20 height 8
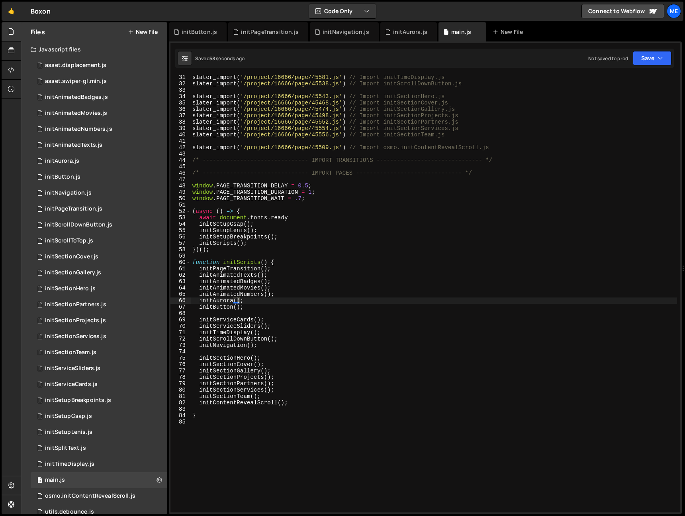
type textarea "initAnimatedMovies();"
click at [392, 289] on div "slater_import ( '/project/16666/page/45581.js' ) // Import initTimeDisplay.js s…" at bounding box center [434, 299] width 486 height 450
click at [403, 24] on div "initAurora.js" at bounding box center [408, 31] width 57 height 19
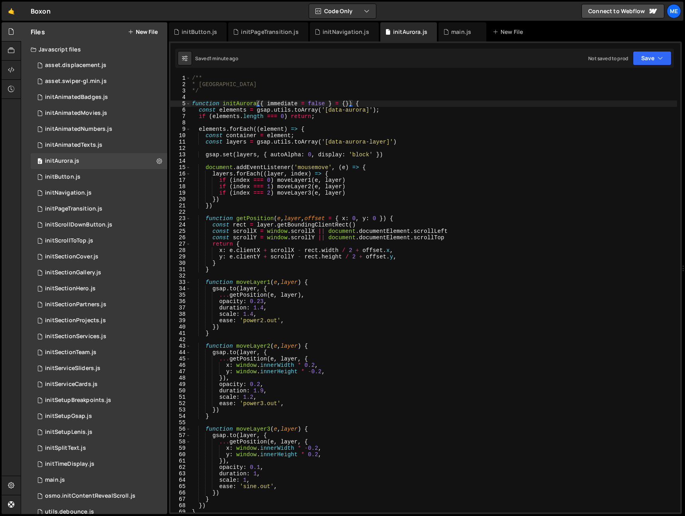
type textarea "const layers = gsap.utils.toArray('[data-aurora-layer]')"
click at [402, 141] on div "/** * Aurora */ function initAurora ( { immediate = false } = { }) { const elem…" at bounding box center [433, 300] width 487 height 450
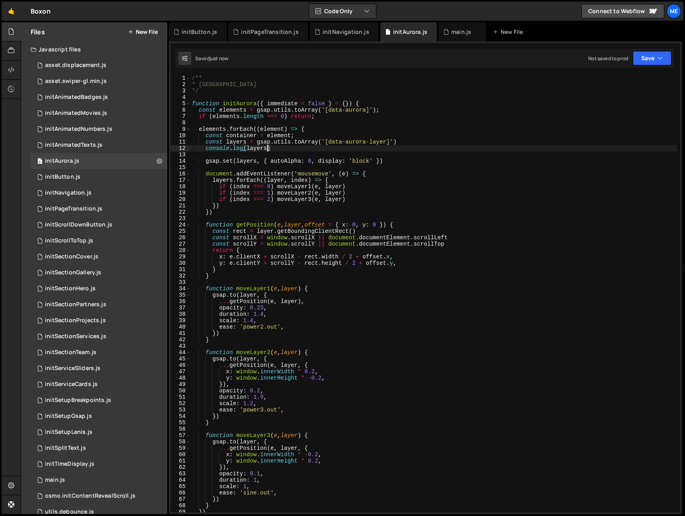
scroll to position [2, 0]
type textarea "console.log(layers)"
click at [303, 149] on div "/** * Aurora */ function initAurora ( { immediate = false } = { }) { const elem…" at bounding box center [433, 300] width 487 height 450
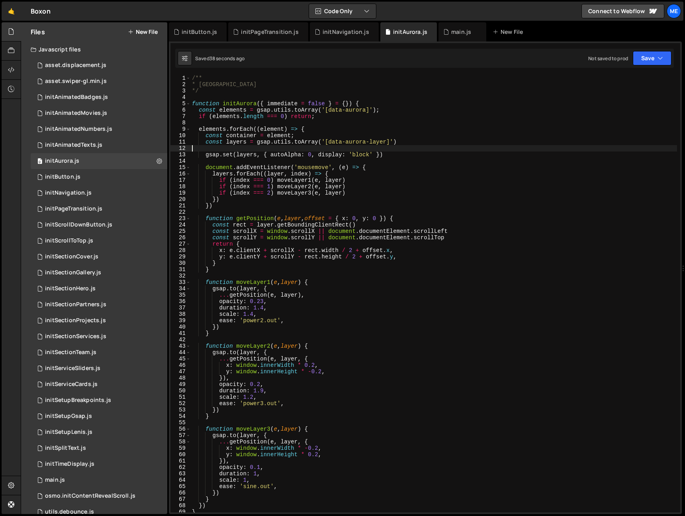
drag, startPoint x: 385, startPoint y: 239, endPoint x: 377, endPoint y: 249, distance: 12.5
click at [385, 239] on div "/** * Aurora */ function initAurora ( { immediate = false } = { }) { const elem…" at bounding box center [433, 300] width 487 height 450
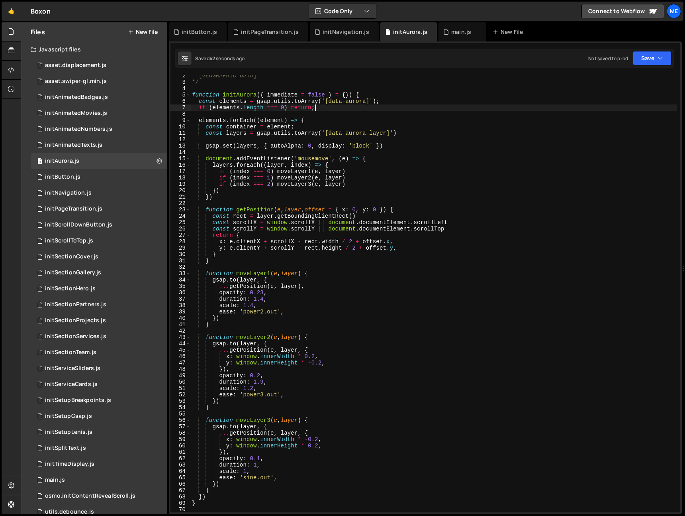
click at [332, 109] on div "* Aurora */ function initAurora ( { immediate = false } = { }) { const elements…" at bounding box center [433, 298] width 487 height 450
click at [332, 109] on div "* Aurora */ function initAurora ( { immediate = false } = { }) { const elements…" at bounding box center [433, 297] width 487 height 450
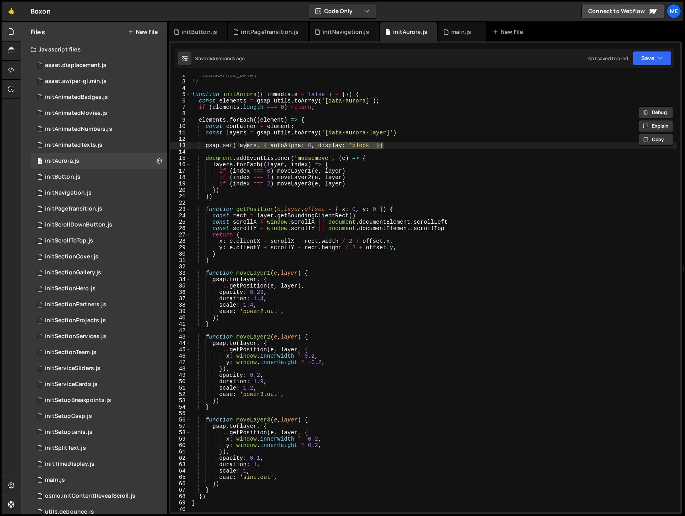
drag, startPoint x: 404, startPoint y: 146, endPoint x: 258, endPoint y: 153, distance: 146.4
click at [229, 147] on div "* Aurora */ function initAurora ( { immediate = false } = { }) { const elements…" at bounding box center [433, 297] width 487 height 450
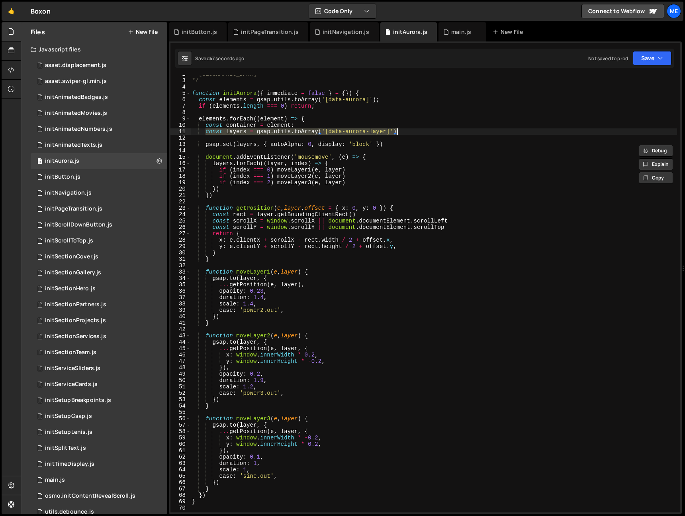
drag, startPoint x: 239, startPoint y: 132, endPoint x: 416, endPoint y: 131, distance: 176.9
click at [416, 131] on div "* Aurora */ function initAurora ( { immediate = false } = { }) { const elements…" at bounding box center [433, 296] width 487 height 450
type textarea "const layers = gsap.utils.toArray('[data-aurora-layer]')"
click at [419, 139] on div "* Aurora */ function initAurora ( { immediate = false } = { }) { const elements…" at bounding box center [433, 297] width 487 height 450
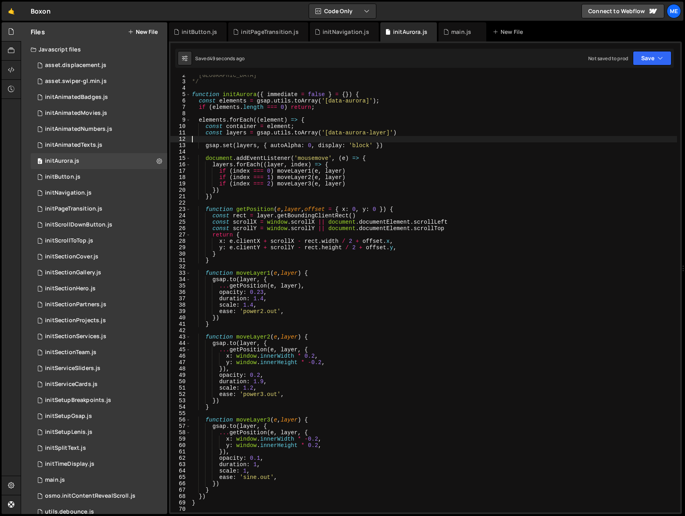
click at [373, 144] on div "* Aurora */ function initAurora ( { immediate = false } = { }) { const elements…" at bounding box center [433, 297] width 487 height 450
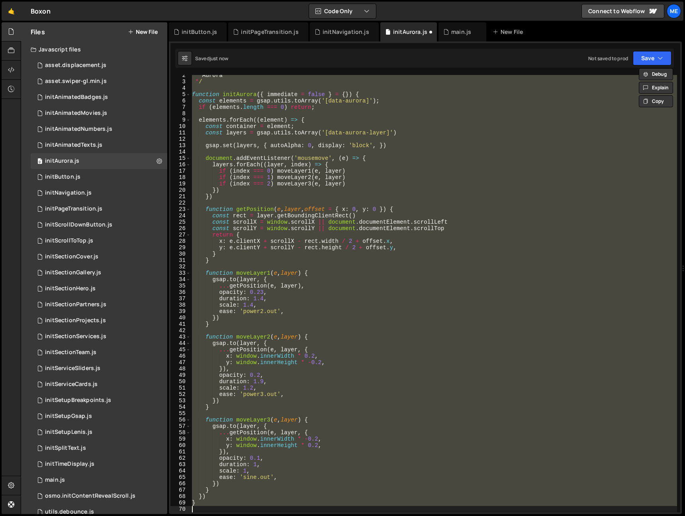
scroll to position [0, 0]
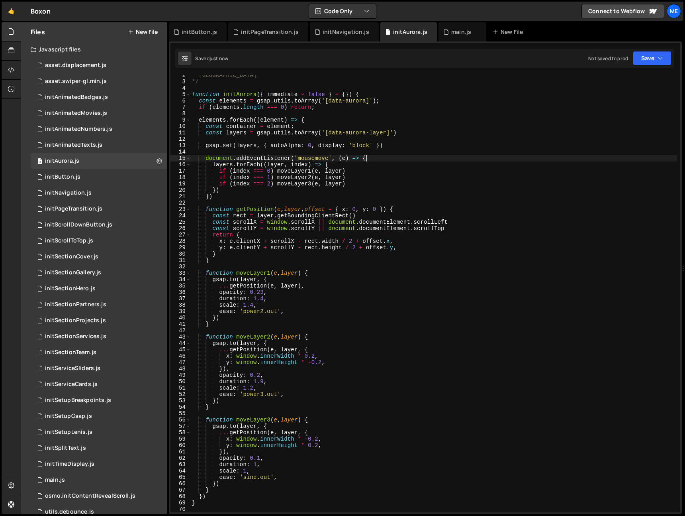
click at [391, 156] on div "* Aurora */ function initAurora ( { immediate = false } = { }) { const elements…" at bounding box center [433, 297] width 487 height 450
type textarea "document.addEventListener('mousemove', (e) => {"
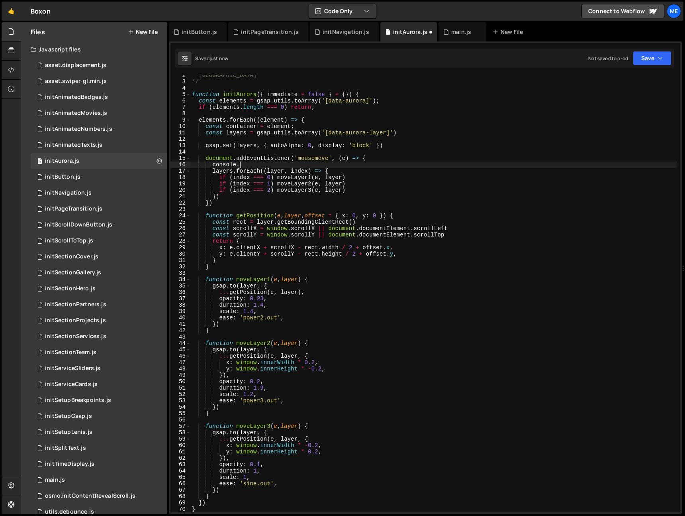
scroll to position [0, 3]
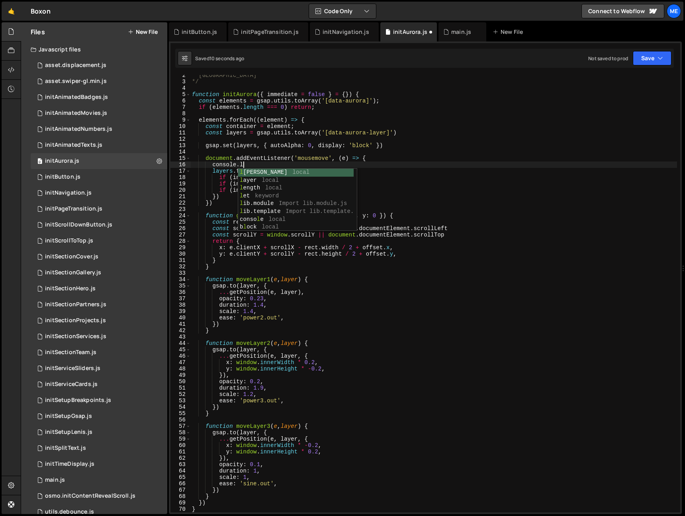
type textarea "console.lgo"
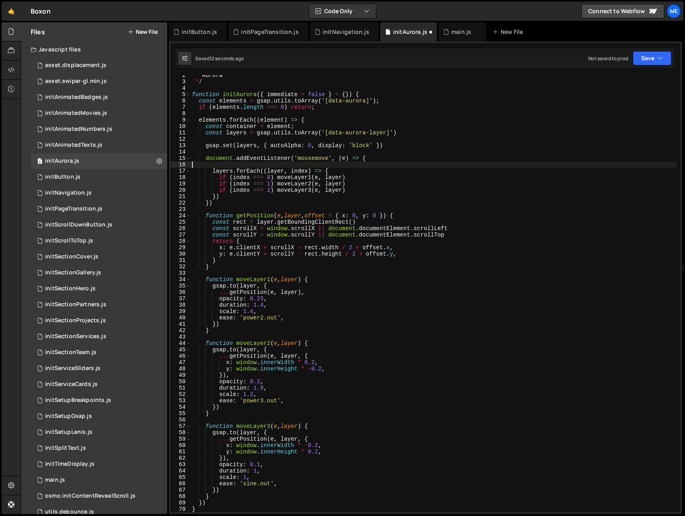
scroll to position [0, 0]
click at [290, 144] on div "* Aurora */ function initAurora ( { immediate = false } = { }) { const elements…" at bounding box center [433, 297] width 487 height 450
click at [353, 298] on div "* Aurora */ function initAurora ( { immediate = false } = { }) { const elements…" at bounding box center [433, 297] width 487 height 450
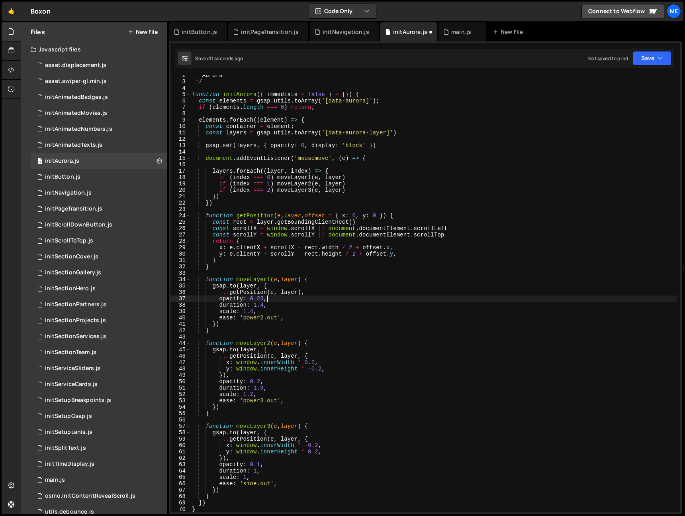
scroll to position [0, 5]
type textarea "opacity: 0.23,"
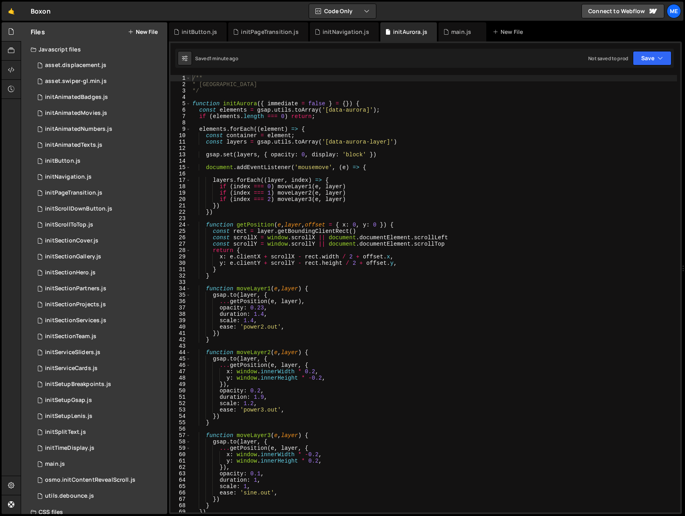
type textarea "document.addEventListener('mousemove', (e) => {"
click at [455, 167] on div "/** * Aurora */ function initAurora ( { immediate = false } = { }) { const elem…" at bounding box center [434, 300] width 486 height 450
click at [200, 30] on div "initButton.js" at bounding box center [199, 32] width 35 height 8
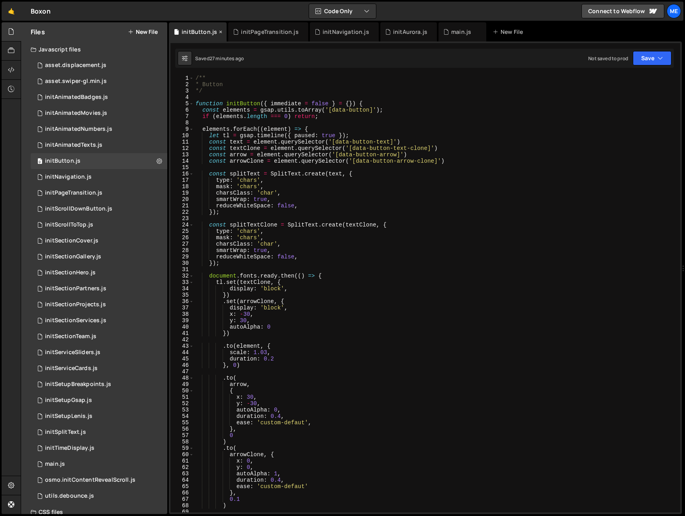
click at [220, 30] on icon at bounding box center [221, 32] width 6 height 8
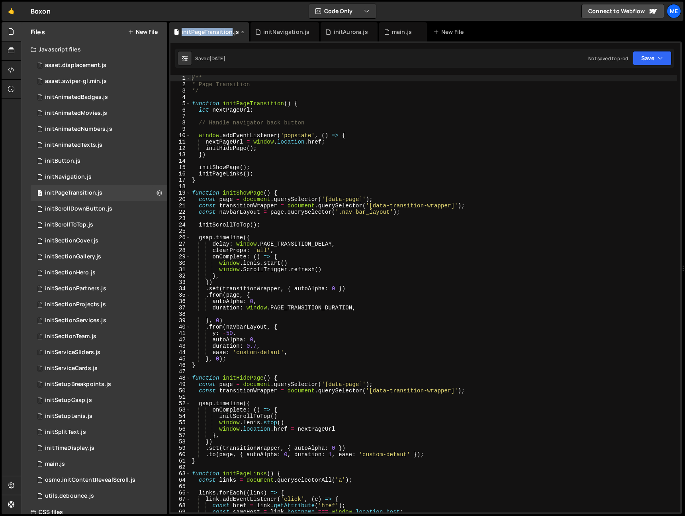
click at [220, 30] on div "initPageTransition.js" at bounding box center [210, 32] width 57 height 8
click at [243, 31] on div "initPageTransition.js" at bounding box center [209, 31] width 80 height 19
click at [0, 0] on icon at bounding box center [0, 0] width 0 height 0
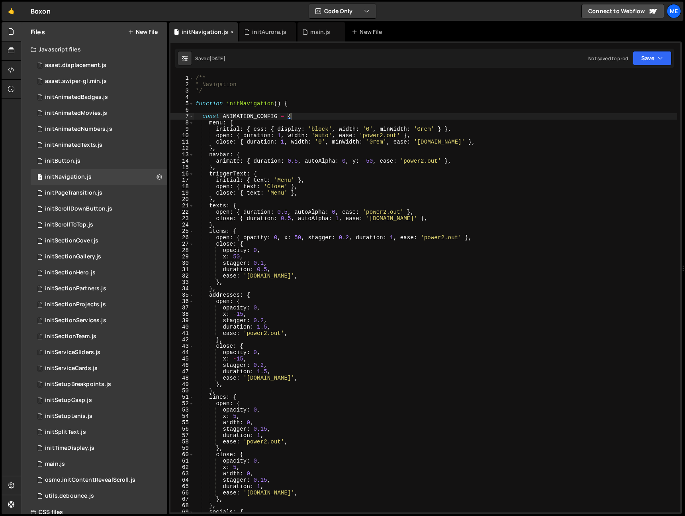
click at [230, 33] on icon at bounding box center [232, 32] width 6 height 8
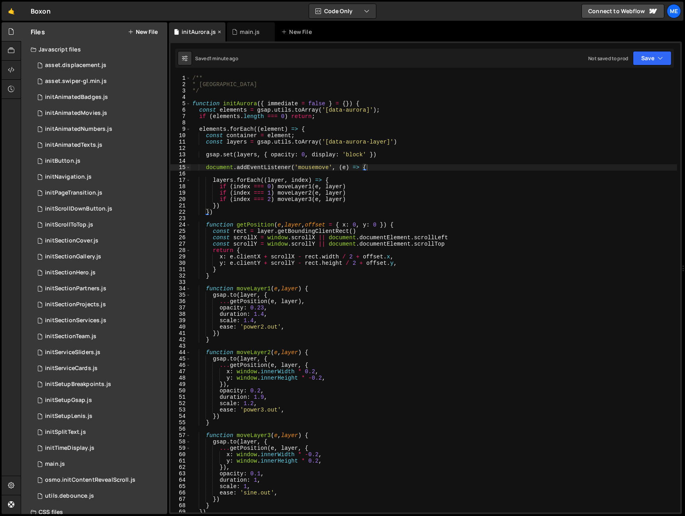
click at [222, 31] on div "initAurora.js" at bounding box center [197, 31] width 57 height 19
click at [220, 31] on icon at bounding box center [220, 32] width 6 height 8
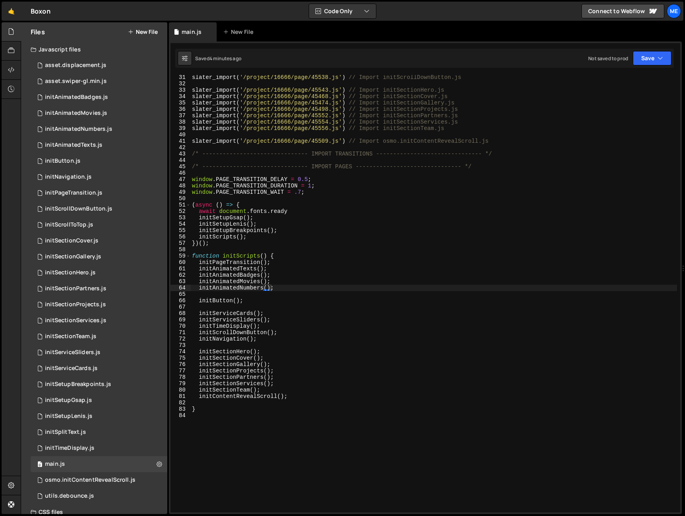
type textarea "})();"
drag, startPoint x: 341, startPoint y: 245, endPoint x: 344, endPoint y: 241, distance: 5.1
click at [341, 245] on div "slater_import ( '/project/16666/page/45538.js' ) // Import initScrollDownButton…" at bounding box center [433, 299] width 487 height 450
click at [114, 64] on div "0 asset.displacement.js 0" at bounding box center [99, 65] width 137 height 16
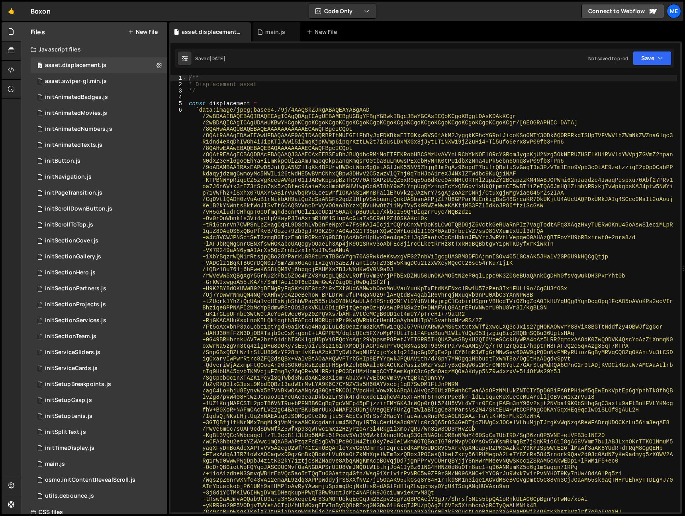
type textarea "* Displacement asset"
click at [99, 71] on div "0 asset.displacement.js 0" at bounding box center [99, 65] width 137 height 16
click at [101, 79] on div "asset.swiper-gl.min.js" at bounding box center [76, 81] width 62 height 7
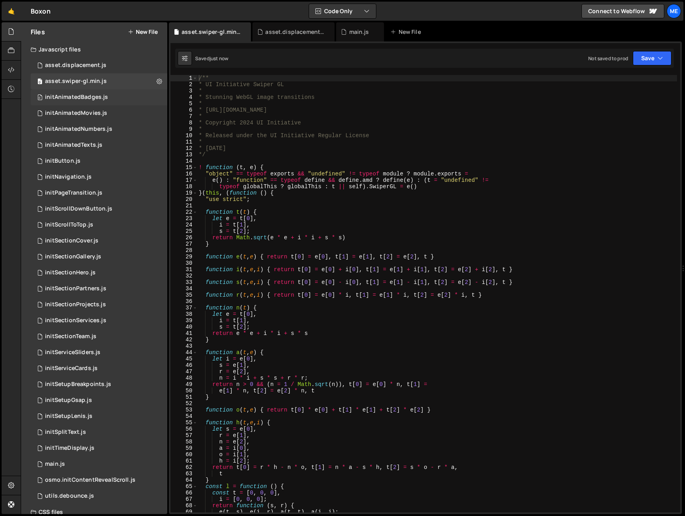
click at [105, 97] on div "initAnimatedBadges.js" at bounding box center [76, 97] width 63 height 7
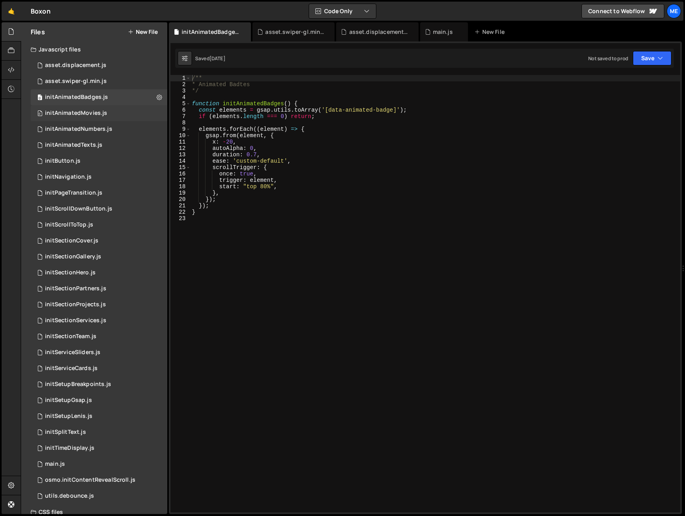
click at [103, 116] on div "initAnimatedMovies.js" at bounding box center [76, 113] width 62 height 7
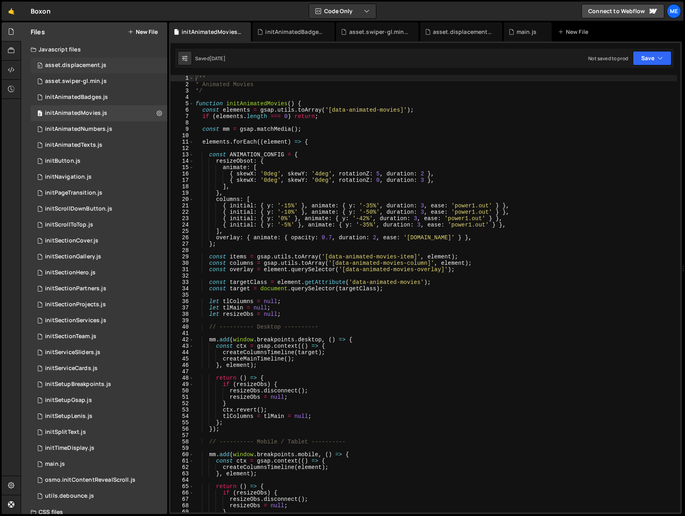
click at [85, 61] on div "0 asset.displacement.js 0" at bounding box center [99, 65] width 137 height 16
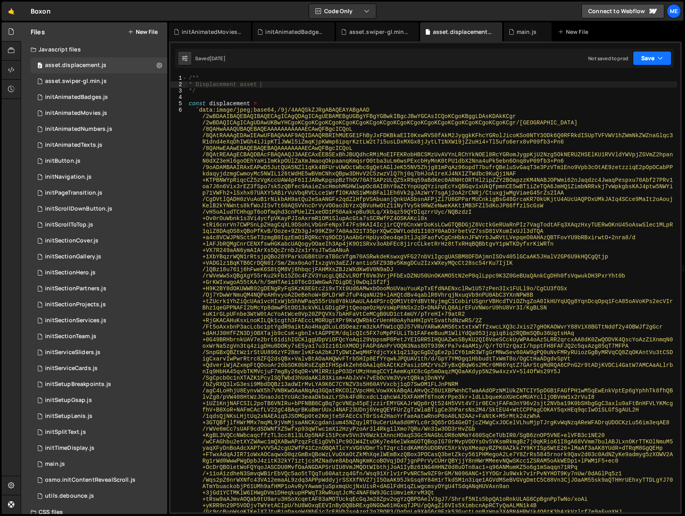
click at [664, 60] on button "Save" at bounding box center [652, 58] width 39 height 14
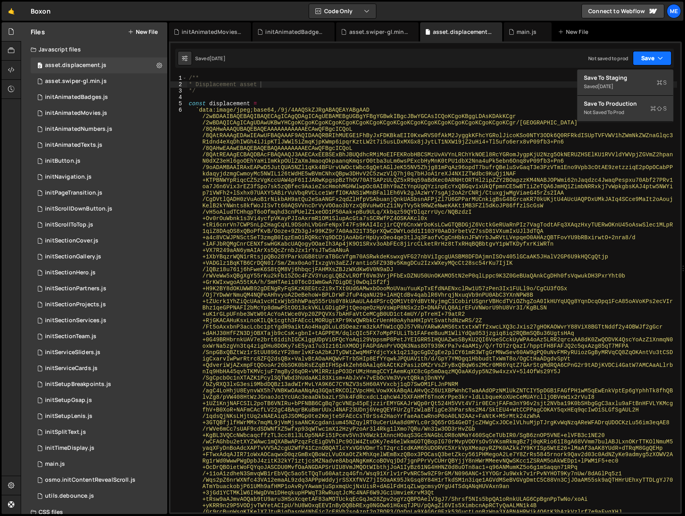
click at [664, 59] on button "Save" at bounding box center [652, 58] width 39 height 14
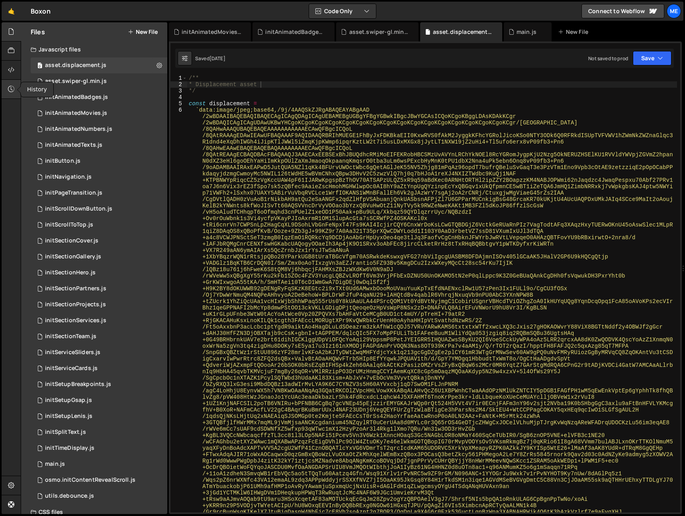
click at [14, 87] on icon at bounding box center [11, 88] width 6 height 9
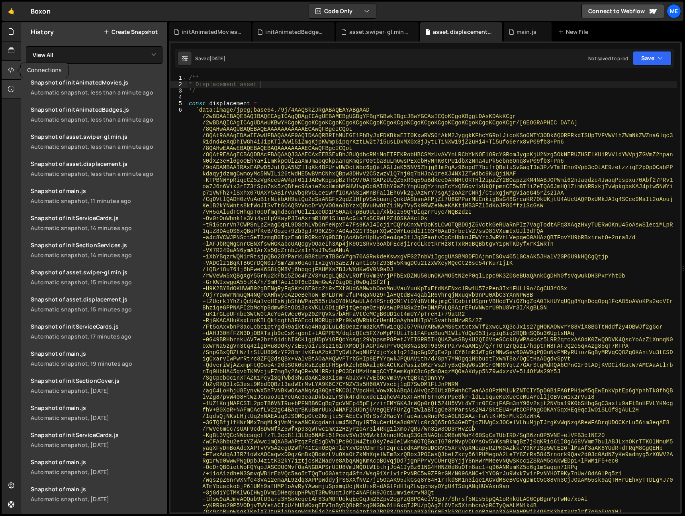
click at [15, 74] on div at bounding box center [12, 70] width 20 height 19
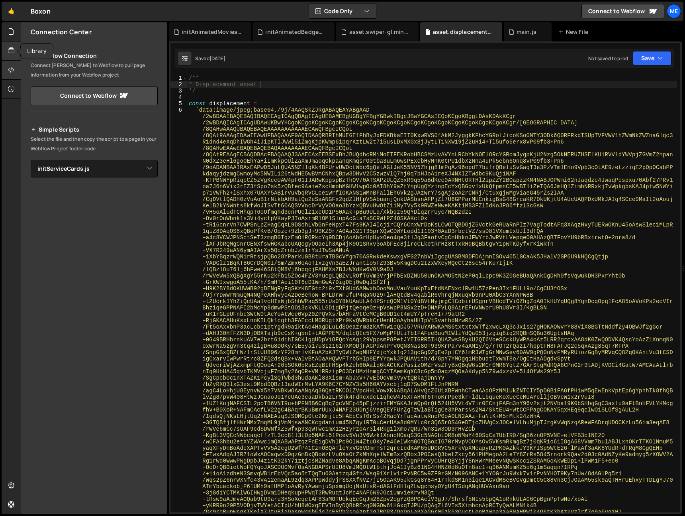
click at [17, 46] on div at bounding box center [12, 50] width 20 height 19
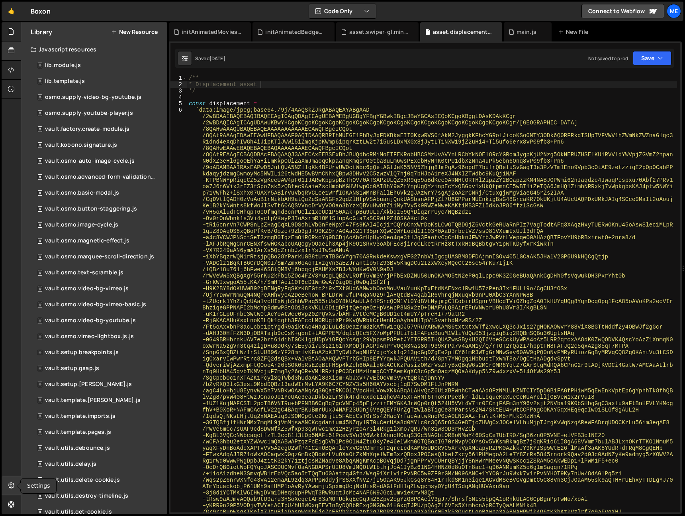
click at [15, 491] on div at bounding box center [12, 485] width 20 height 19
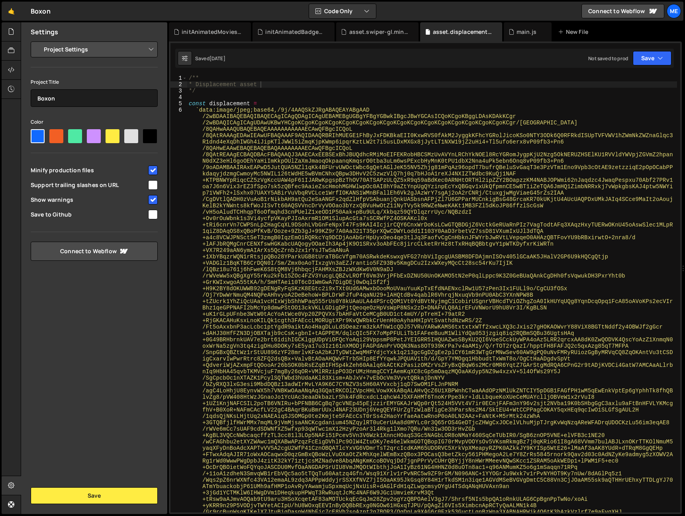
drag, startPoint x: 154, startPoint y: 212, endPoint x: 151, endPoint y: 218, distance: 6.4
click at [154, 212] on input "checkbox" at bounding box center [153, 215] width 10 height 10
checkbox input "true"
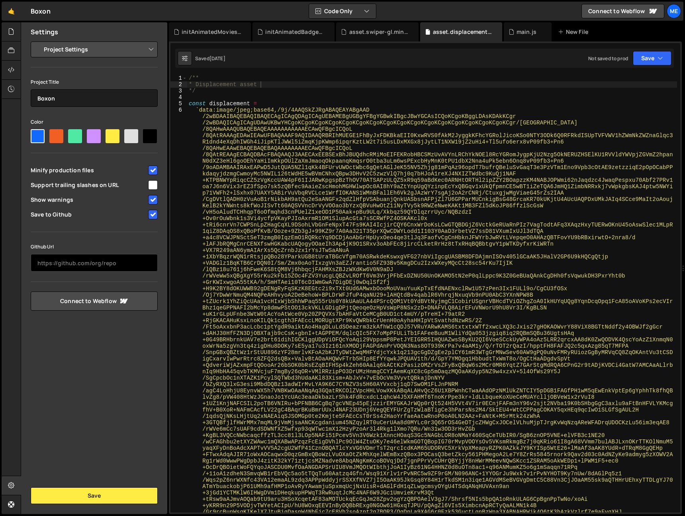
click at [95, 261] on input "text" at bounding box center [94, 263] width 127 height 18
paste input "[URL][DOMAIN_NAME]"
type input "[URL][DOMAIN_NAME]"
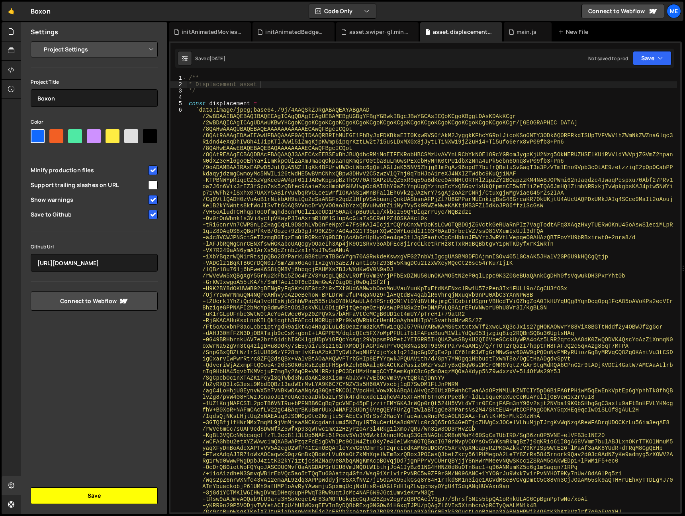
click at [104, 490] on button "Save" at bounding box center [94, 495] width 127 height 17
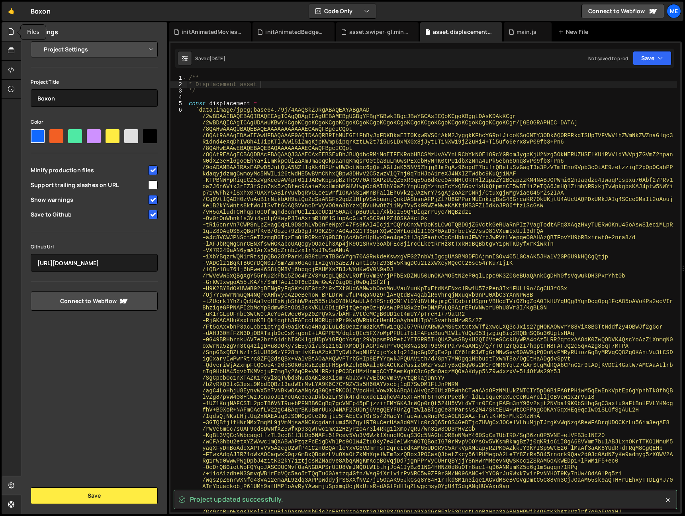
click at [12, 32] on icon at bounding box center [11, 31] width 6 height 9
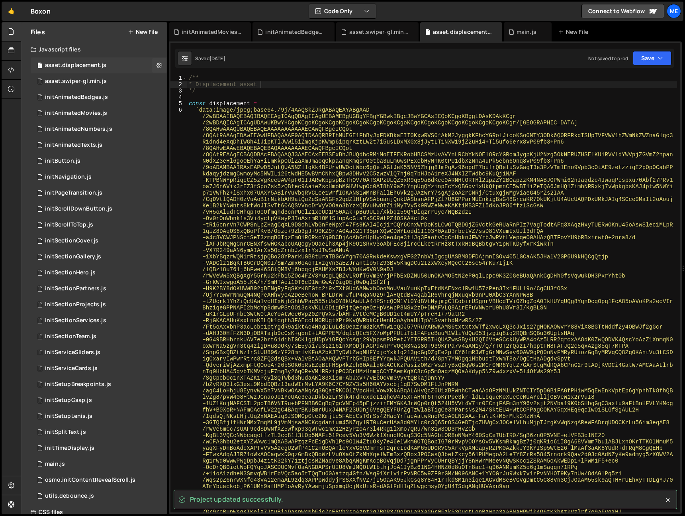
click at [82, 62] on div "asset.displacement.js" at bounding box center [75, 65] width 61 height 7
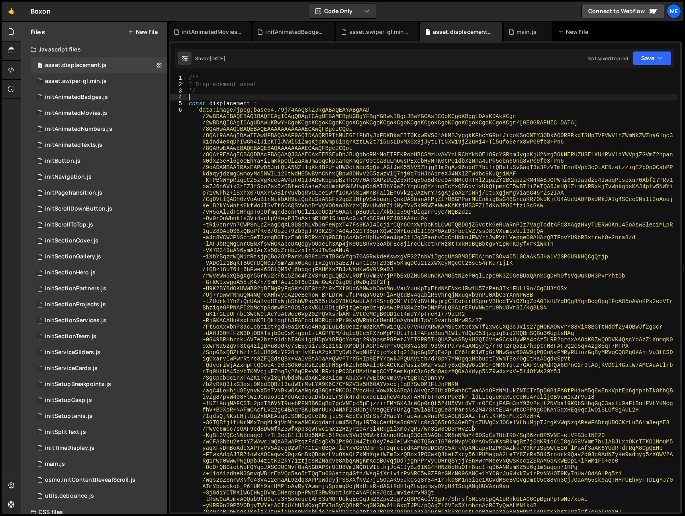
click at [157, 64] on icon at bounding box center [160, 65] width 6 height 8
click at [147, 65] on div "0 asset.displacement.js 0" at bounding box center [99, 65] width 137 height 16
click at [667, 60] on button "Save" at bounding box center [652, 58] width 39 height 14
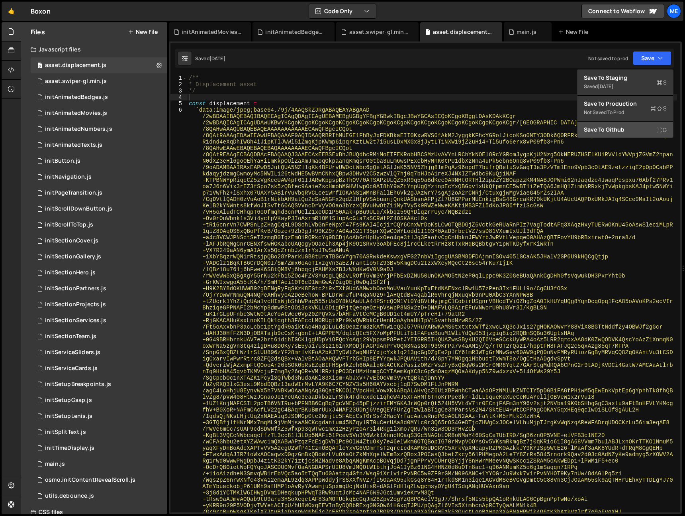
click at [612, 129] on div "Save to Github G" at bounding box center [625, 129] width 83 height 8
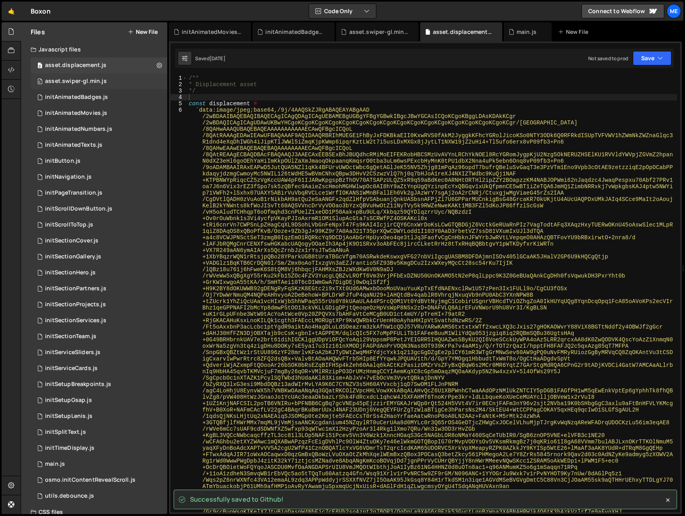
click at [108, 81] on div "0 asset.swiper-gl.min.js 0" at bounding box center [99, 81] width 137 height 16
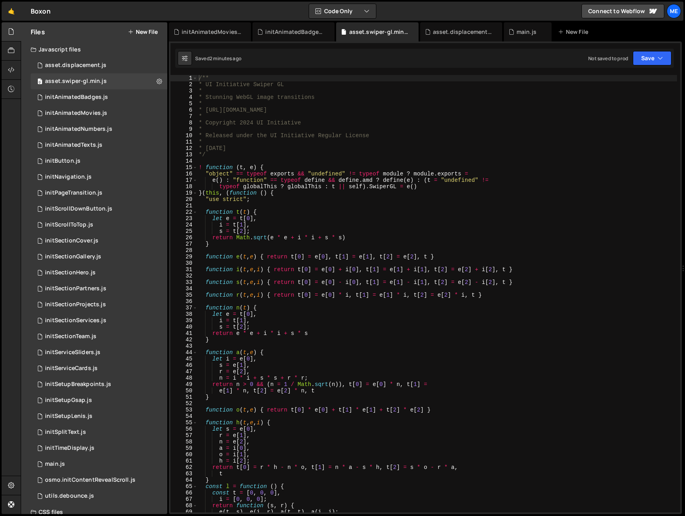
type textarea "* Released under the UI Initiative Regular License"
click at [447, 138] on div "/** * UI Initiative Swiper GL * * Stunning WebGL image transitions * * [URL][DO…" at bounding box center [438, 300] width 480 height 450
click at [112, 98] on div "0 initAnimatedBadges.js 0" at bounding box center [99, 97] width 137 height 16
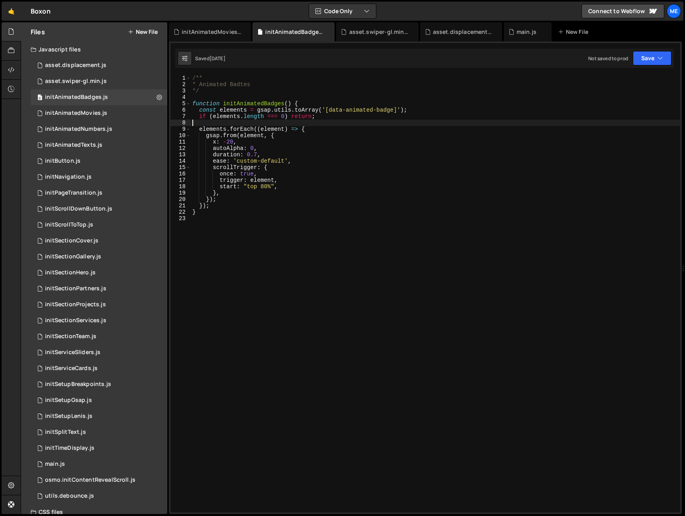
click at [378, 121] on div "/** * Animated Badtes */ function initAnimatedBadges ( ) { const elements = gsa…" at bounding box center [436, 300] width 490 height 450
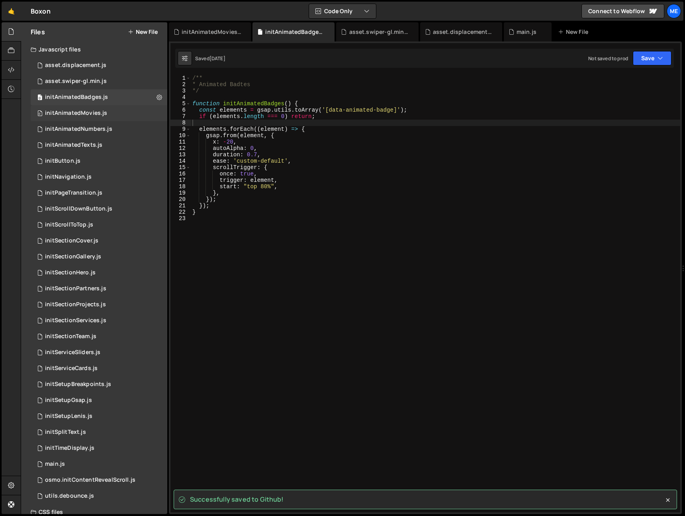
click at [114, 114] on div "0 initAnimatedMovies.js 0" at bounding box center [99, 113] width 137 height 16
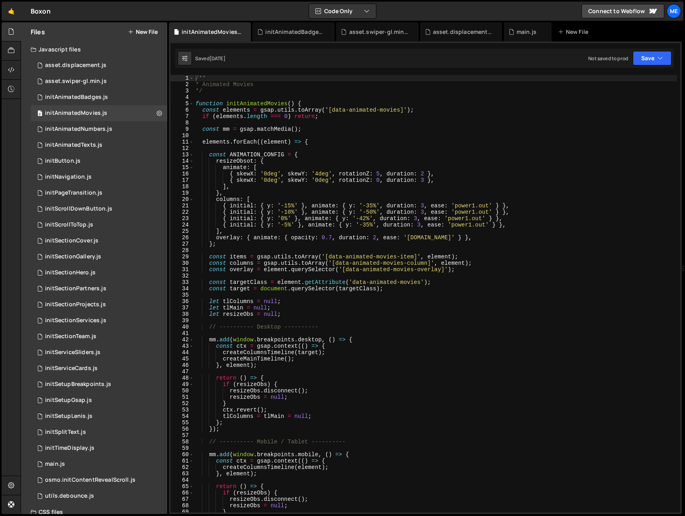
click at [347, 146] on div "/** * Animated Movies */ function initAnimatedMovies ( ) { const elements = gsa…" at bounding box center [435, 300] width 483 height 450
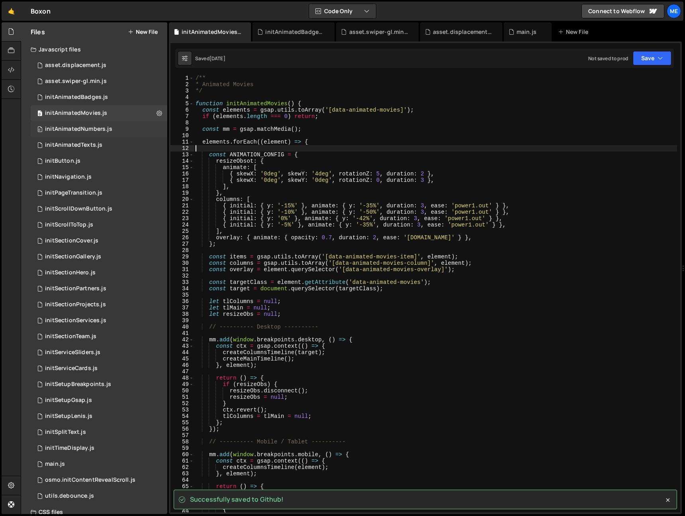
click at [120, 130] on div "0 initAnimatedNumbers.js 0" at bounding box center [99, 129] width 137 height 16
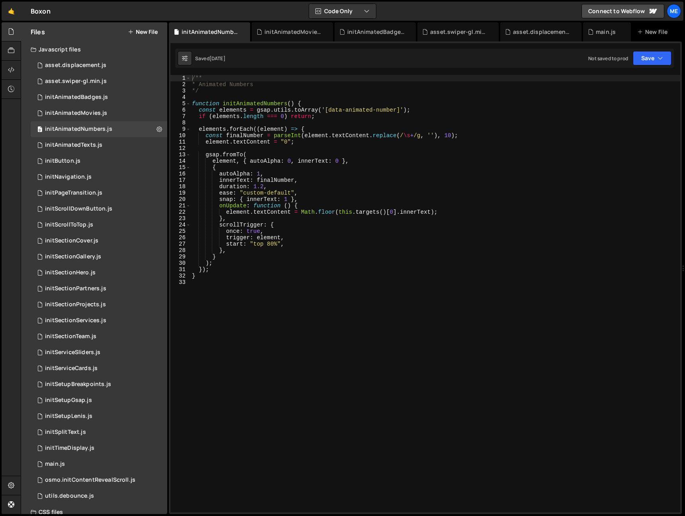
type textarea "const finalNumber = parseInt(element.textContent.replace(/\s+/g, ''), 10);"
click at [349, 133] on div "/** * Animated Numbers */ function initAnimatedNumbers ( ) { const elements = g…" at bounding box center [435, 300] width 490 height 450
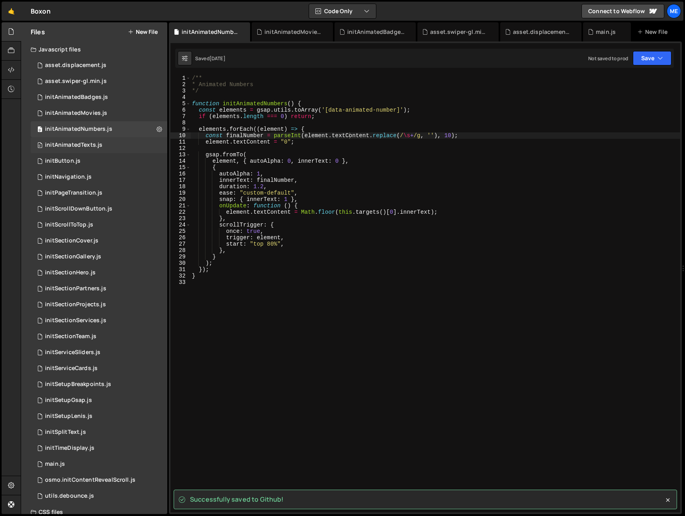
click at [114, 145] on div "0 initAnimatedTexts.js 0" at bounding box center [99, 145] width 137 height 16
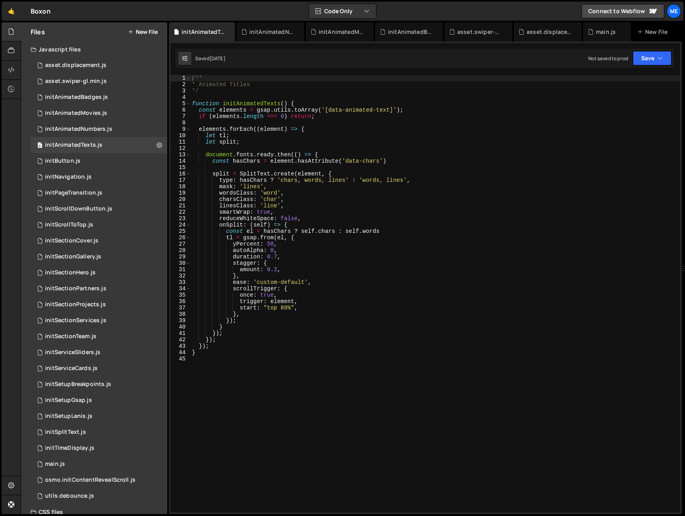
type textarea "document.fonts.ready.then(() => {"
click at [361, 155] on div "/** * Animated Titles */ function initAnimatedTexts ( ) { const elements = gsap…" at bounding box center [435, 300] width 490 height 450
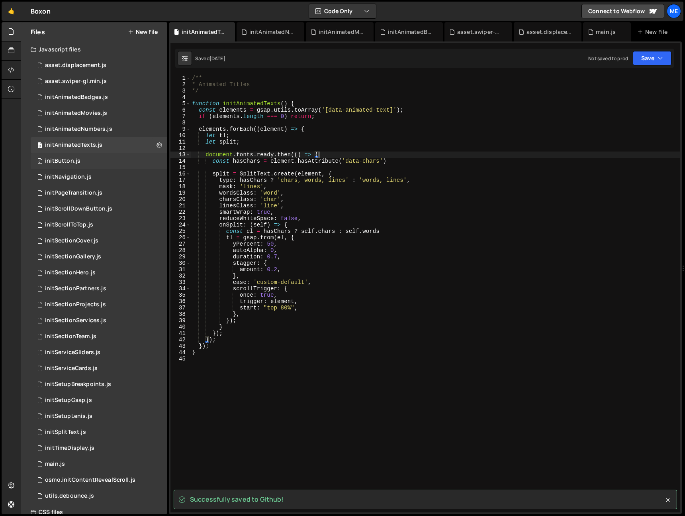
click at [93, 159] on div "0 initButton.js 0" at bounding box center [99, 161] width 137 height 16
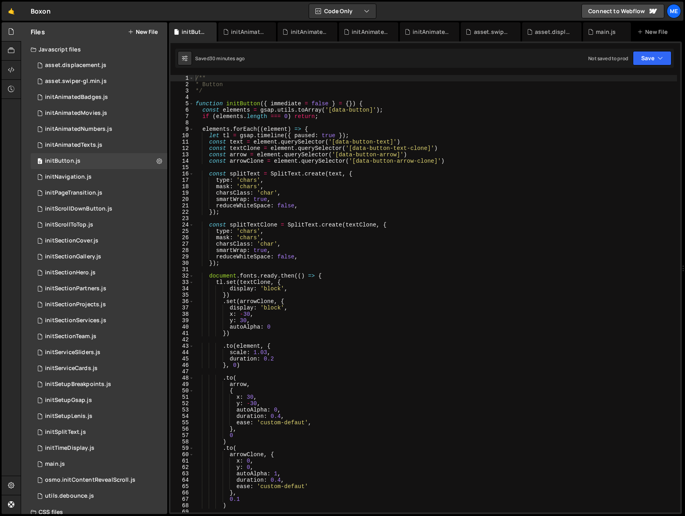
type textarea "const text = element.querySelector('[data-button-text]')"
click at [377, 143] on div "/** * Button */ function initButton ( { immediate = false } = { }) { const elem…" at bounding box center [435, 300] width 483 height 450
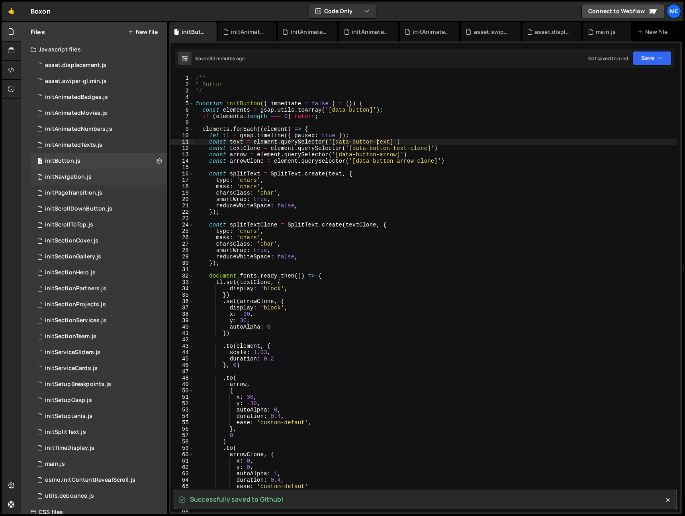
click at [112, 177] on div "0 initNavigation.js 0" at bounding box center [99, 177] width 137 height 16
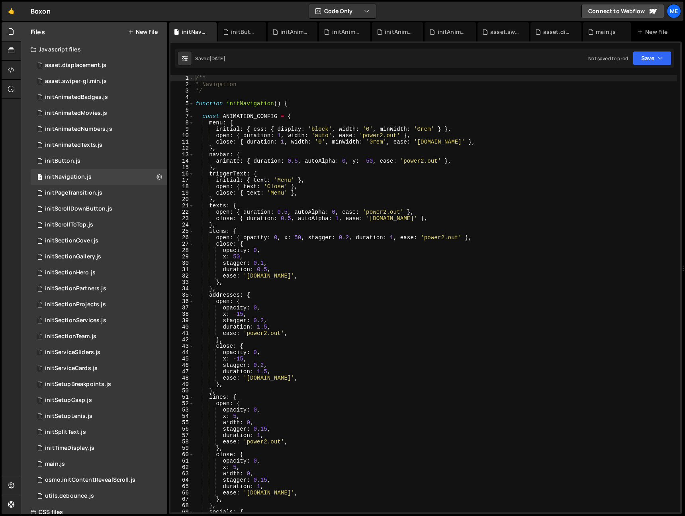
type textarea "open: { text: 'Close' },"
click at [410, 185] on div "/** * Navigation */ function initNavigation ( ) { const ANIMATION_CONFIG = { me…" at bounding box center [435, 300] width 483 height 450
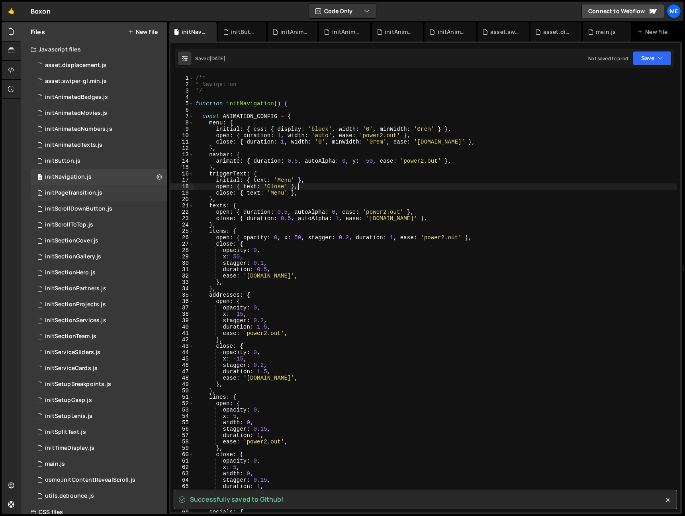
click at [110, 192] on div "0 initPageTransition.js 0" at bounding box center [99, 193] width 137 height 16
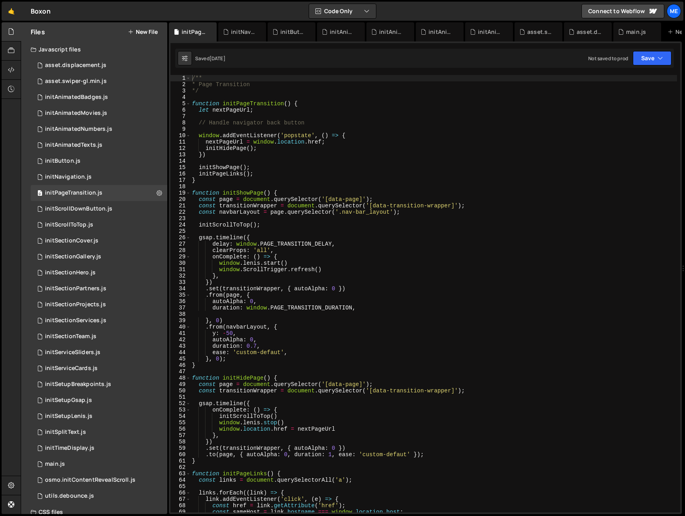
click at [352, 198] on div "/** * Page Transition */ function initPageTransition ( ) { let nextPageUrl ; //…" at bounding box center [433, 300] width 487 height 450
type textarea "const page = document.querySelector('[data-page]');"
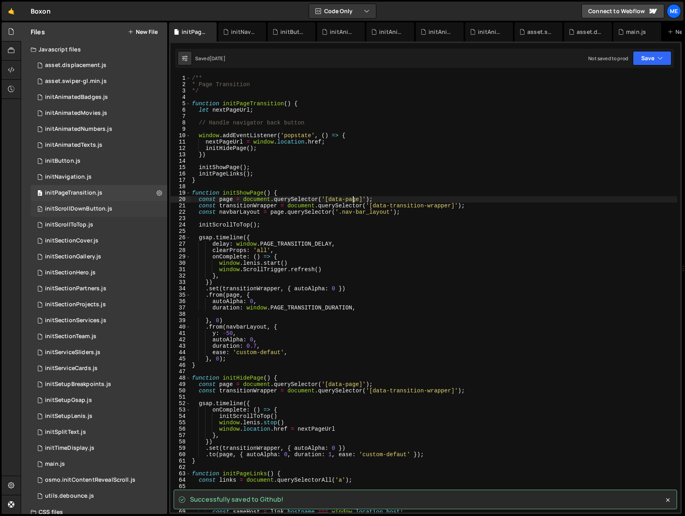
click at [119, 211] on div "0 initScrollDownButton.js 0" at bounding box center [99, 209] width 137 height 16
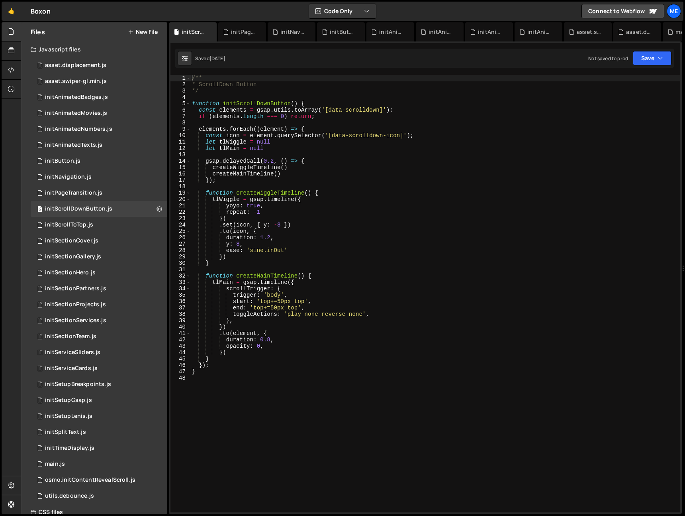
type textarea "function createWiggleTimeline() {"
drag, startPoint x: 360, startPoint y: 192, endPoint x: 353, endPoint y: 194, distance: 6.8
click at [360, 192] on div "/** * ScrollDown Button */ function initScrollDownButton ( ) { const elements =…" at bounding box center [435, 300] width 490 height 450
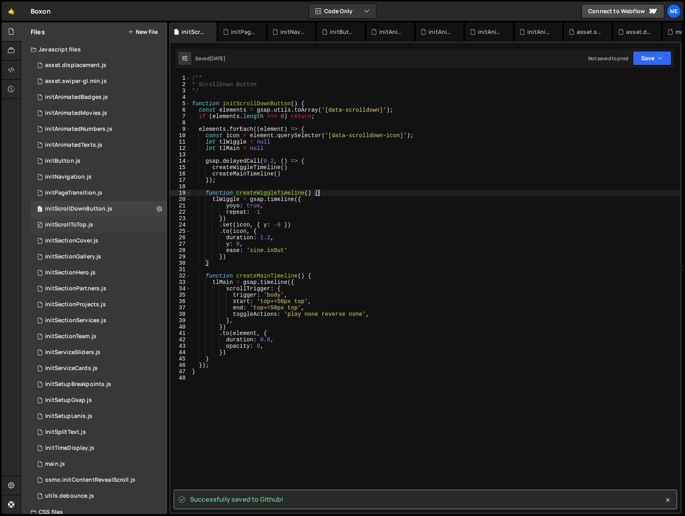
click at [102, 223] on div "0 initScrollToTop.js 0" at bounding box center [99, 225] width 137 height 16
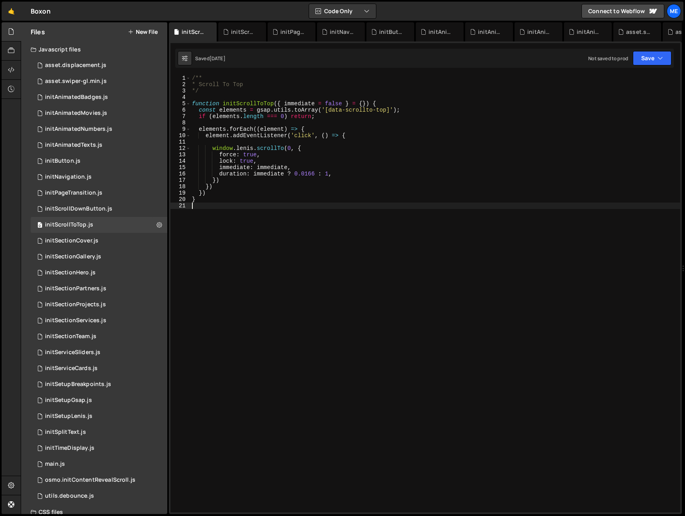
click at [312, 206] on div "/** * Scroll To Top */ function initScrollToTop ( { immediate = false } = { }) …" at bounding box center [435, 300] width 490 height 450
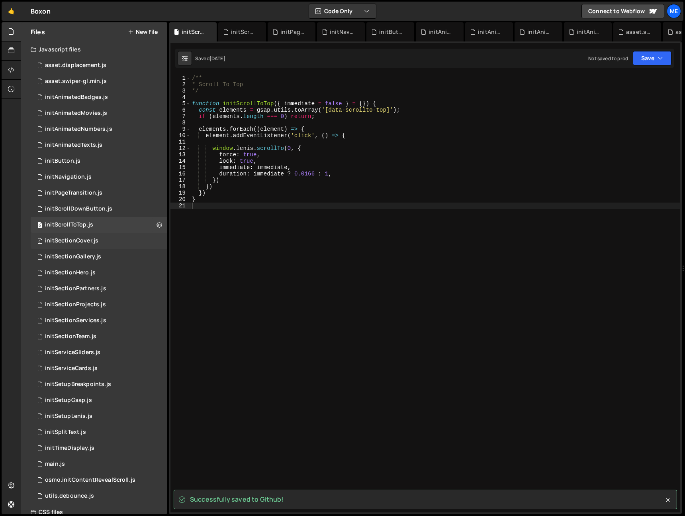
click at [111, 241] on div "0 initSectionCover.js 0" at bounding box center [99, 241] width 137 height 16
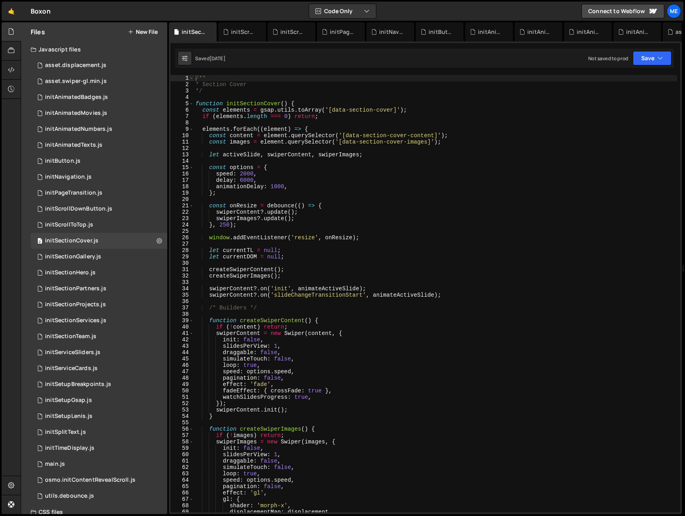
click at [356, 235] on div "/** * Section Cover */ function initSectionCover ( ) { const elements = gsap . …" at bounding box center [435, 300] width 483 height 450
type textarea "window.addEventListener('resize', onResize);"
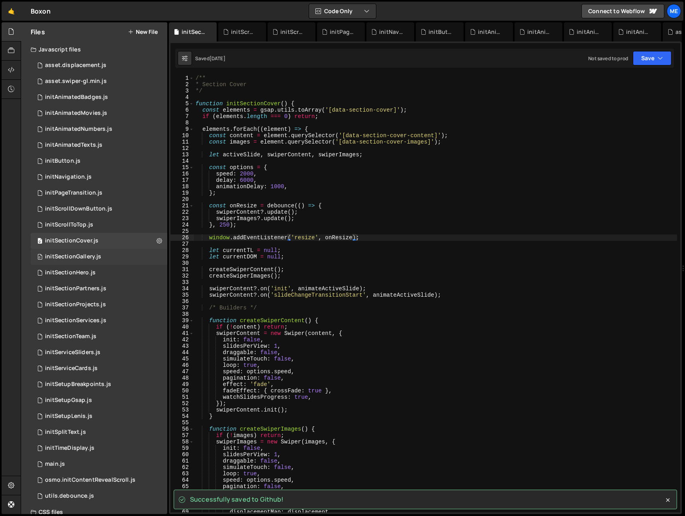
click at [115, 259] on div "0 initSectionGallery.js 0" at bounding box center [99, 257] width 137 height 16
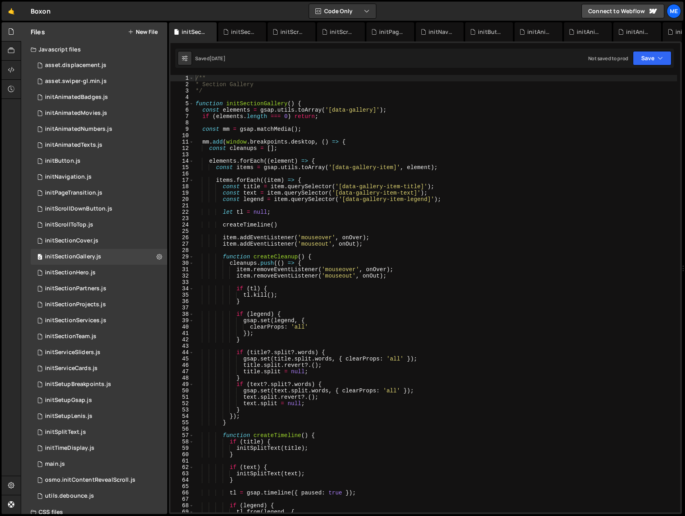
click at [326, 254] on div "/** * Section Gallery */ function initSectionGallery ( ) { const elements = gsa…" at bounding box center [435, 300] width 483 height 450
type textarea "function createCleanup() {"
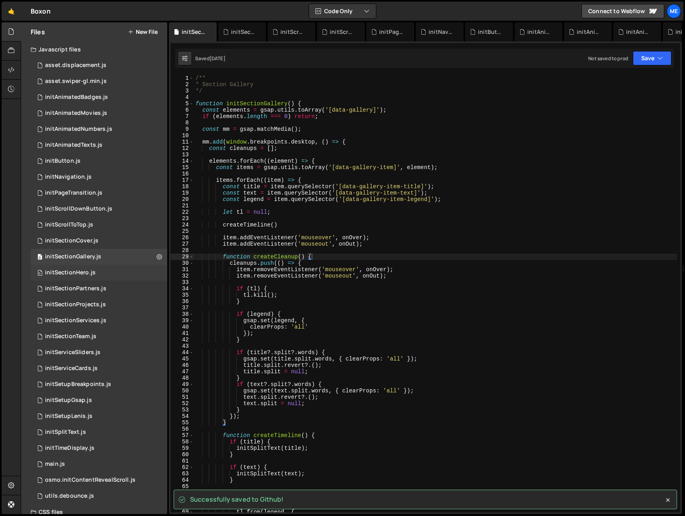
click at [114, 274] on div "0 initSectionHero.js 0" at bounding box center [99, 273] width 137 height 16
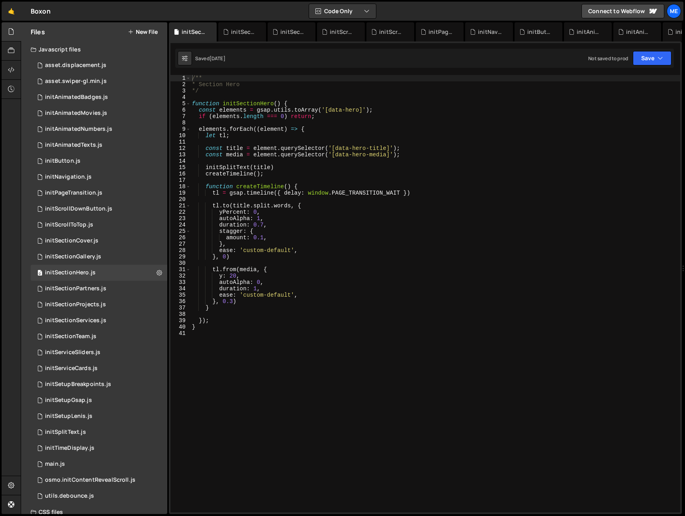
click at [303, 252] on div "/** * Section Hero */ function initSectionHero ( ) { const elements = gsap . ut…" at bounding box center [435, 300] width 490 height 450
type textarea "ease: 'custom-default',"
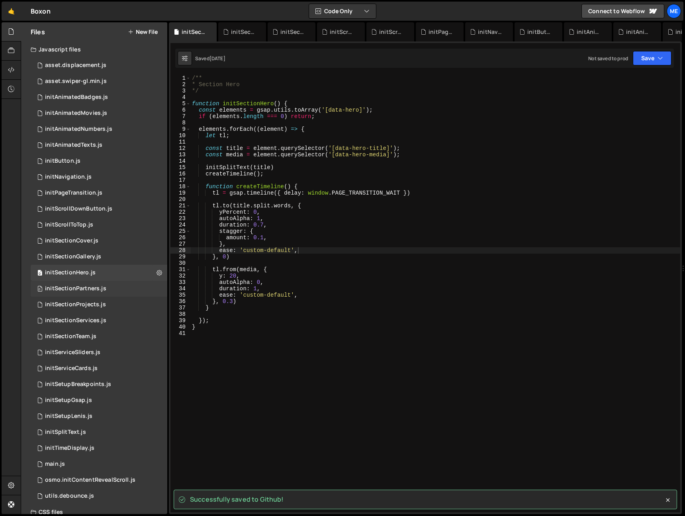
click at [116, 290] on div "0 initSectionPartners.js 0" at bounding box center [99, 288] width 137 height 16
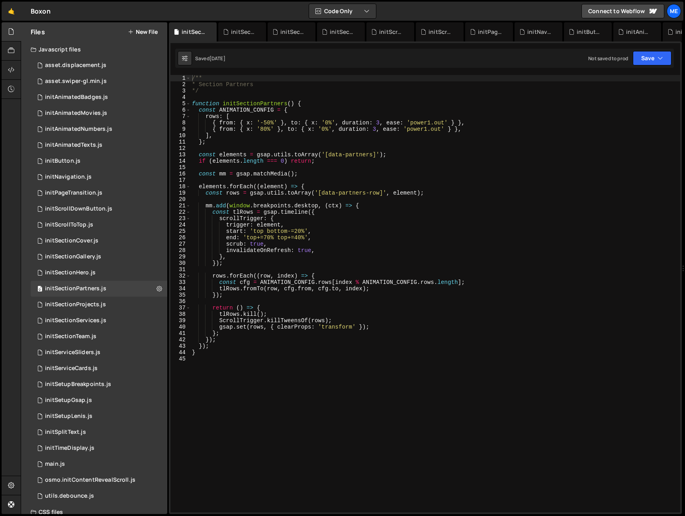
click at [367, 286] on div "/** * Section Partners */ function initSectionPartners ( ) { const ANIMATION_CO…" at bounding box center [435, 300] width 490 height 450
type textarea "tlRows.fromTo(row, cfg.from, [DOMAIN_NAME], index);"
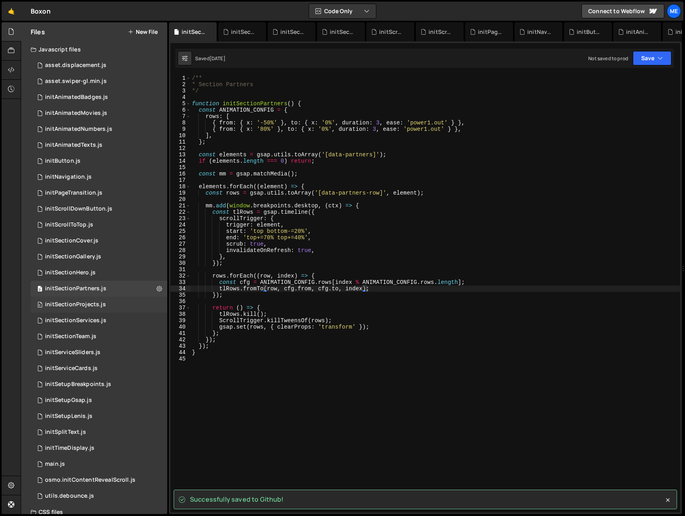
click at [116, 302] on div "0 initSectionProjects.js 0" at bounding box center [99, 304] width 137 height 16
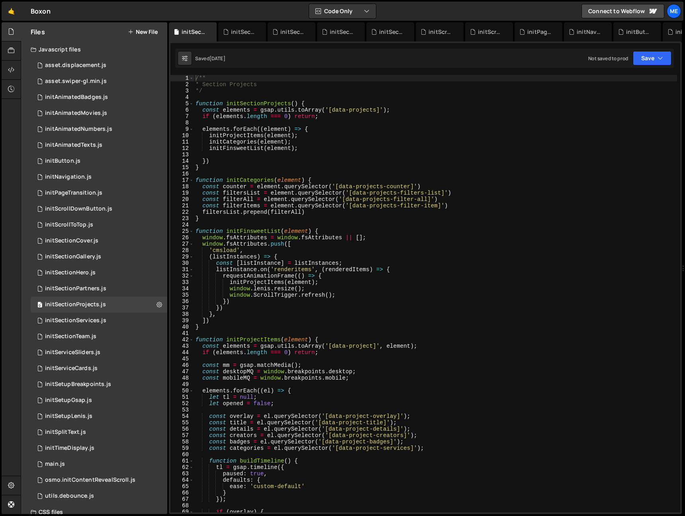
type textarea "})"
click at [377, 302] on div "/** * Section Projects */ function initSectionProjects ( ) { const elements = g…" at bounding box center [435, 300] width 483 height 450
click at [373, 302] on div "/** * Section Projects */ function initSectionProjects ( ) { const elements = g…" at bounding box center [435, 300] width 483 height 450
click at [102, 320] on div "initSectionServices.js" at bounding box center [75, 320] width 61 height 7
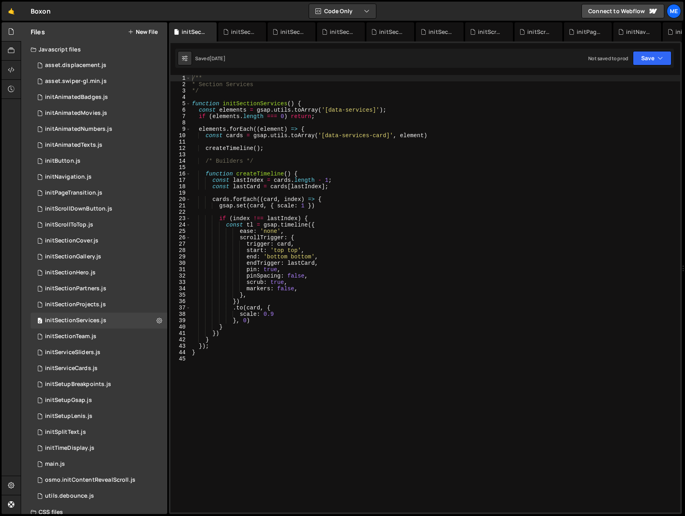
click at [324, 306] on div "/** * Section Services */ function initSectionServices ( ) { const elements = g…" at bounding box center [435, 300] width 490 height 450
type textarea ".to(card, {"
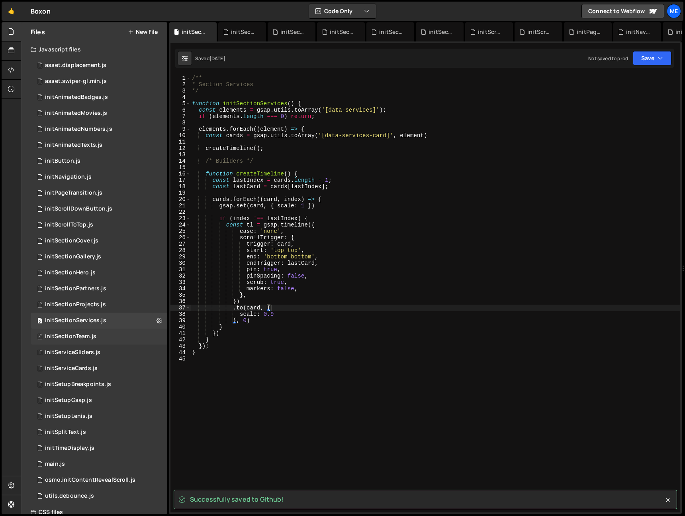
click at [110, 333] on div "0 initSectionTeam.js 0" at bounding box center [99, 336] width 137 height 16
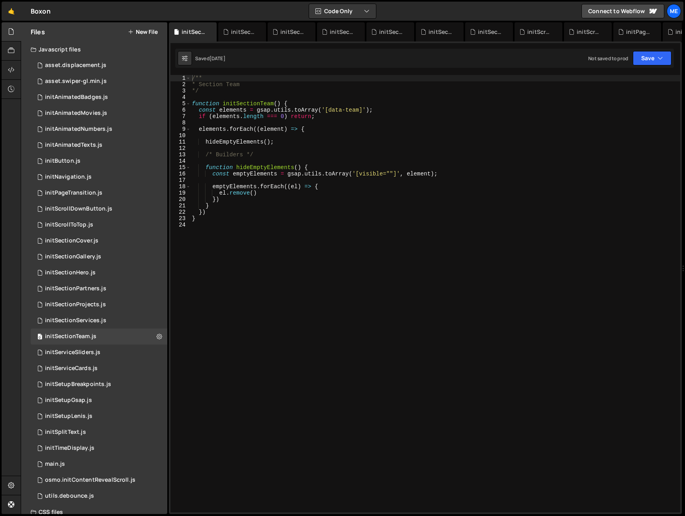
click at [297, 322] on div "/** * Section Team */ function initSectionTeam ( ) { const elements = gsap . ut…" at bounding box center [435, 300] width 490 height 450
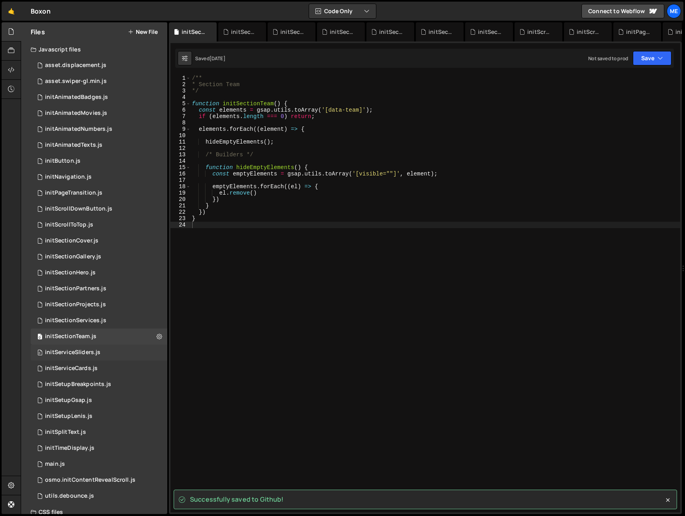
click at [124, 349] on div "0 initServiceSliders.js 0" at bounding box center [99, 352] width 137 height 16
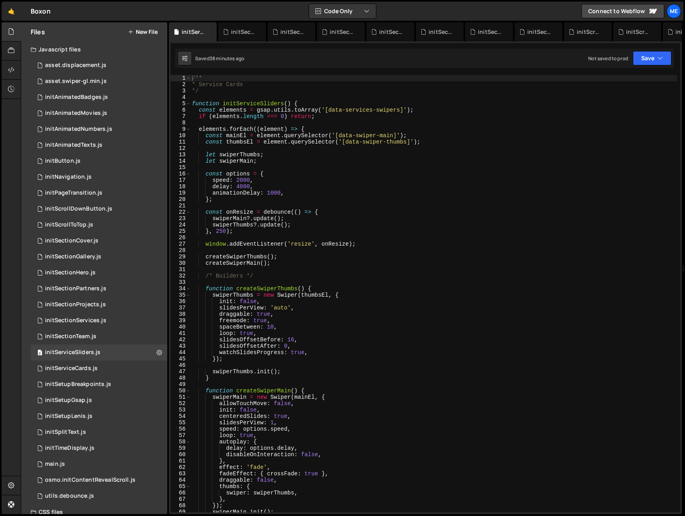
click at [385, 325] on div "/** * Service Cards */ function initServiceSliders ( ) { const elements = gsap …" at bounding box center [433, 300] width 487 height 450
type textarea "spaceBetween: 10,"
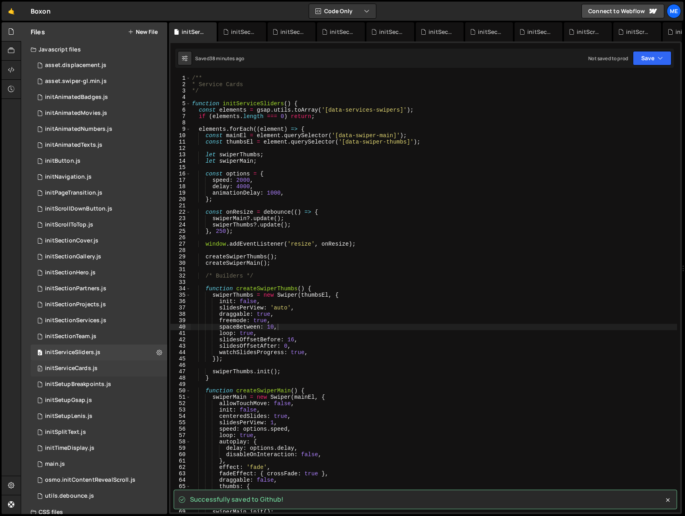
click at [112, 368] on div "0 initServiceCards.js 0" at bounding box center [99, 368] width 137 height 16
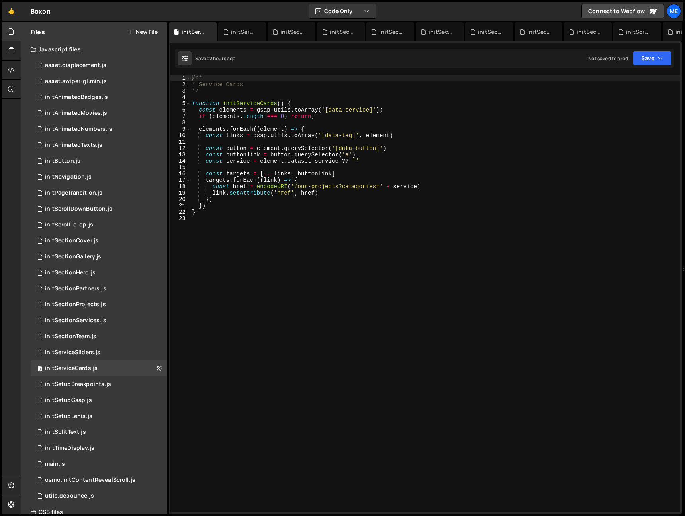
click at [434, 343] on div "/** * Service Cards */ function initServiceCards ( ) { const elements = gsap . …" at bounding box center [435, 300] width 490 height 450
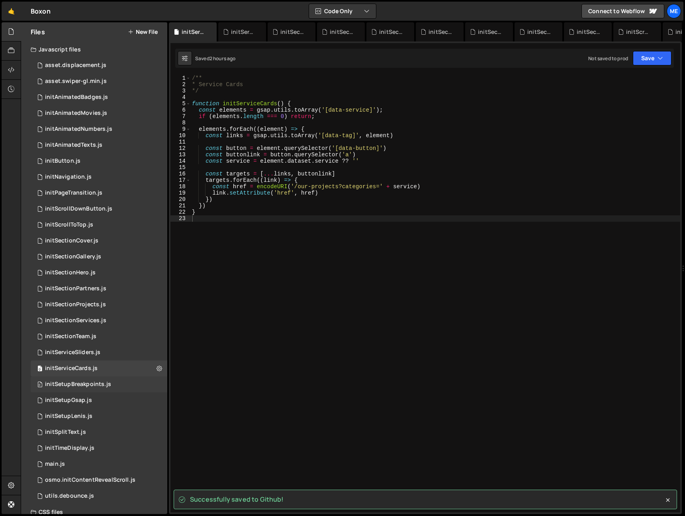
click at [119, 384] on div "0 initSetupBreakpoints.js 0" at bounding box center [99, 384] width 137 height 16
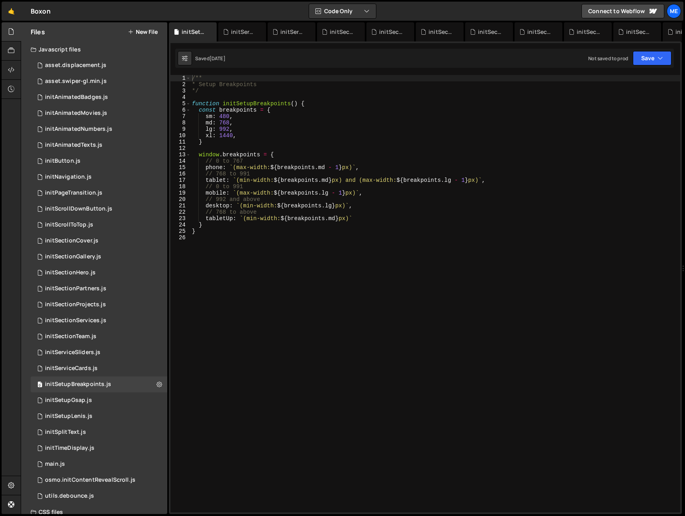
click at [309, 361] on div "/** * Setup Breakpoints */ function initSetupBreakpoints ( ) { const breakpoint…" at bounding box center [435, 300] width 490 height 450
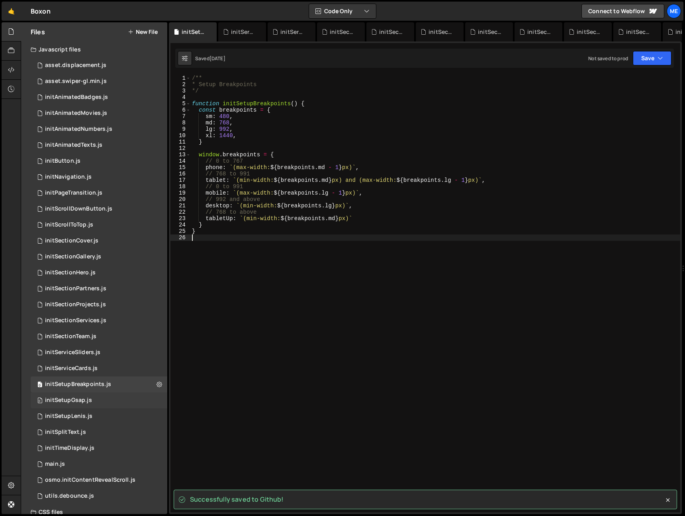
click at [96, 400] on div "0 initSetupGsap.js 0" at bounding box center [99, 400] width 137 height 16
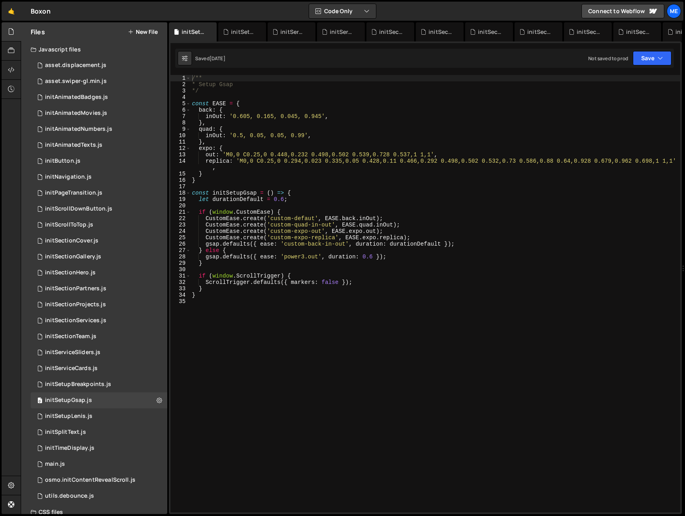
click at [314, 361] on div "/** * Setup Gsap */ const EASE = { back : { inOut : '0.605, 0.165, 0.045, 0.945…" at bounding box center [435, 300] width 490 height 450
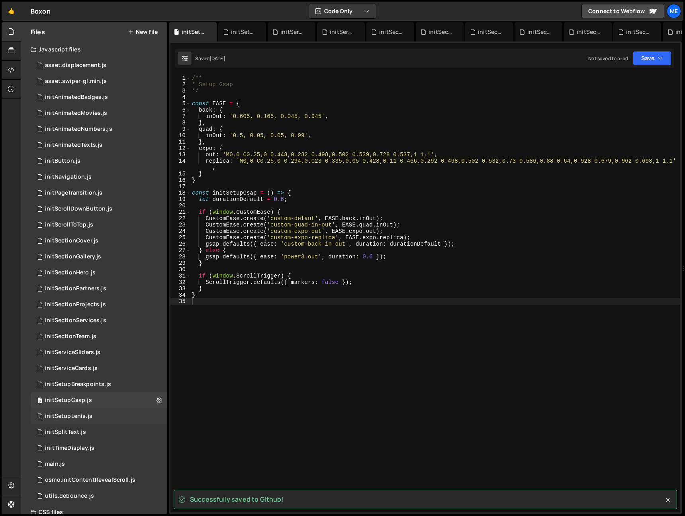
click at [104, 413] on div "0 initSetupLenis.js 0" at bounding box center [99, 416] width 137 height 16
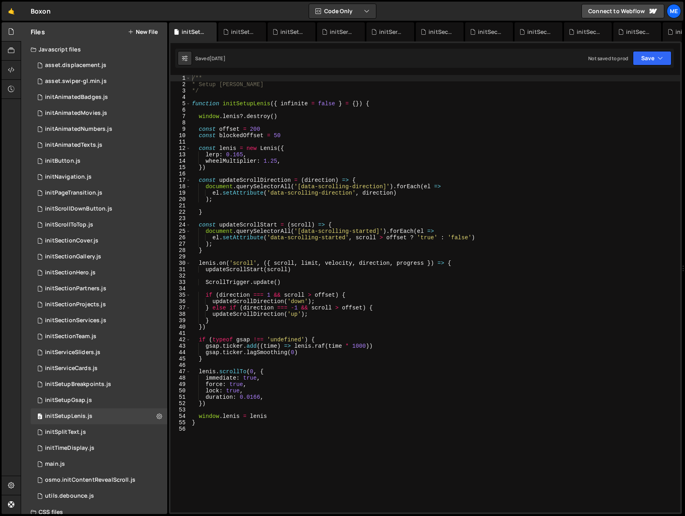
type textarea "immediate: true,"
click at [288, 376] on div "/** * Setup [PERSON_NAME] */ function initSetupLenis ( { infinite = false } = {…" at bounding box center [435, 300] width 490 height 450
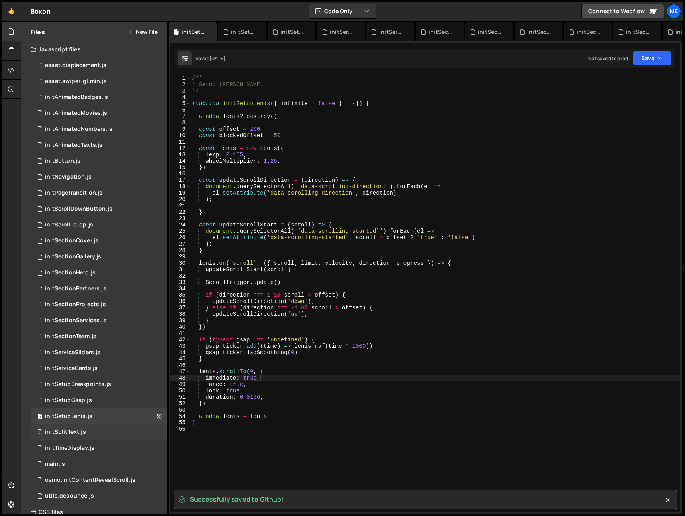
click at [105, 429] on div "0 initSplitText.js 0" at bounding box center [99, 432] width 137 height 16
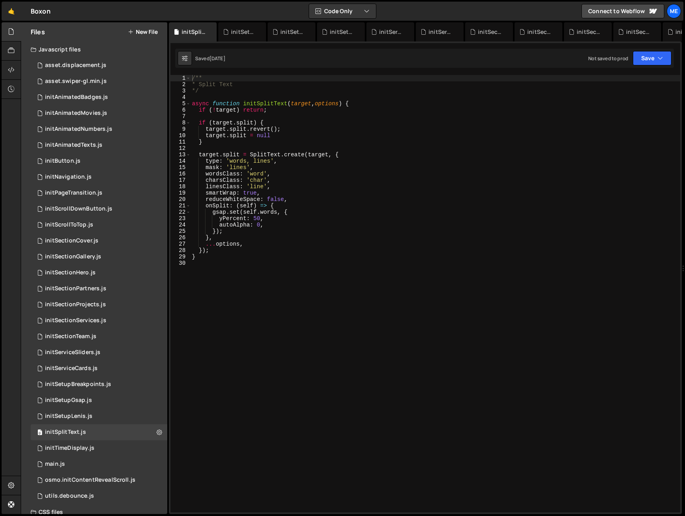
drag, startPoint x: 364, startPoint y: 385, endPoint x: 244, endPoint y: 408, distance: 122.5
click at [364, 385] on div "/** * Split Text */ async function initSplitText ( target , options ) { if ( ! …" at bounding box center [435, 300] width 490 height 450
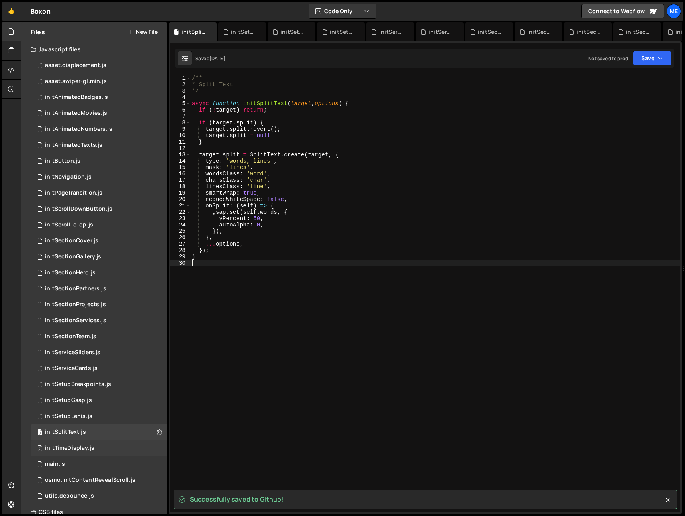
click at [104, 446] on div "0 initTimeDisplay.js 0" at bounding box center [99, 448] width 137 height 16
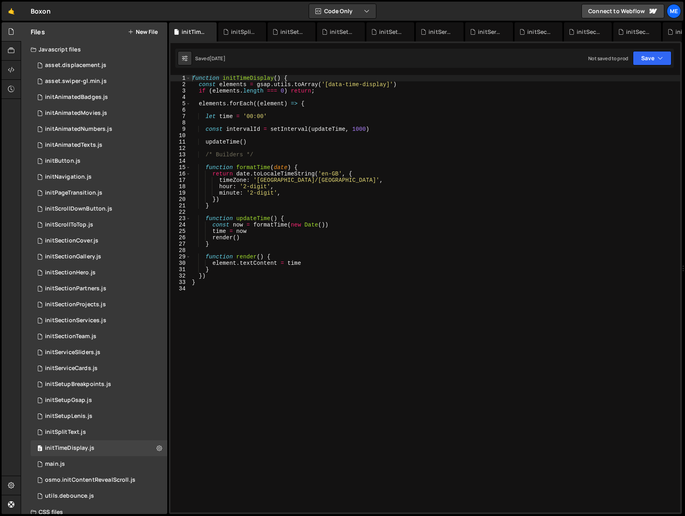
click at [348, 368] on div "function initTimeDisplay ( ) { const elements = gsap . utils . toArray ( '[data…" at bounding box center [435, 300] width 490 height 450
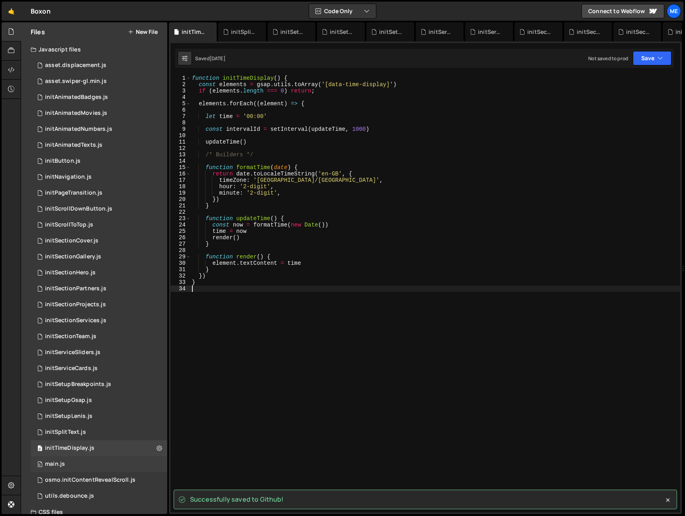
click at [100, 462] on div "0 main.js 0" at bounding box center [99, 464] width 137 height 16
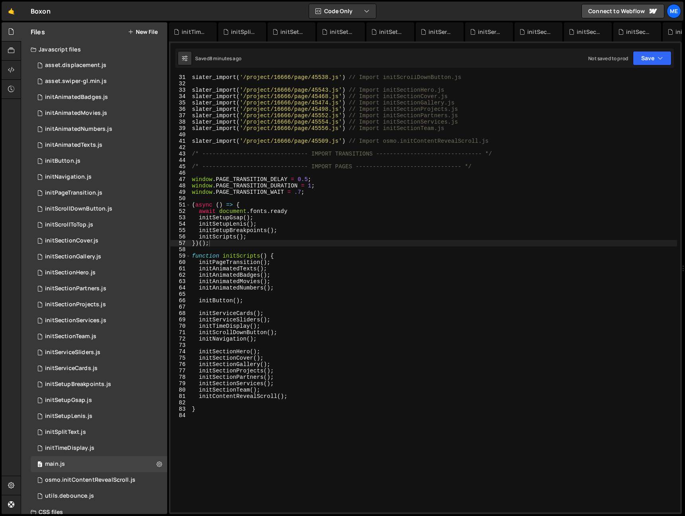
type textarea "}"
click at [409, 406] on div "slater_import ( '/project/16666/page/45538.js' ) // Import initScrollDownButton…" at bounding box center [433, 299] width 487 height 450
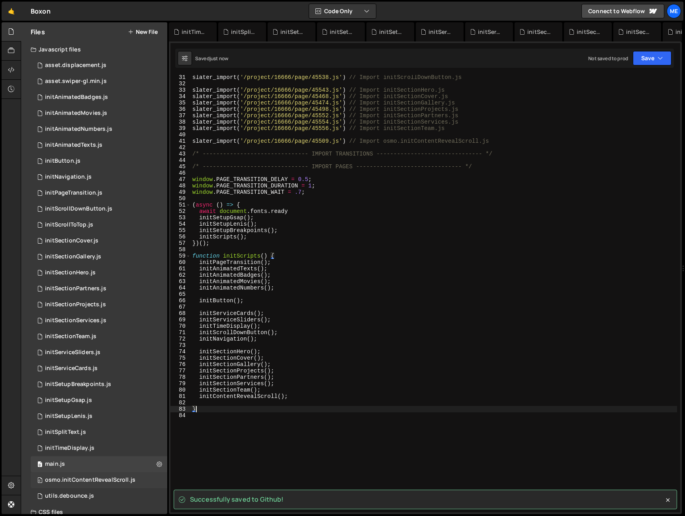
click at [97, 480] on div "osmo.initContentRevealScroll.js" at bounding box center [90, 479] width 90 height 7
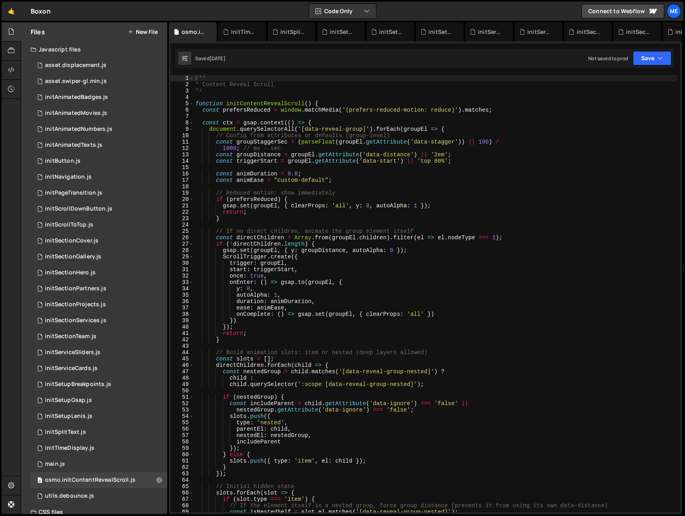
click at [483, 406] on div "/** * Content Reveal Scroll */ function initContentRevealScroll ( ) { const pre…" at bounding box center [435, 300] width 483 height 450
type textarea "nestedGroup.getAttribute('data-ignore') === 'false';"
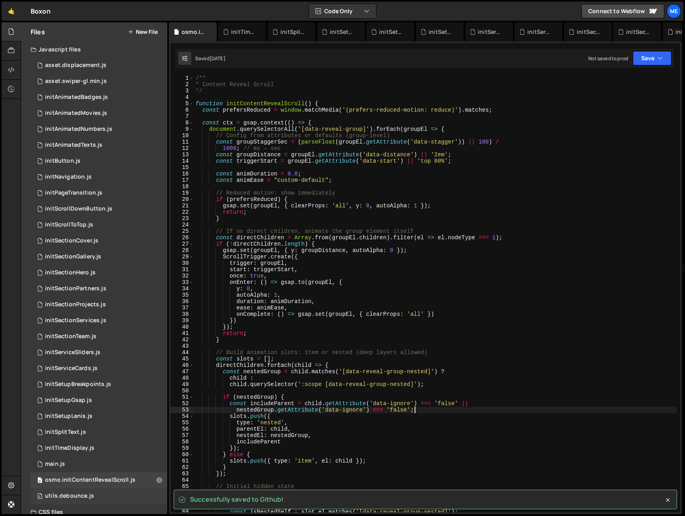
scroll to position [2, 0]
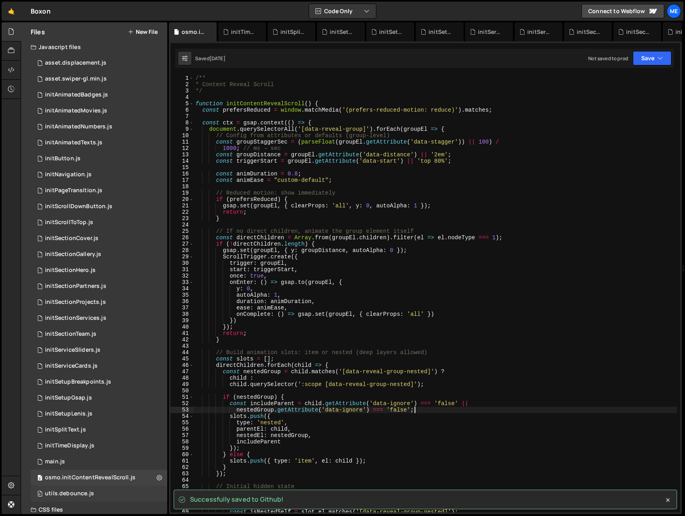
click at [110, 494] on div "0 utils.debounce.js 0" at bounding box center [99, 493] width 137 height 16
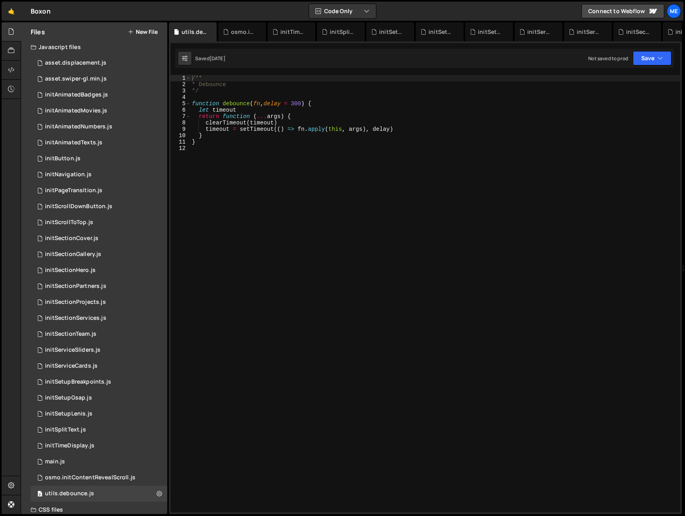
click at [419, 399] on div "/** * Debounce */ function debounce ( fn , delay = 300 ) { let timeout return f…" at bounding box center [435, 300] width 490 height 450
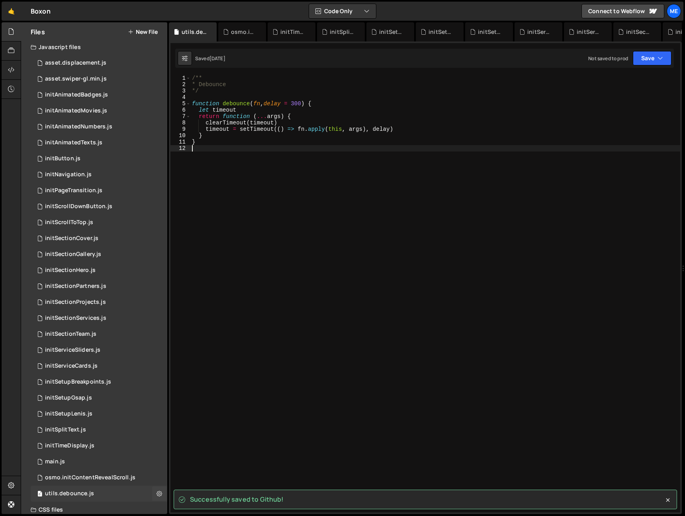
scroll to position [30, 0]
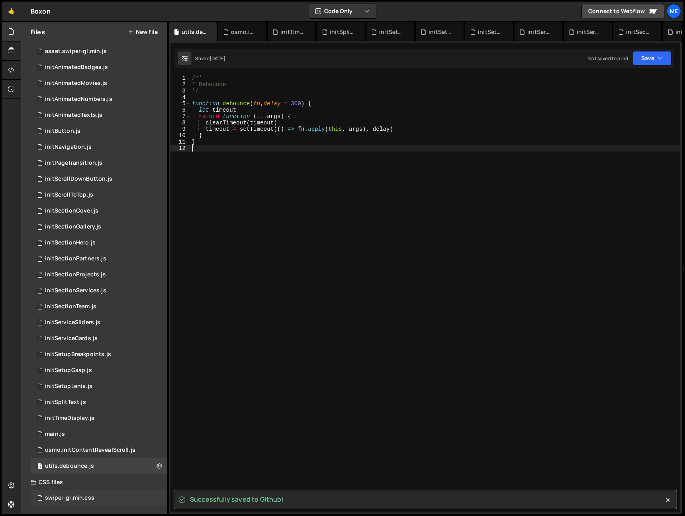
click at [92, 498] on div "swiper-gl.min.css" at bounding box center [69, 497] width 49 height 7
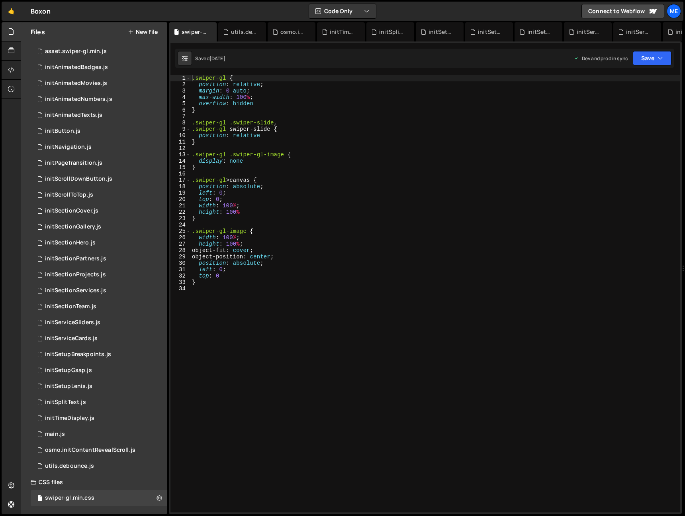
click at [344, 389] on div ".swiper-gl { position : relative ; margin : 0 auto ; max-width : 100 % ; overfl…" at bounding box center [435, 300] width 490 height 450
drag, startPoint x: 355, startPoint y: 139, endPoint x: 304, endPoint y: 129, distance: 52.7
click at [354, 139] on div ".swiper-gl { position : relative ; margin : 0 auto ; max-width : 100 % ; overfl…" at bounding box center [435, 300] width 490 height 450
type textarea "}"
drag, startPoint x: 11, startPoint y: 31, endPoint x: 10, endPoint y: 27, distance: 4.5
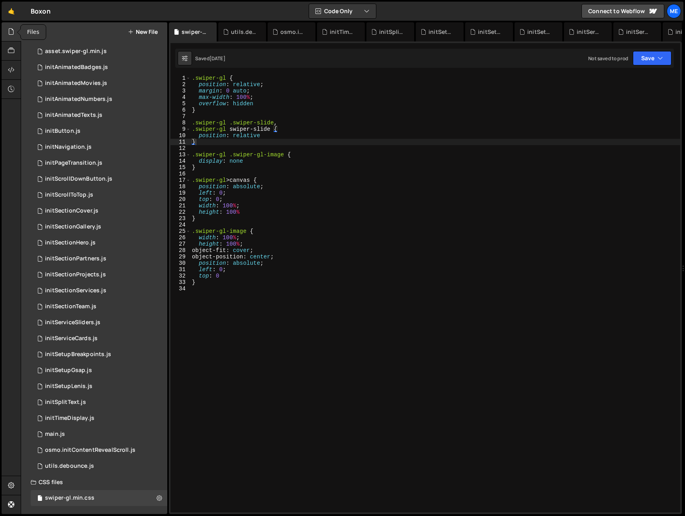
click at [11, 31] on icon at bounding box center [11, 31] width 6 height 9
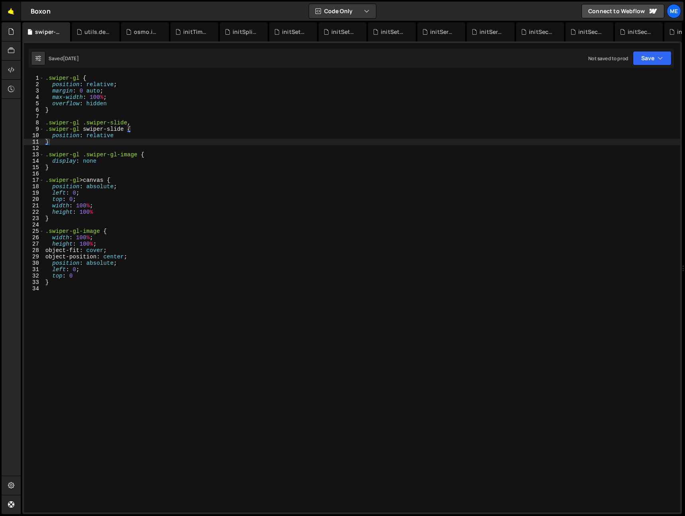
click at [10, 7] on link "🤙" at bounding box center [12, 11] width 20 height 19
